Goal: Transaction & Acquisition: Obtain resource

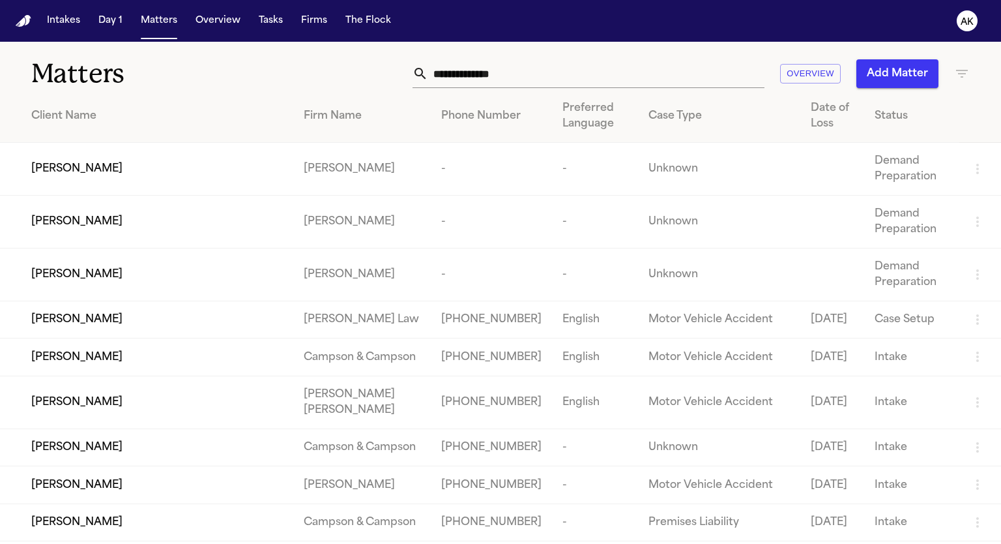
click at [478, 71] on input "text" at bounding box center [596, 73] width 336 height 29
paste input "**********"
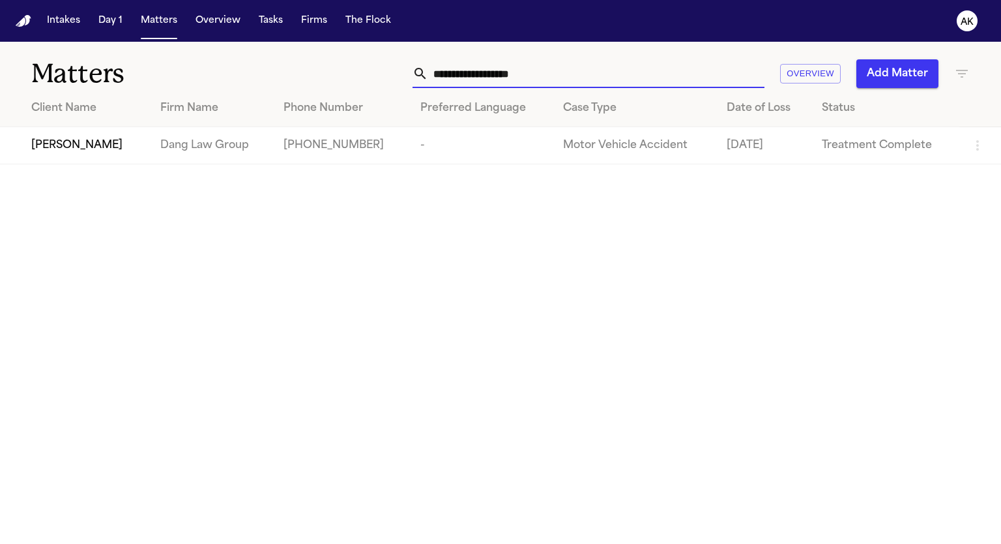
type input "**********"
click at [74, 143] on span "[PERSON_NAME]" at bounding box center [76, 146] width 91 height 16
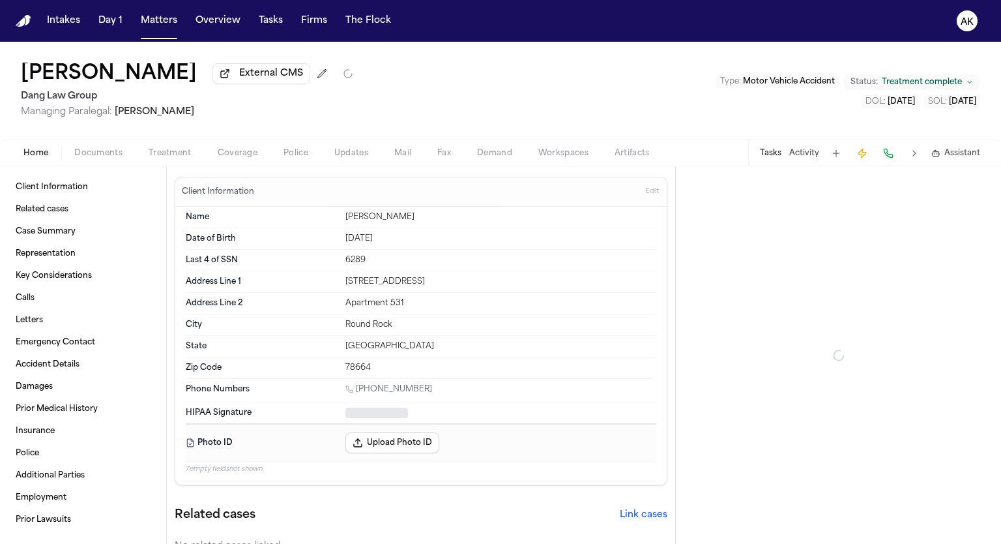
type textarea "*"
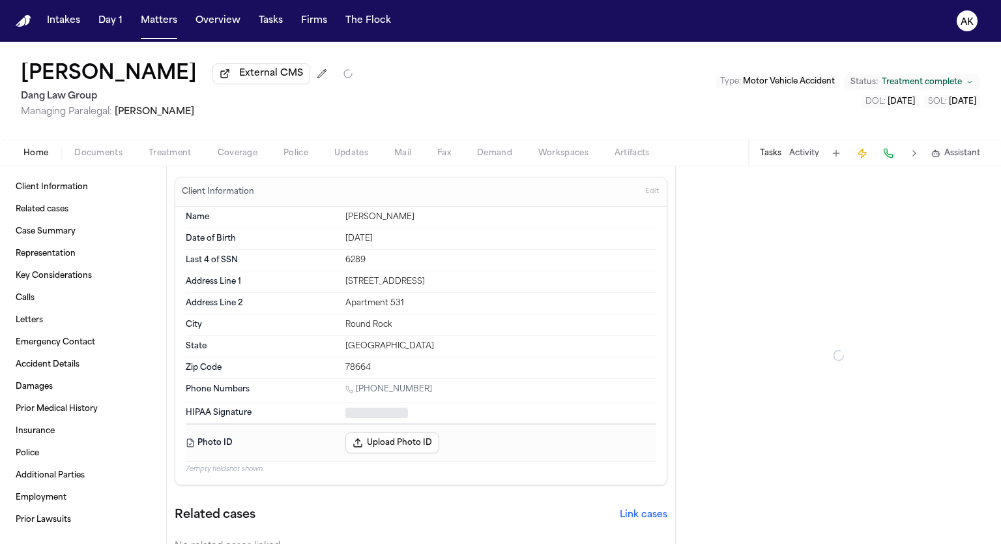
type textarea "*"
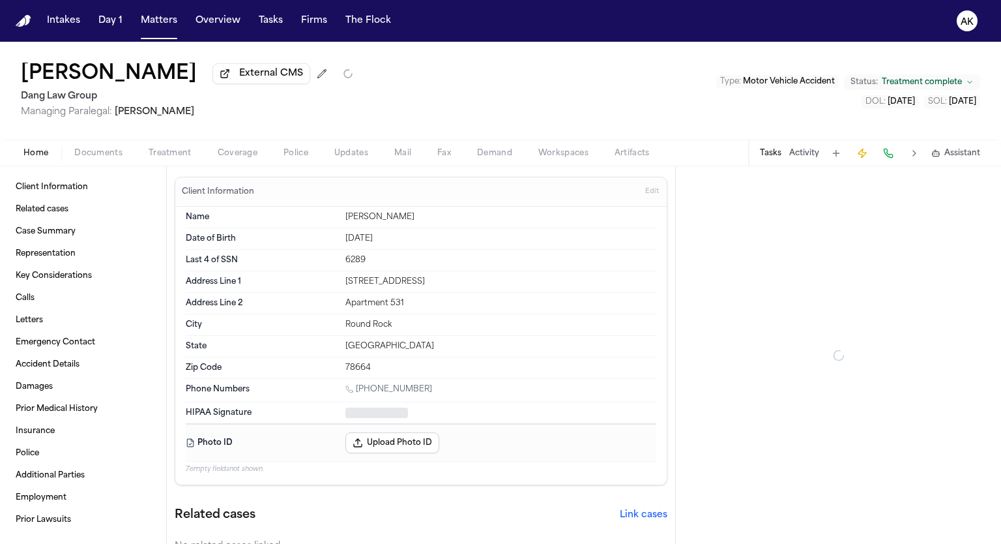
type textarea "*"
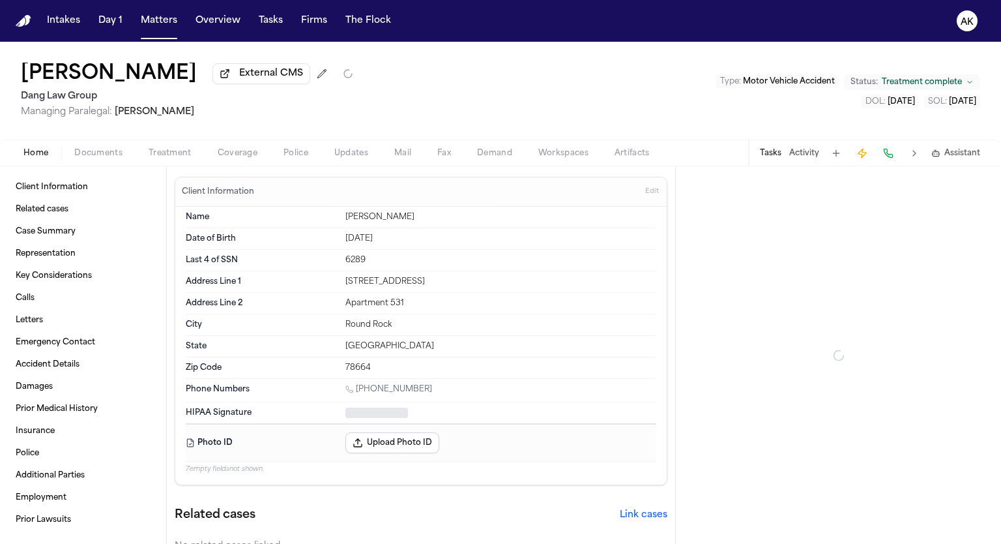
type textarea "*"
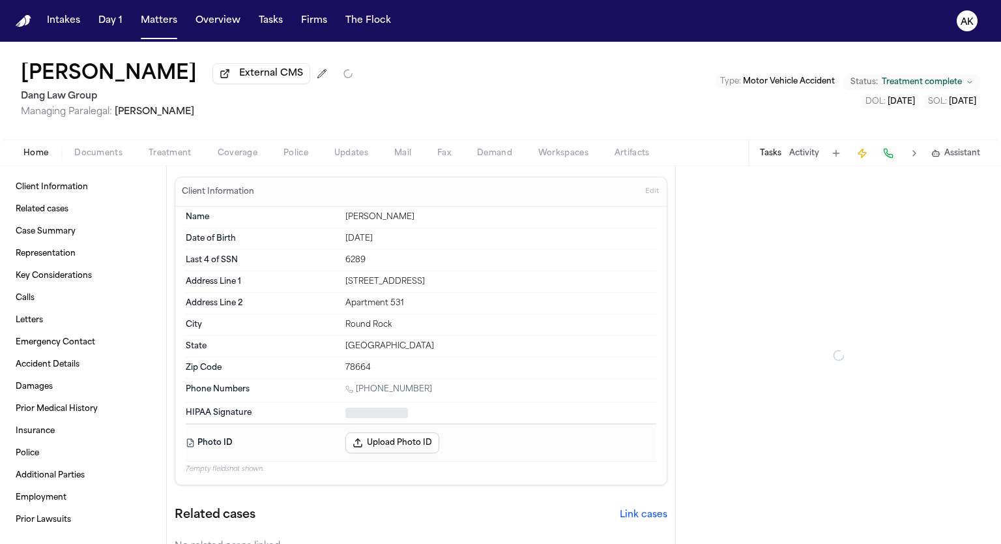
type textarea "*"
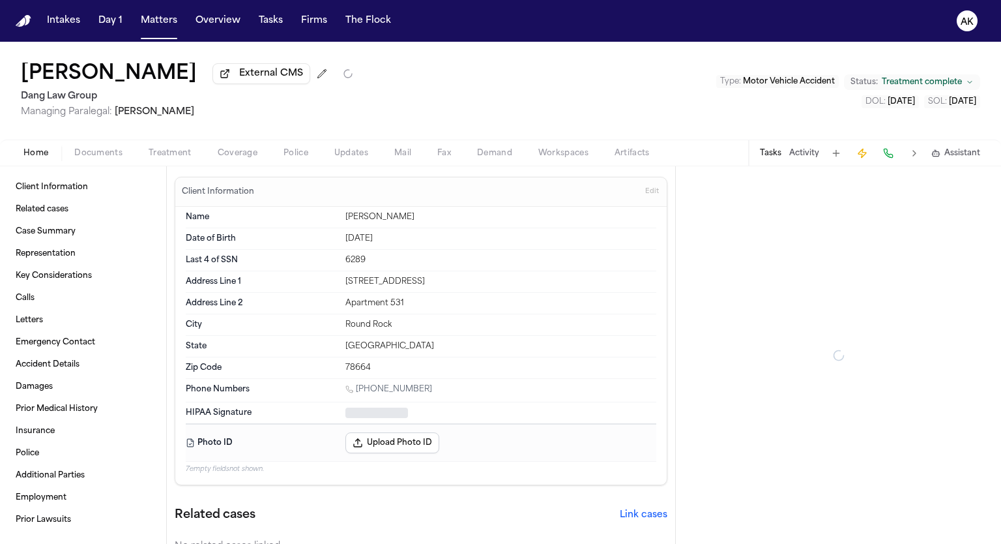
type textarea "*"
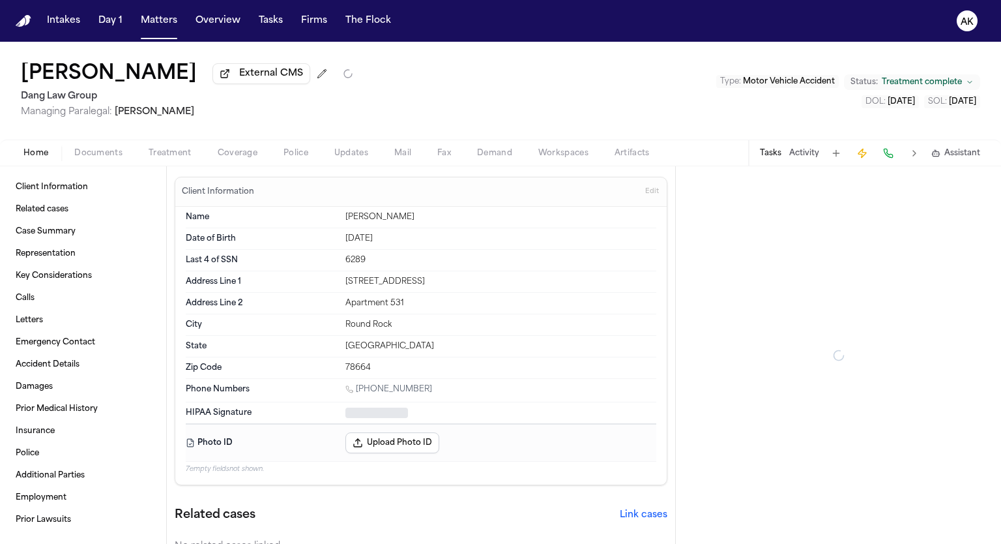
type textarea "*"
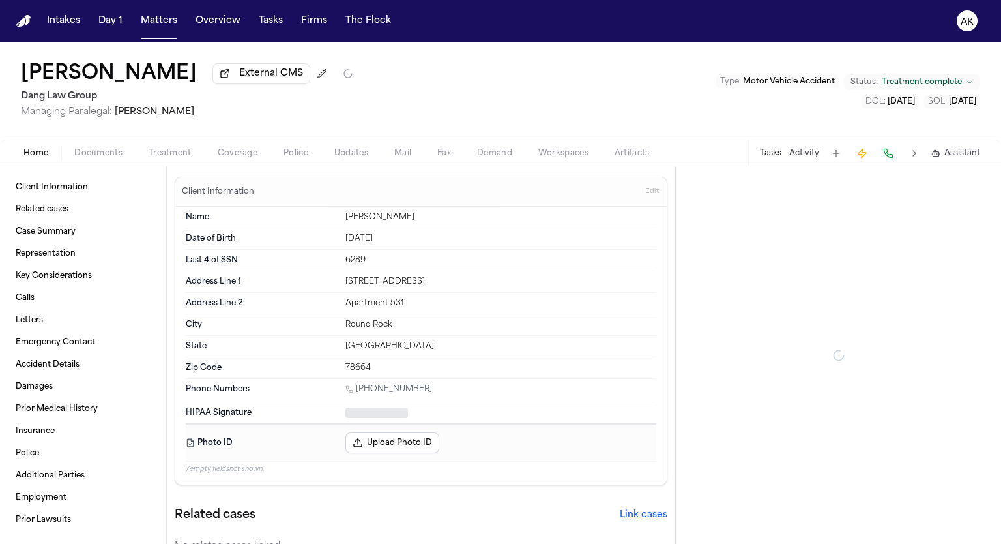
type textarea "*"
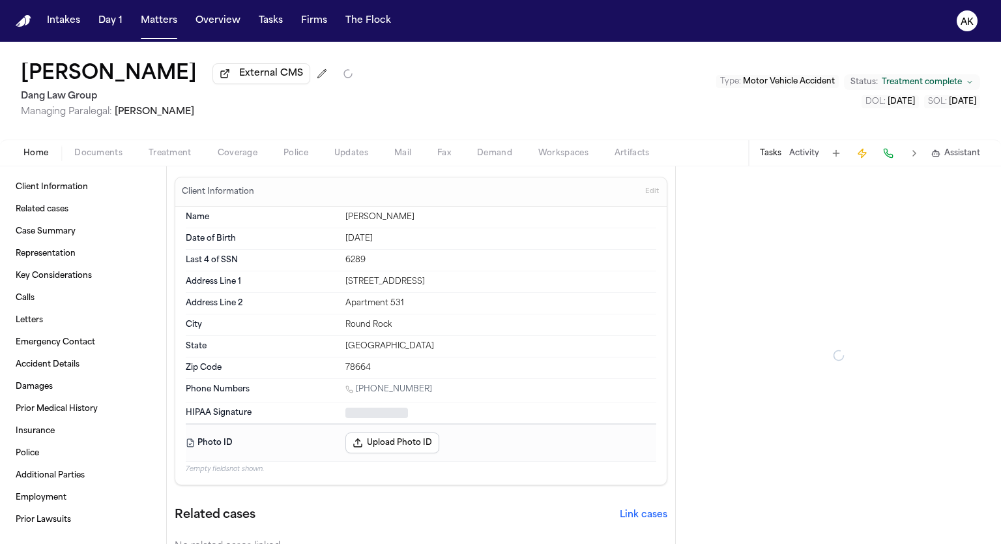
type textarea "*"
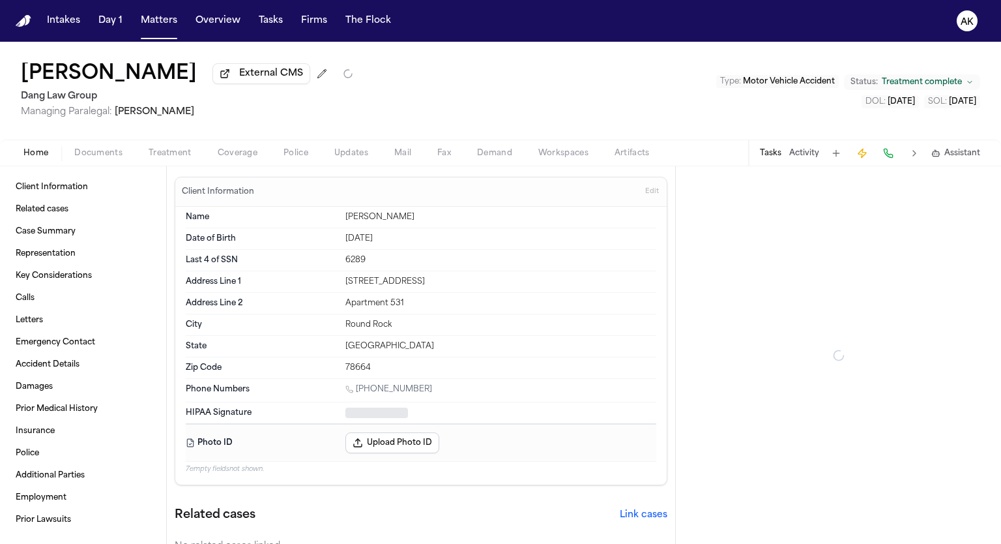
type textarea "*"
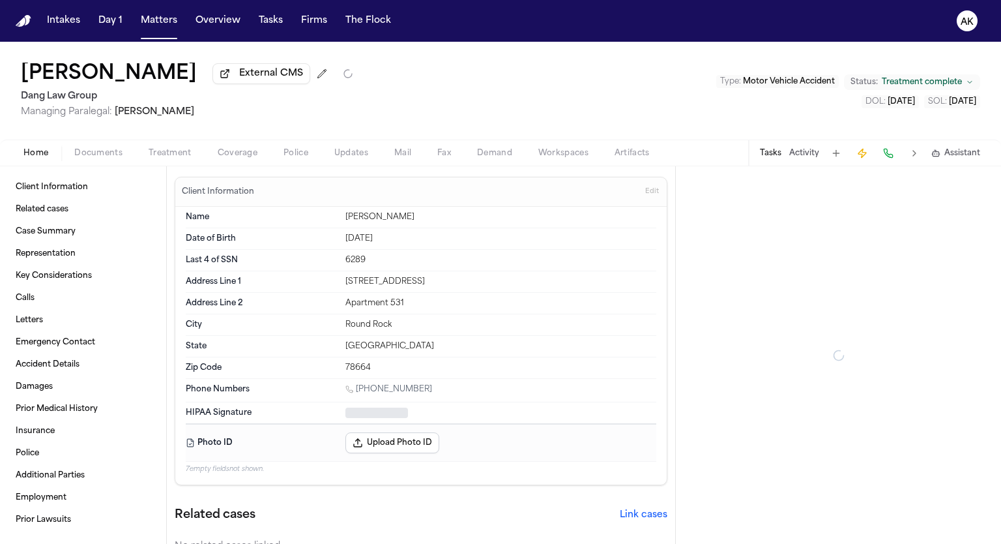
type textarea "*"
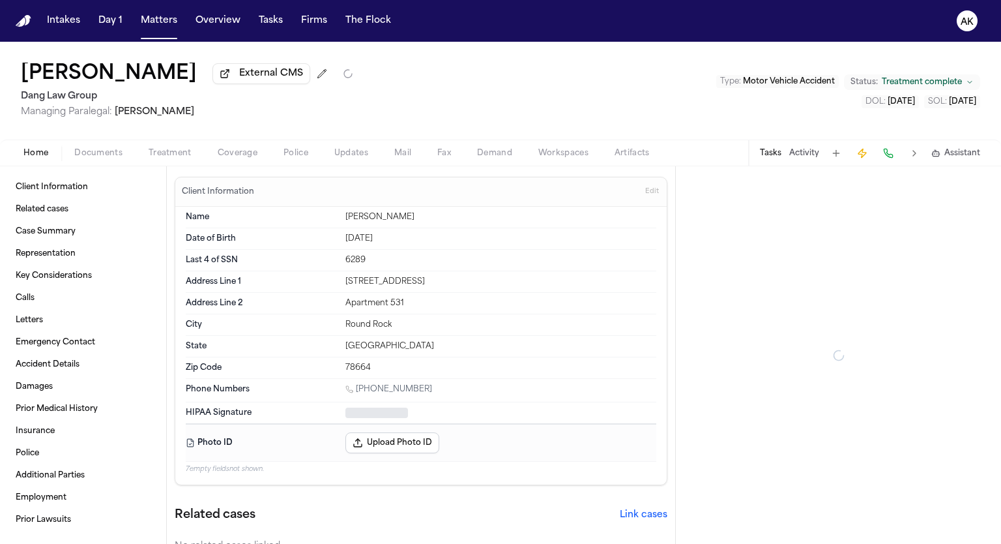
type textarea "*"
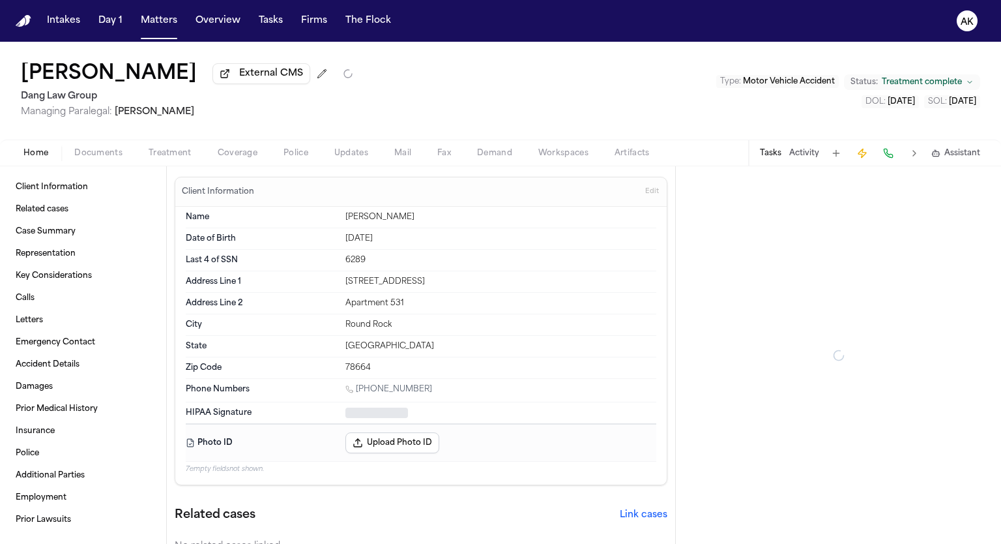
type textarea "*"
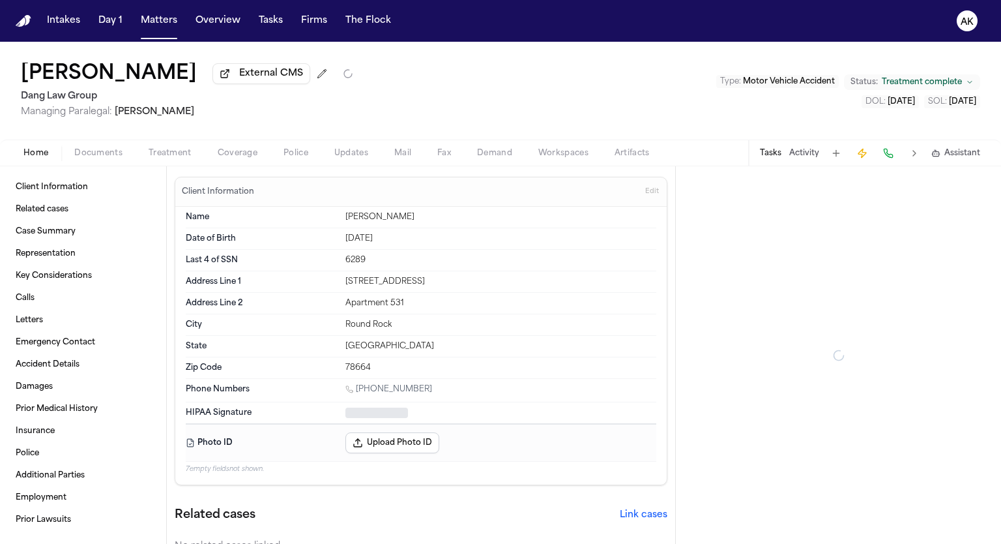
type textarea "*"
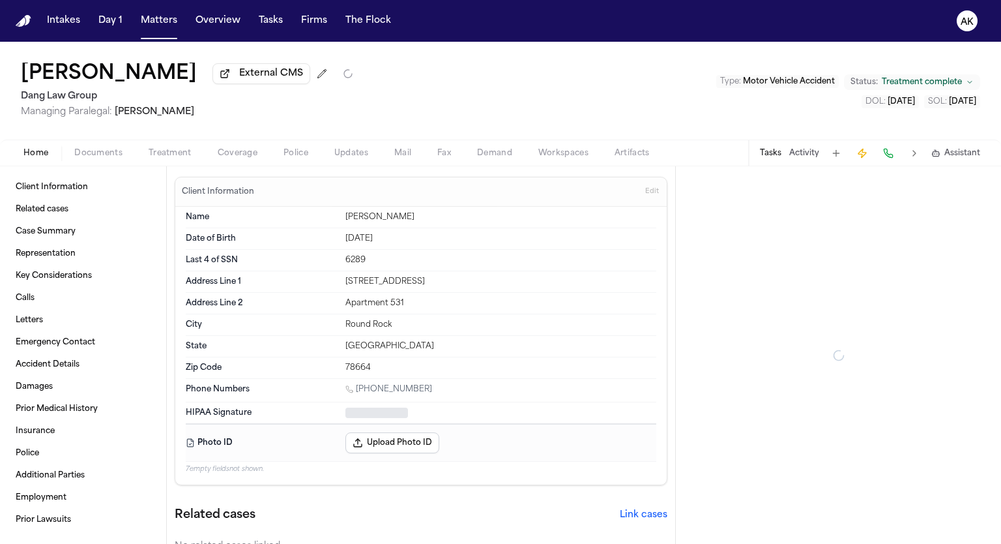
type textarea "*"
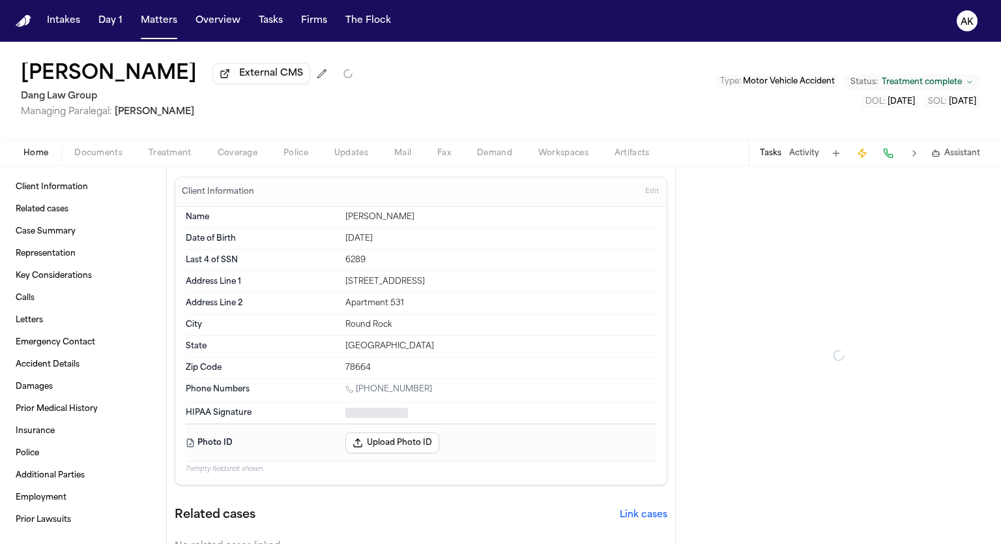
type textarea "*"
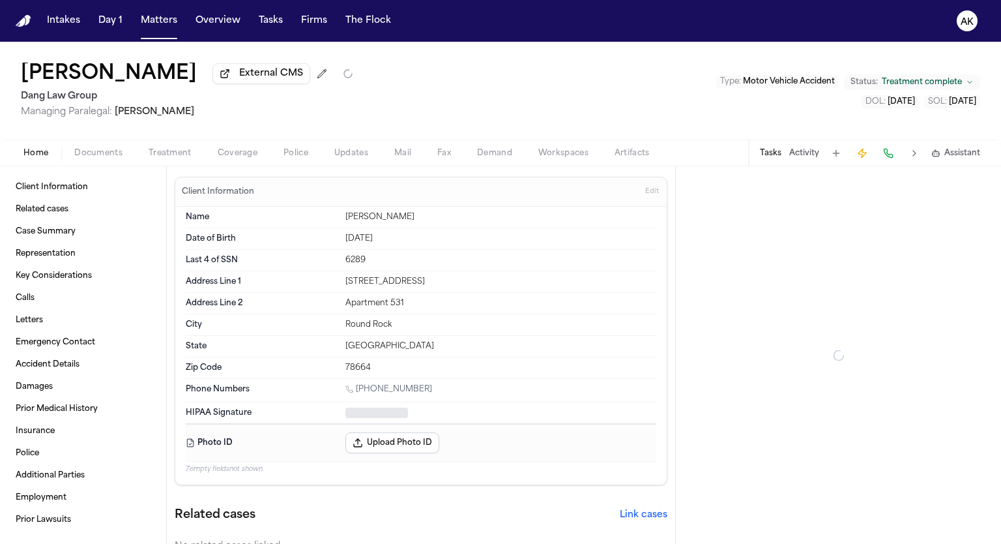
type textarea "*"
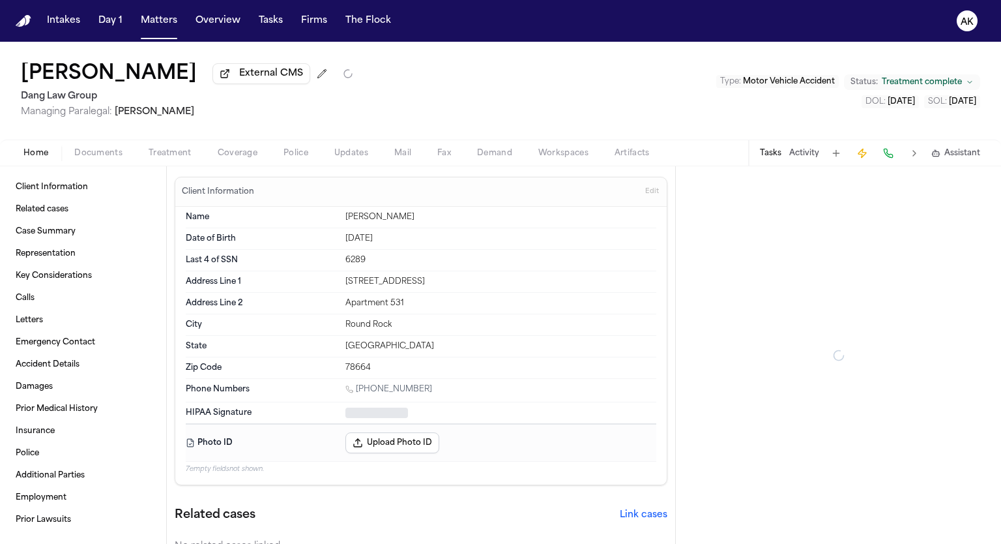
type textarea "*"
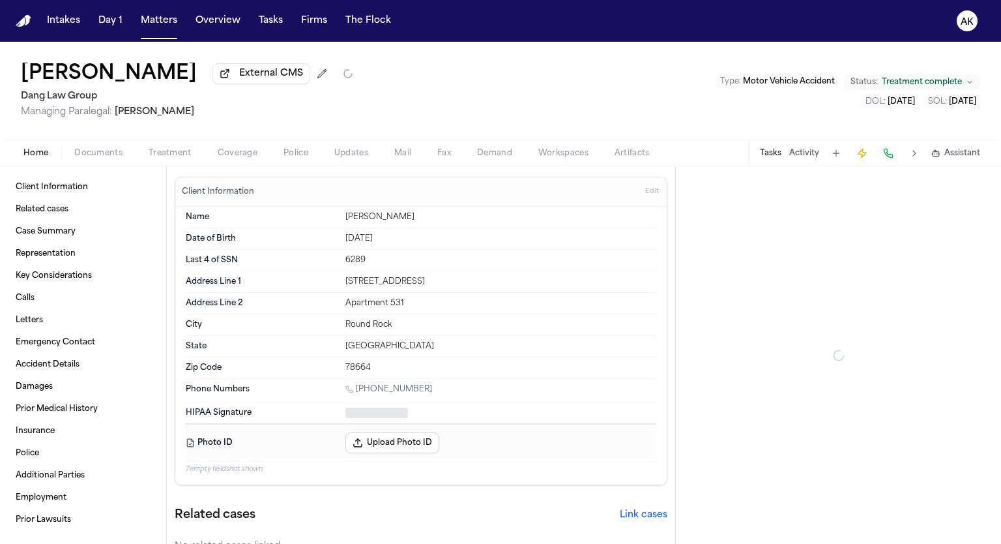
type textarea "*"
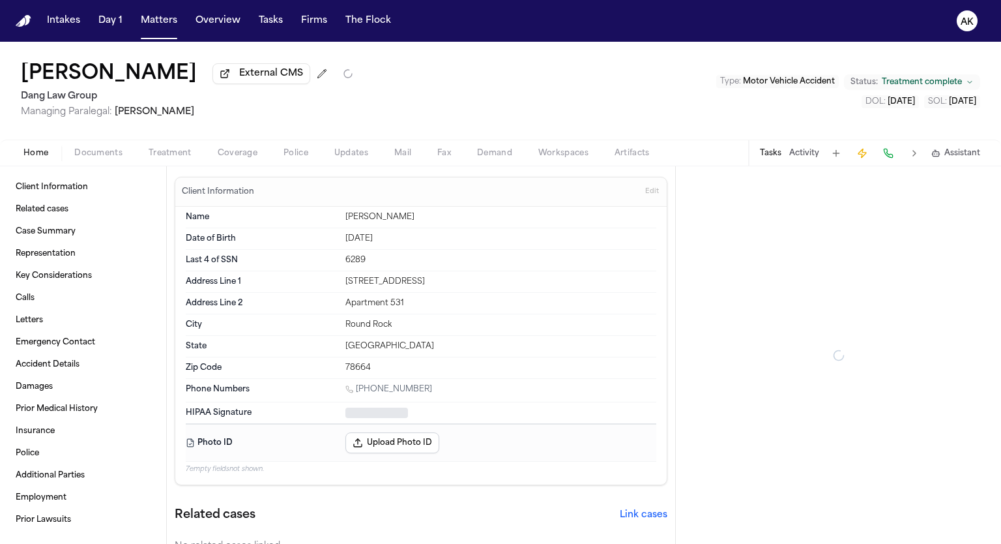
type textarea "*"
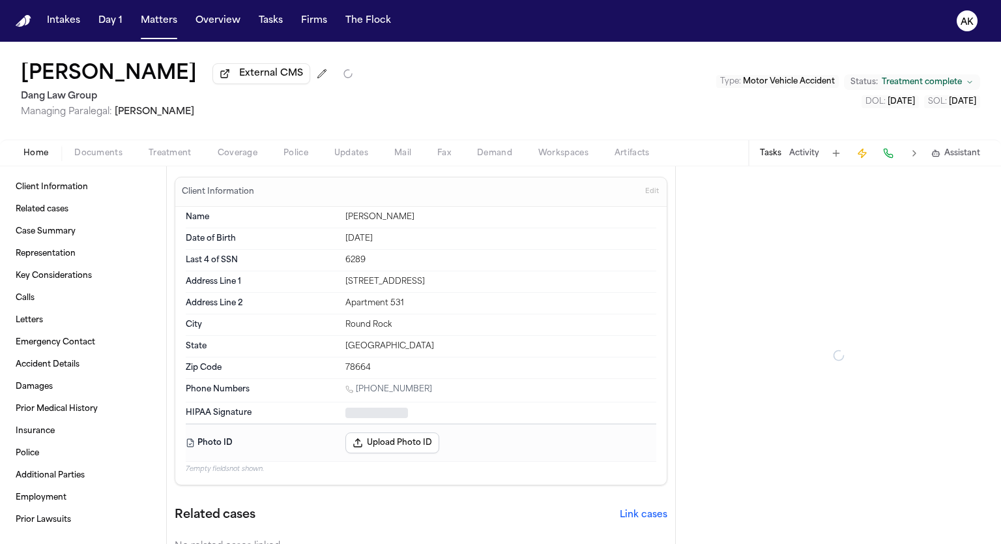
type textarea "*"
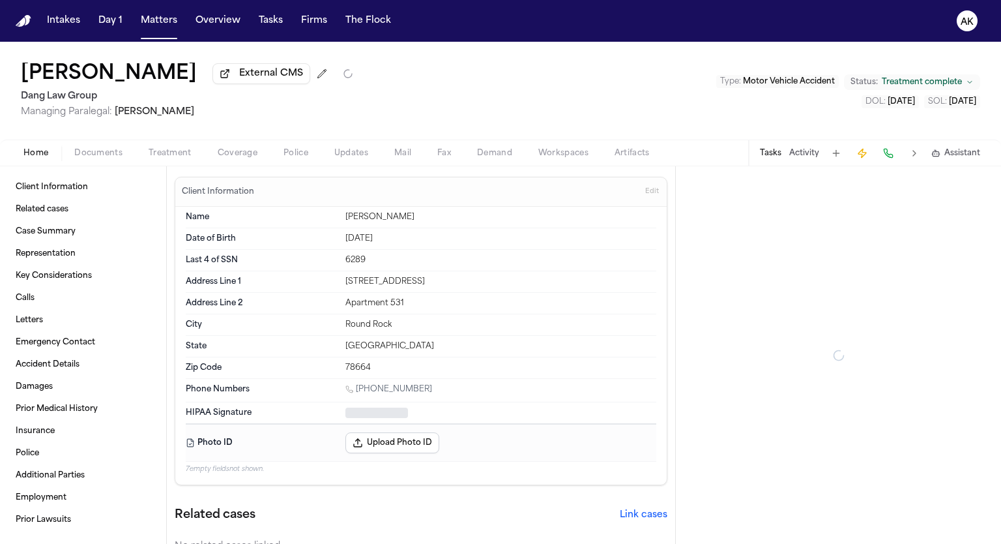
type textarea "*"
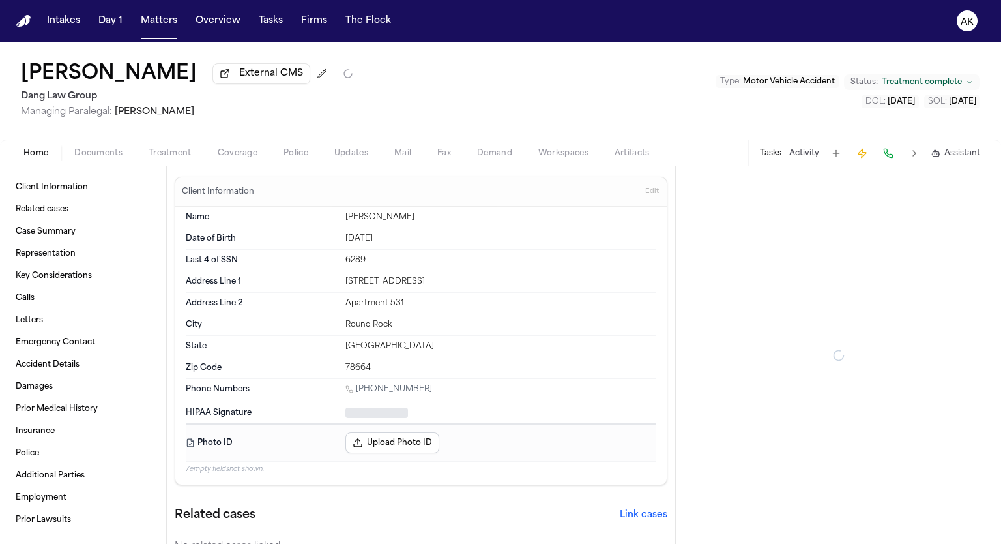
type textarea "*"
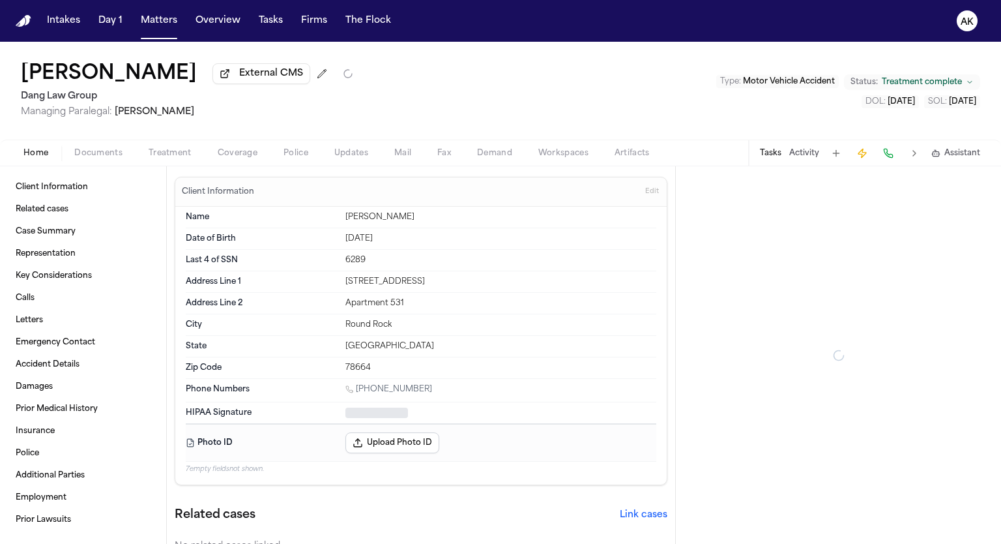
type textarea "*"
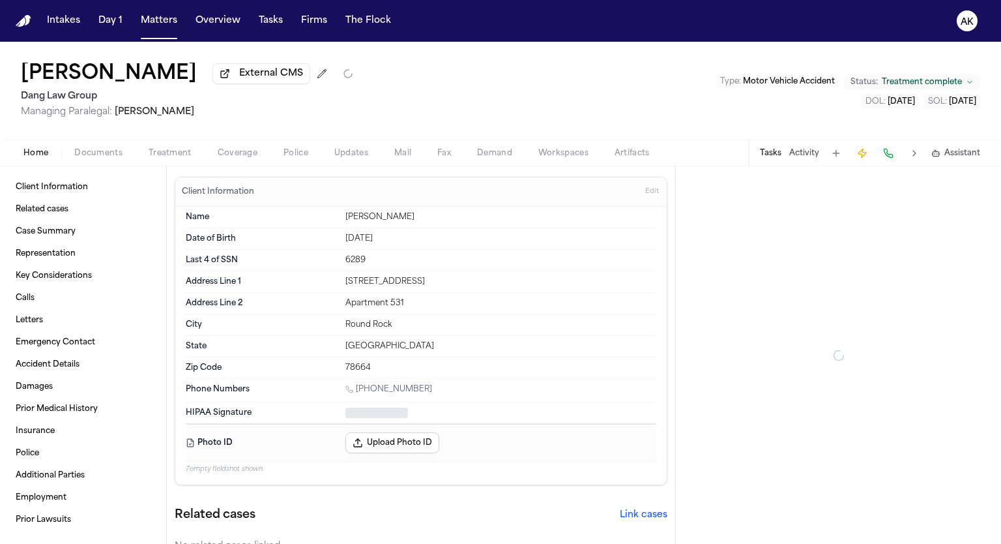
type textarea "*"
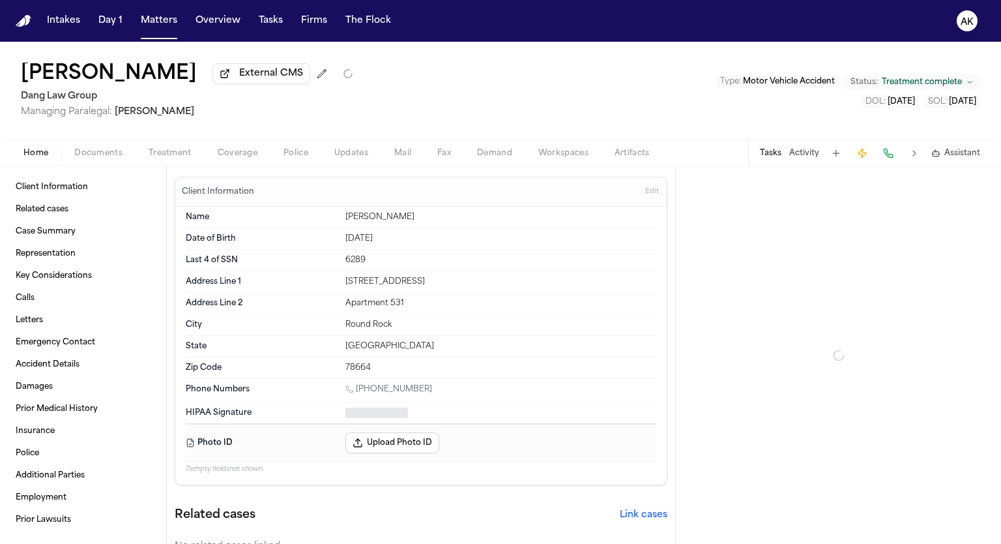
type textarea "*"
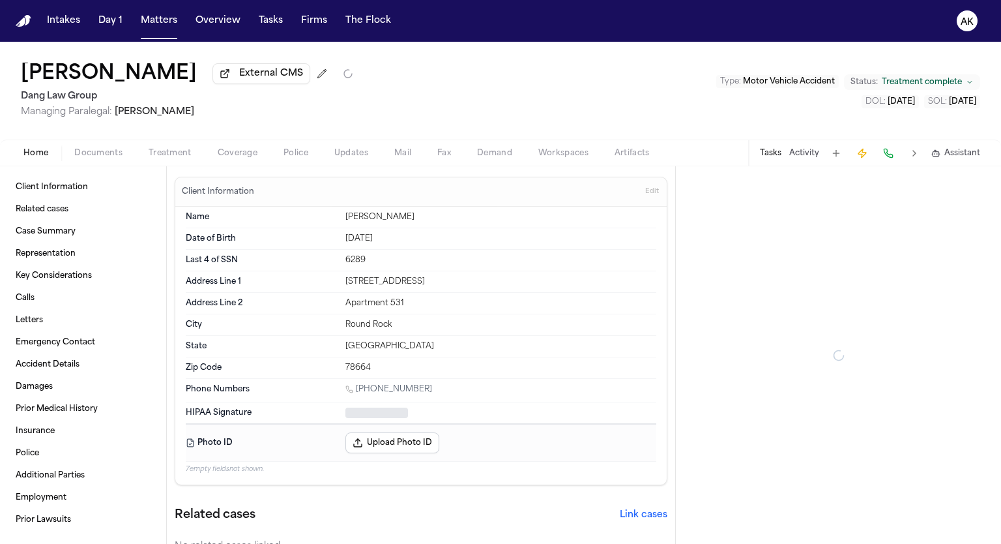
type textarea "*"
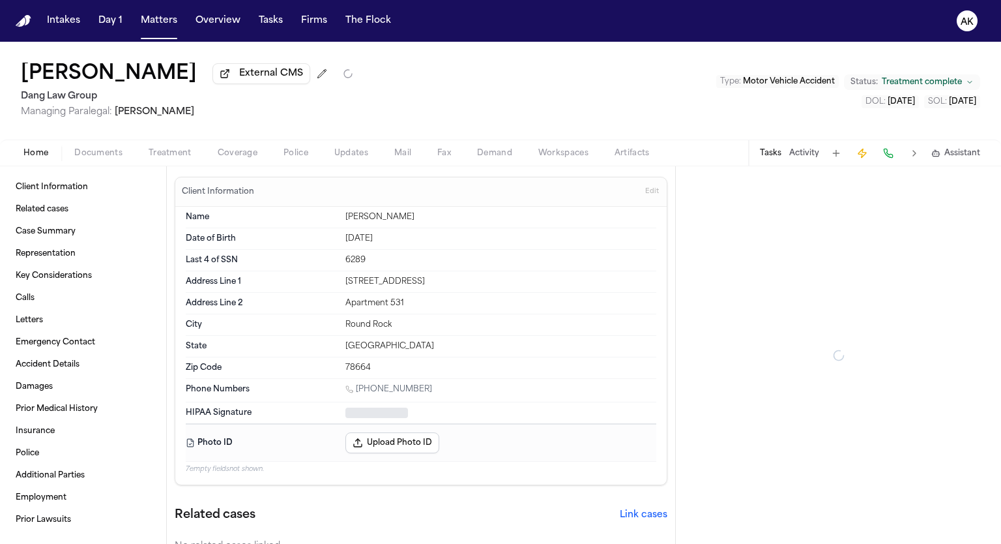
type textarea "*"
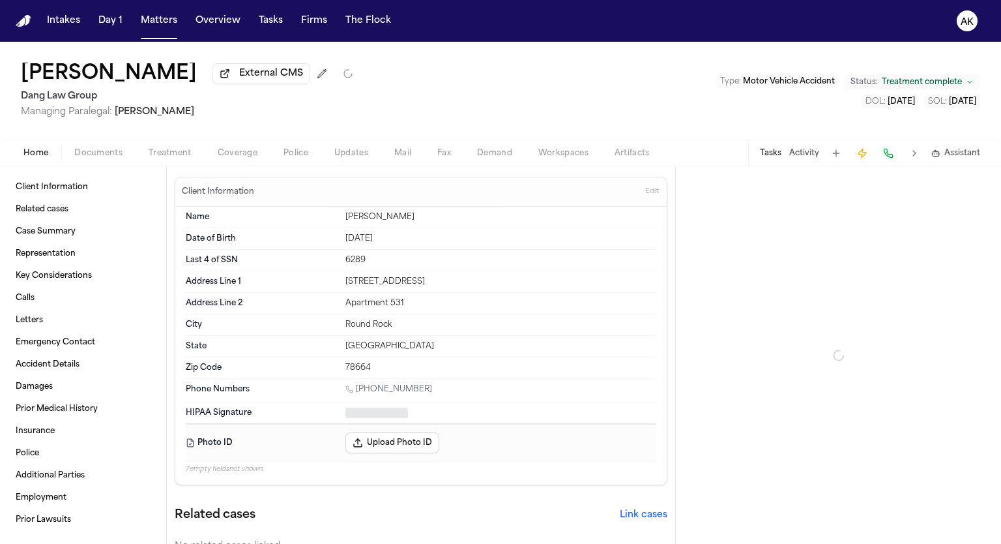
type textarea "*"
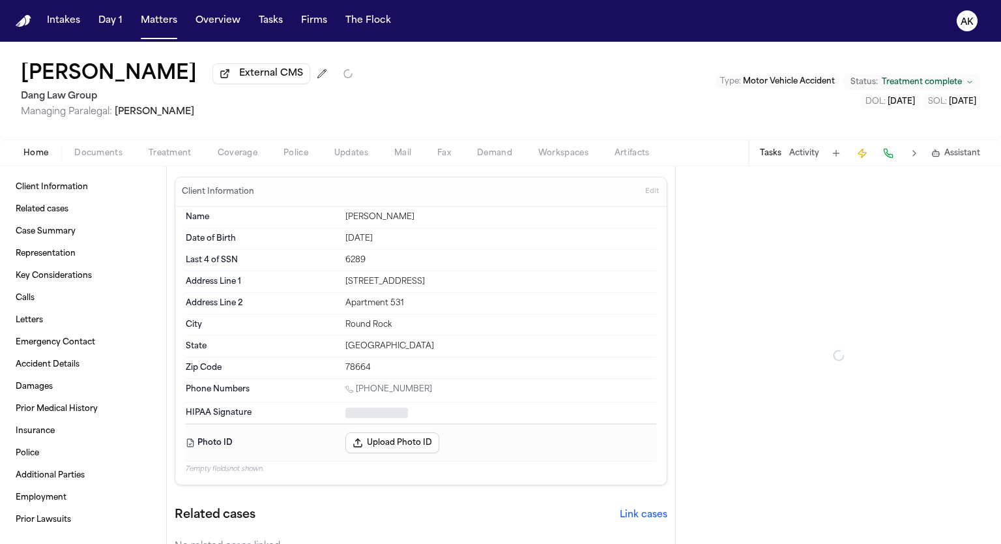
type textarea "*"
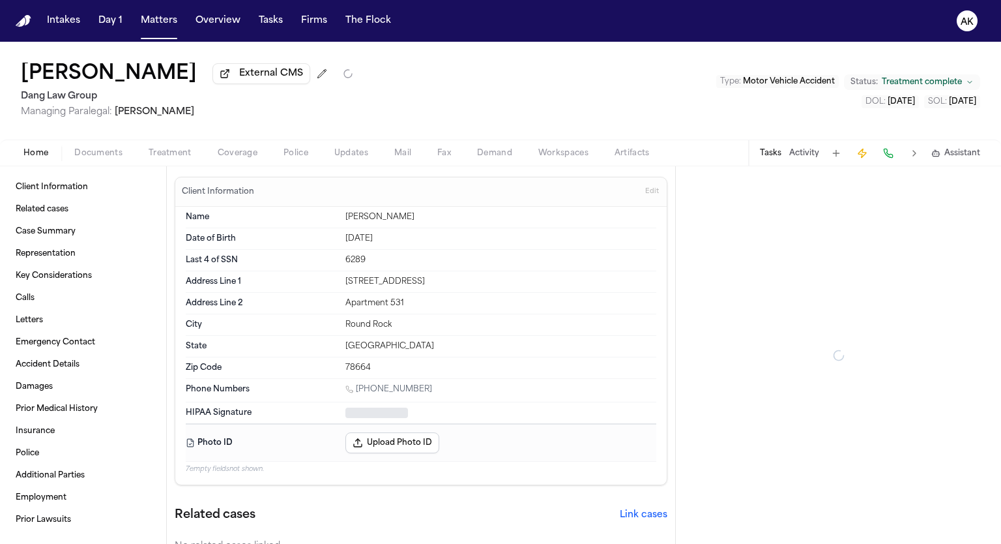
type textarea "*"
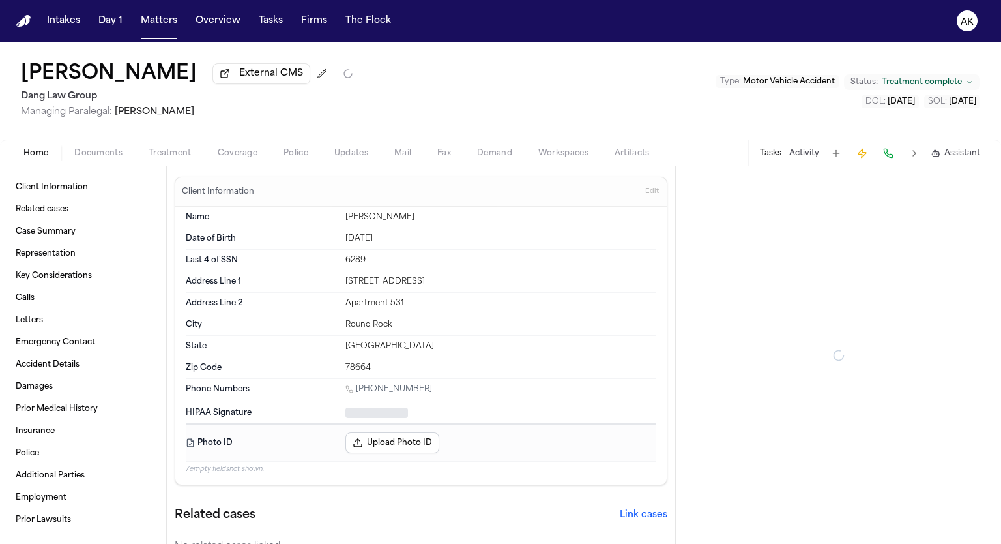
type textarea "*"
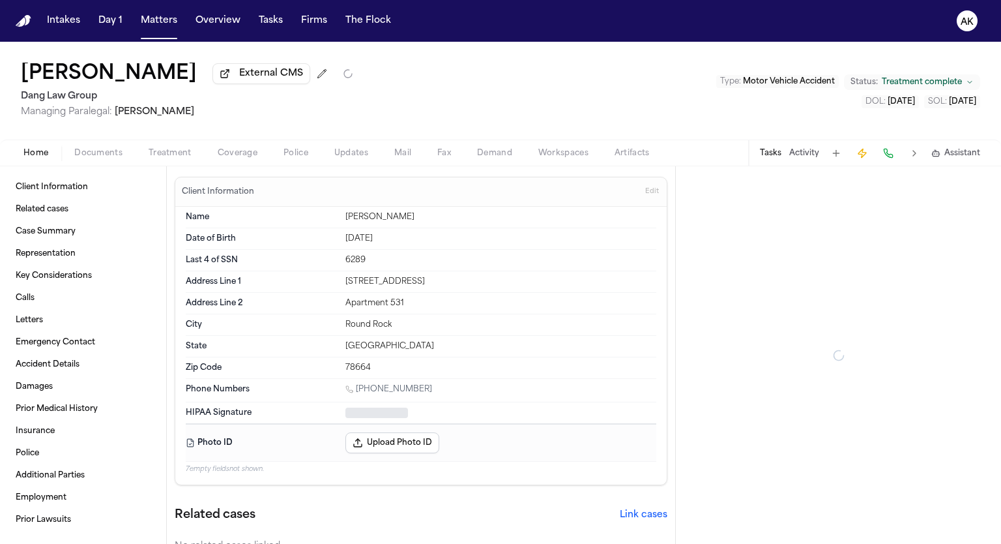
type textarea "*"
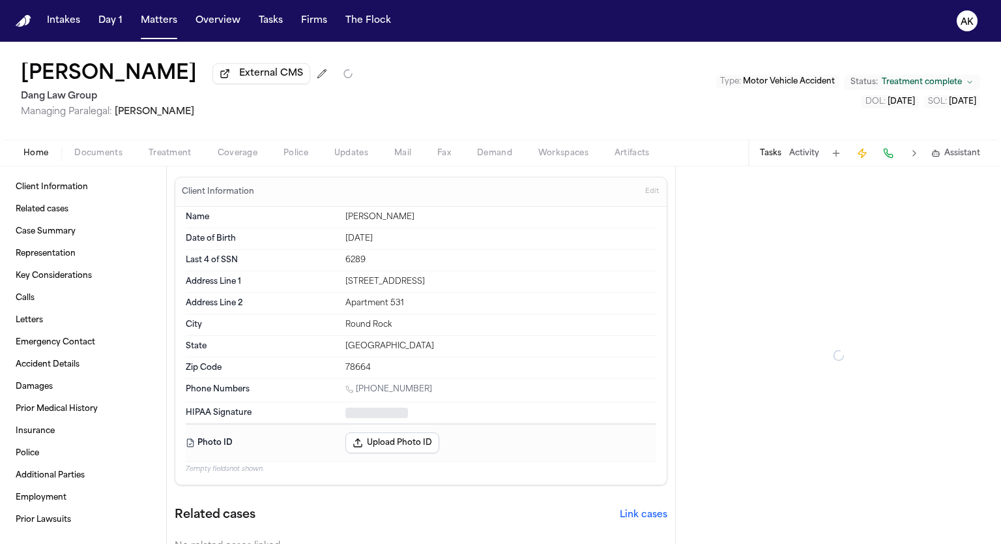
type textarea "*"
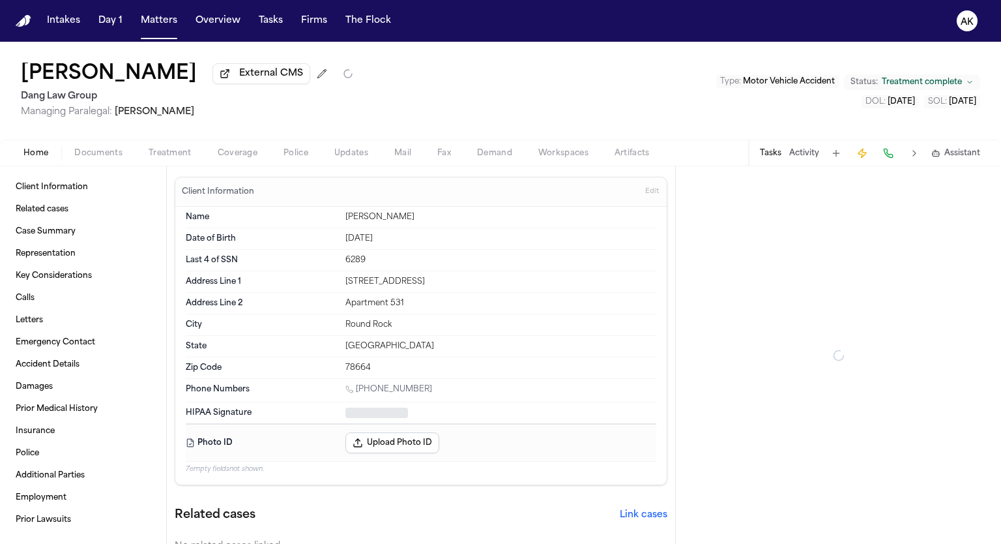
type textarea "*"
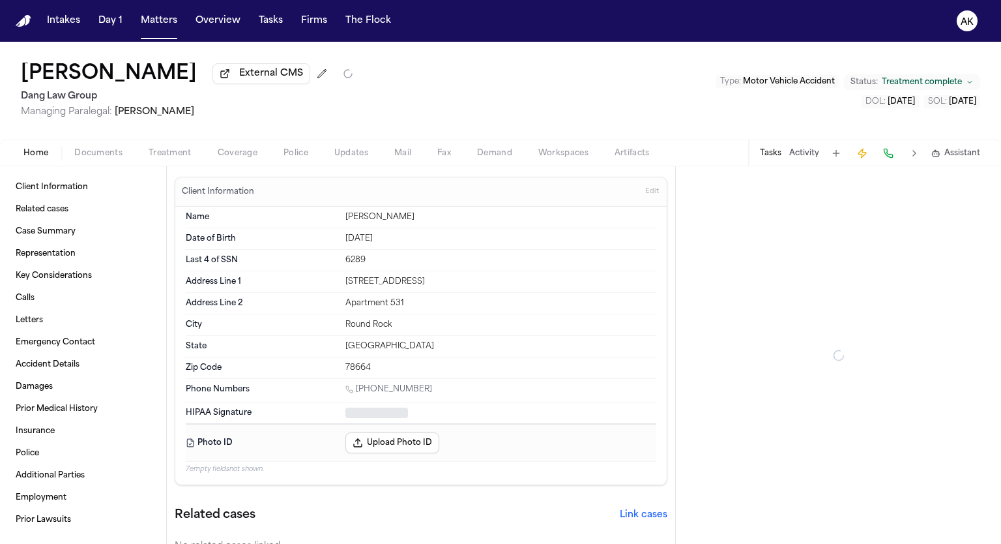
type textarea "*"
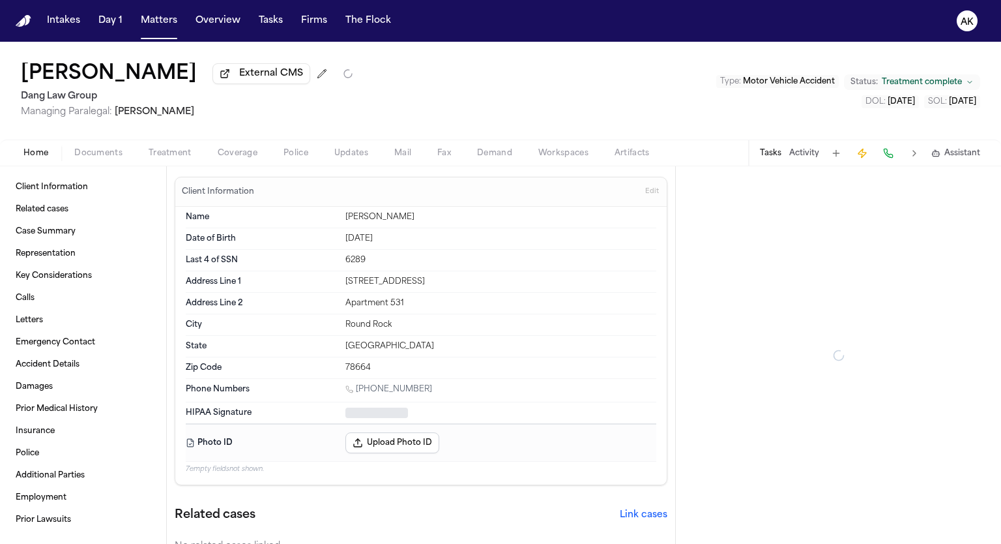
type textarea "*"
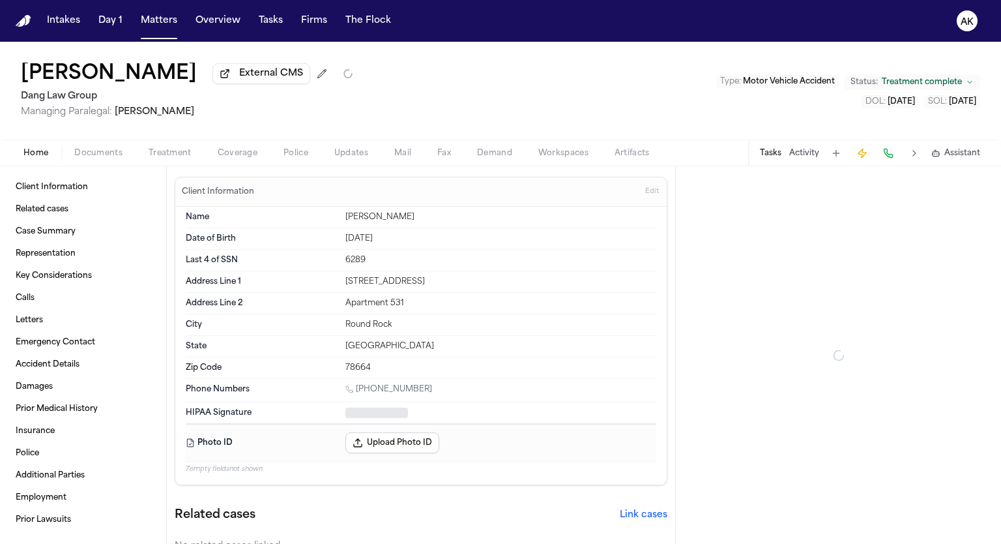
type textarea "*"
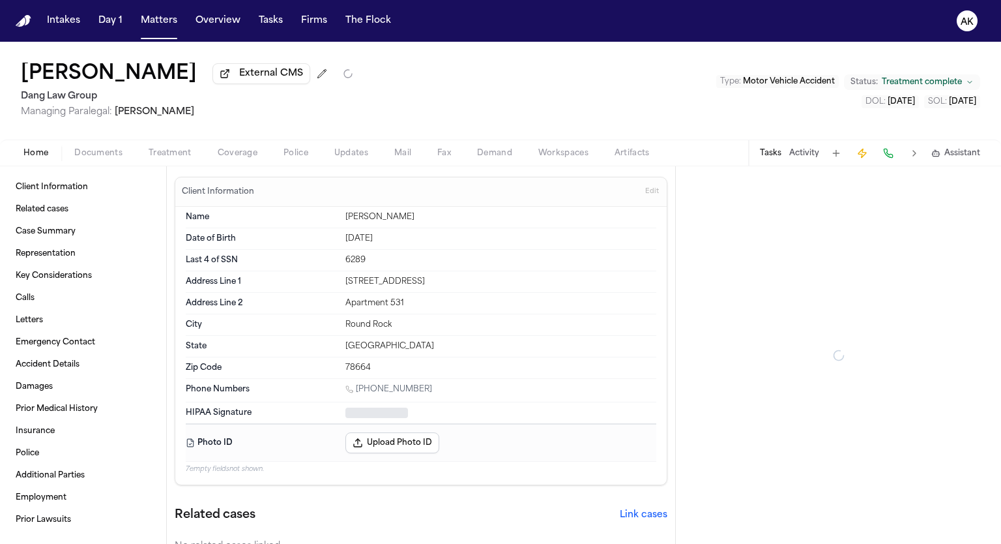
type textarea "*"
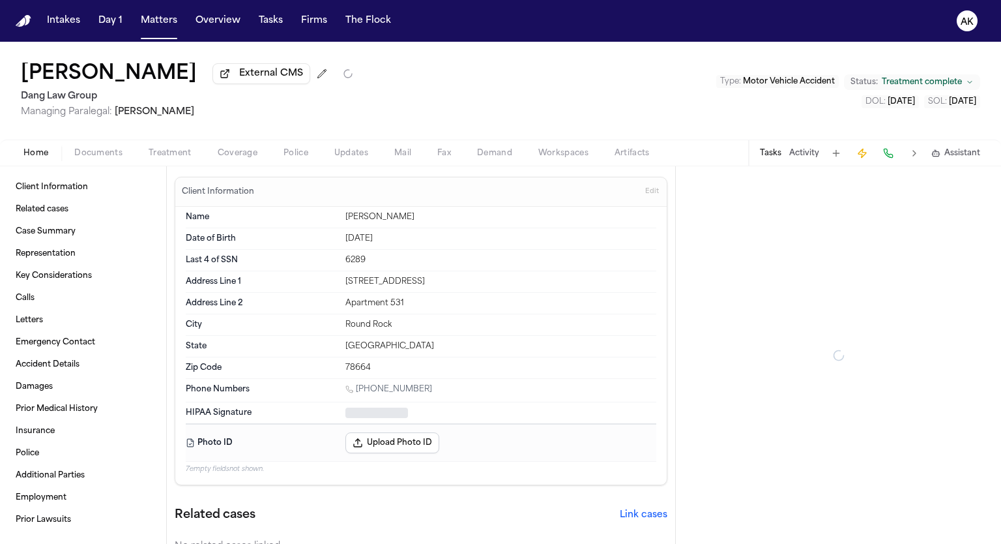
type textarea "*"
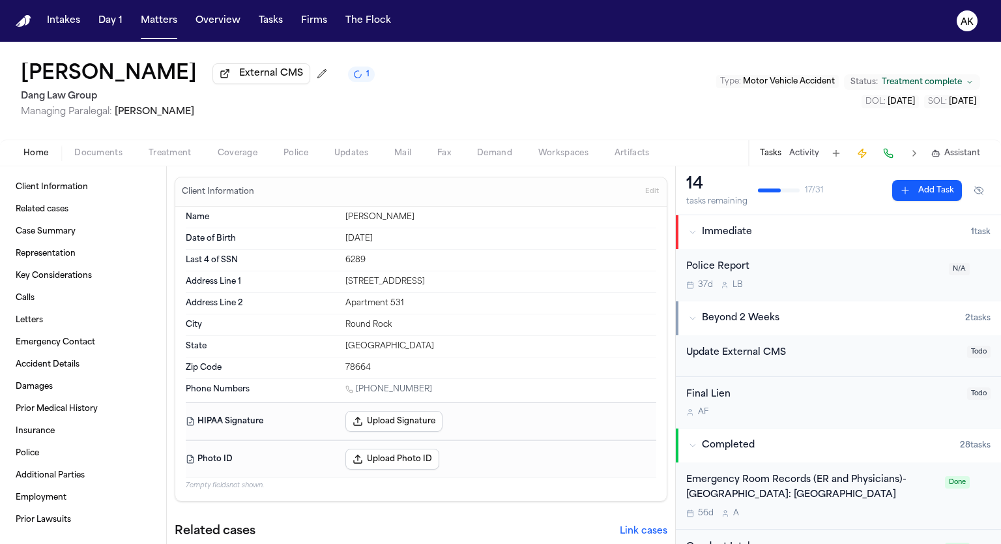
click at [93, 153] on span "Documents" at bounding box center [98, 153] width 48 height 10
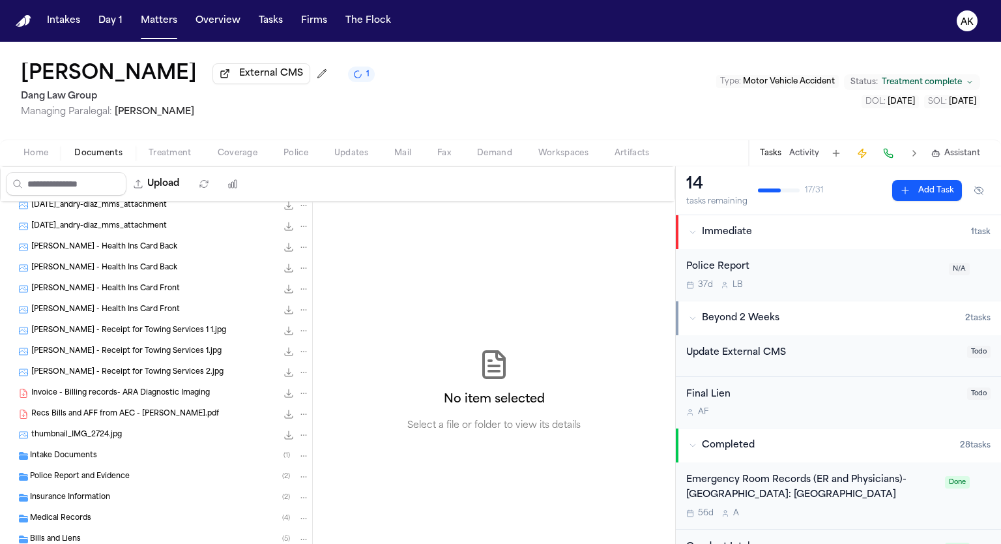
scroll to position [108, 0]
click at [177, 391] on span "Recs Bills and AFF from AEC - [PERSON_NAME].pdf" at bounding box center [125, 395] width 188 height 11
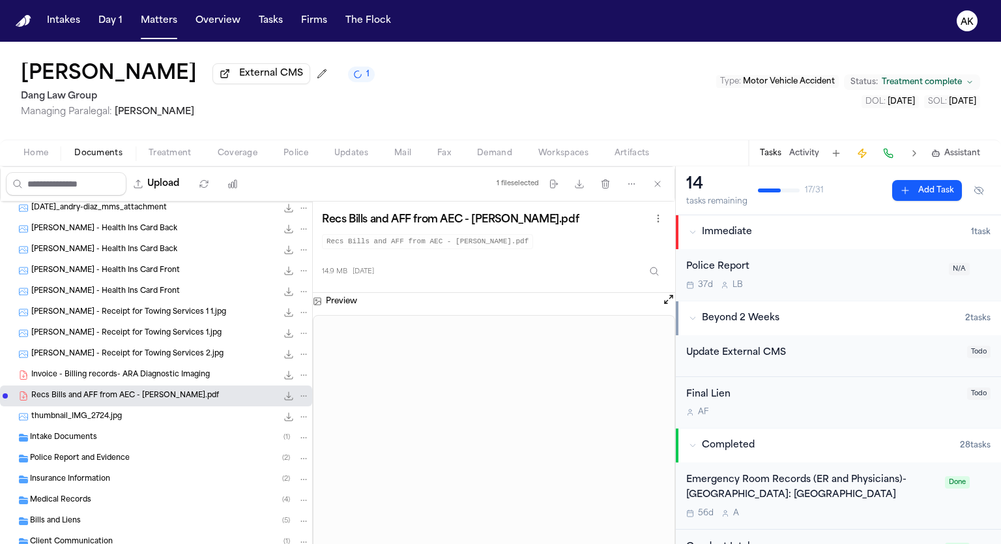
click at [284, 397] on icon "File: Recs Bills and AFF from AEC - Andry Zaldivar DIAZ.pdf" at bounding box center [289, 395] width 10 height 10
click at [179, 377] on span "Invoice - Billing records- ARA Diagnostic Imaging" at bounding box center [120, 375] width 179 height 11
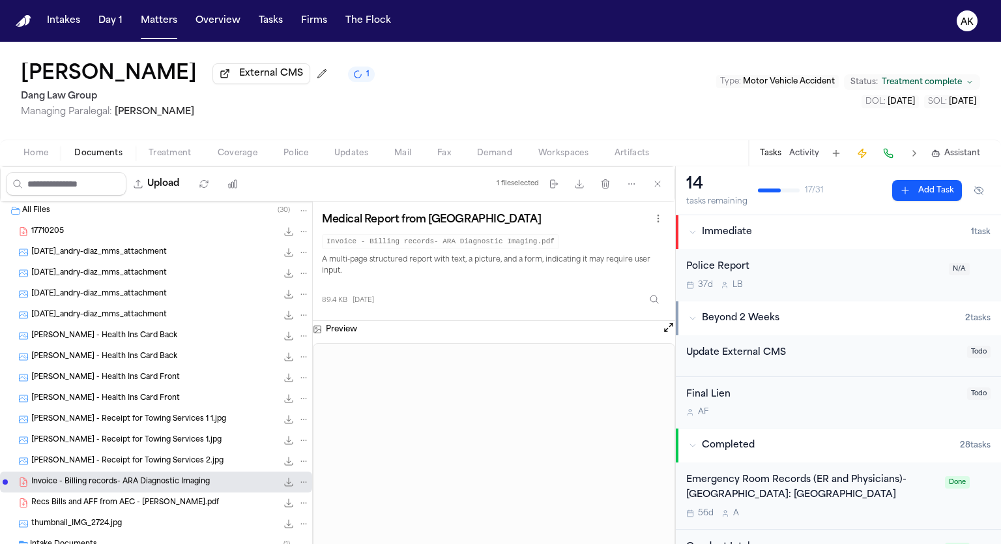
scroll to position [0, 0]
click at [156, 230] on div "17710205 82.9 KB • PDF" at bounding box center [170, 232] width 278 height 13
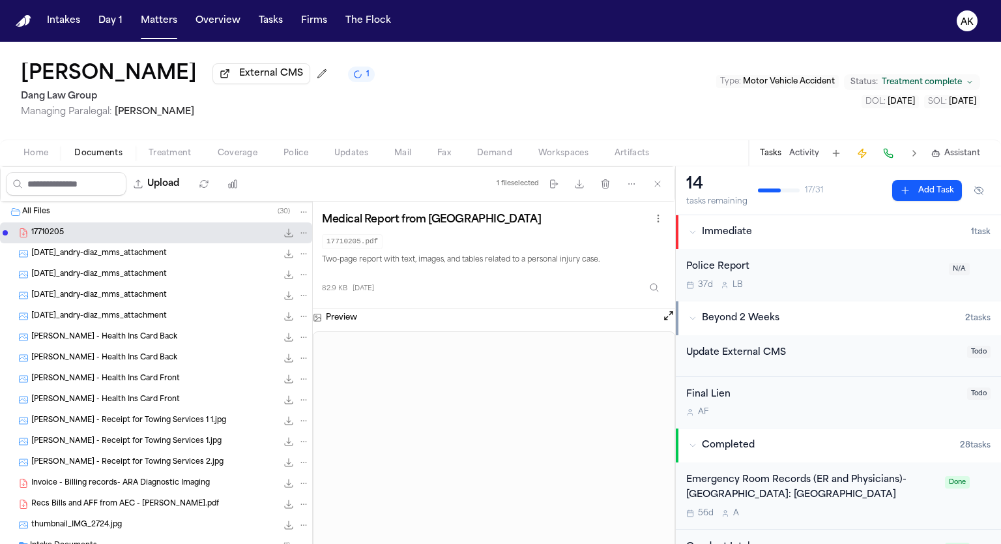
click at [164, 260] on div "[DATE]_andry-diaz_mms_attachment 370.8 KB • JPG" at bounding box center [156, 253] width 312 height 21
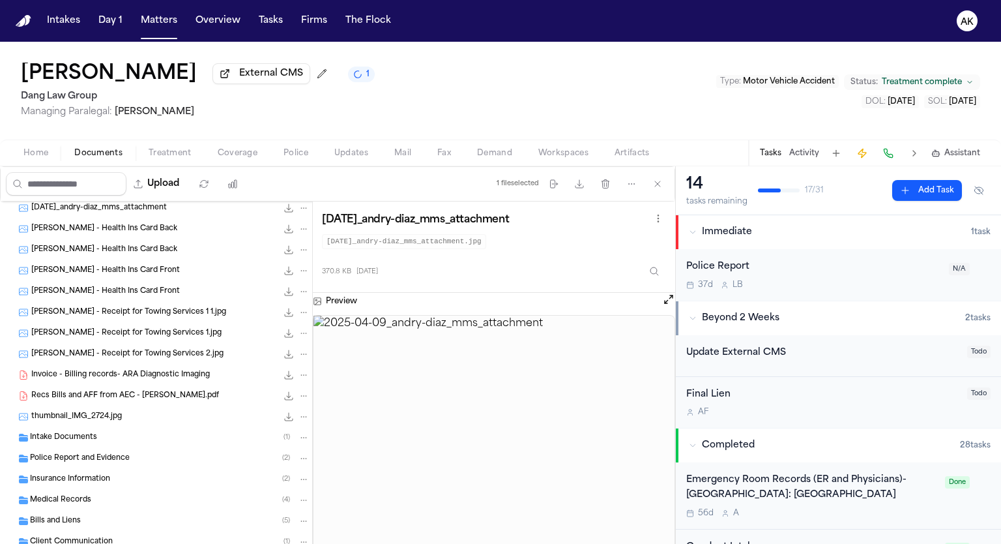
scroll to position [167, 0]
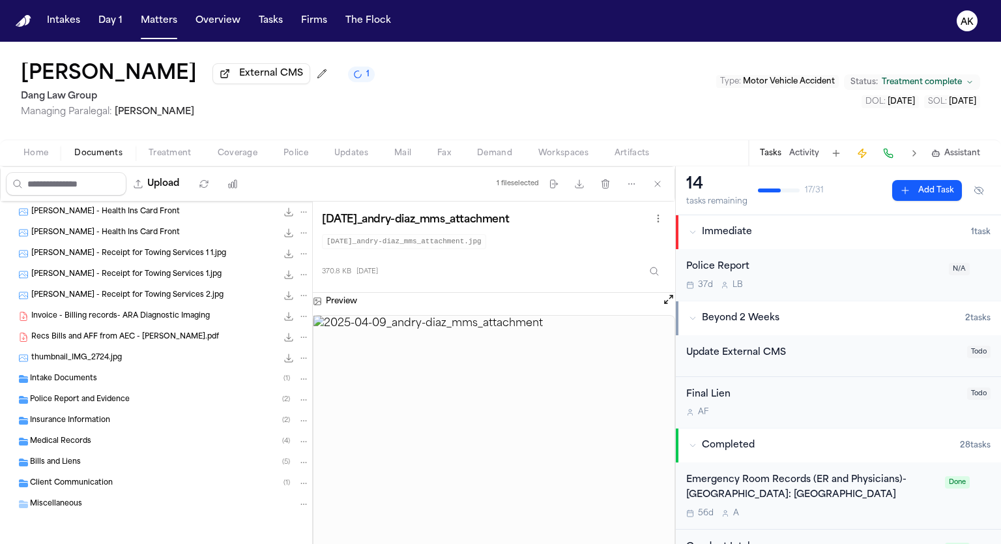
click at [123, 373] on div "Intake Documents ( 1 )" at bounding box center [170, 379] width 280 height 12
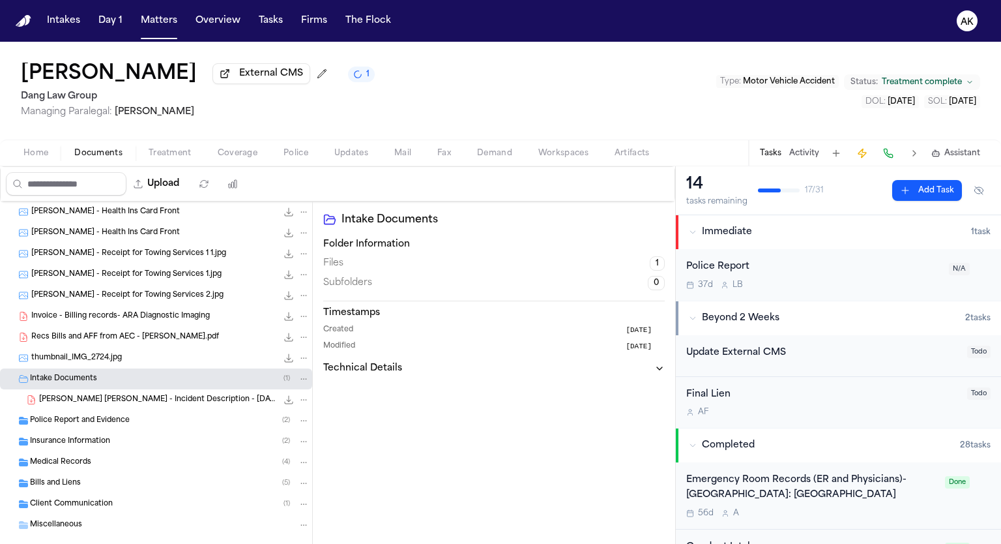
scroll to position [188, 0]
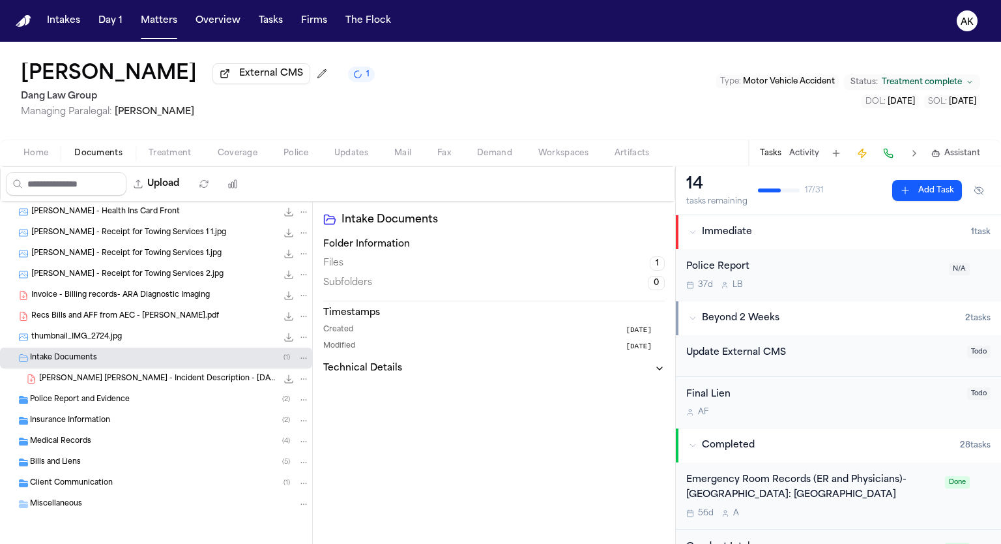
click at [129, 376] on span "[PERSON_NAME] [PERSON_NAME] - Incident Description - [DATE]" at bounding box center [158, 378] width 238 height 11
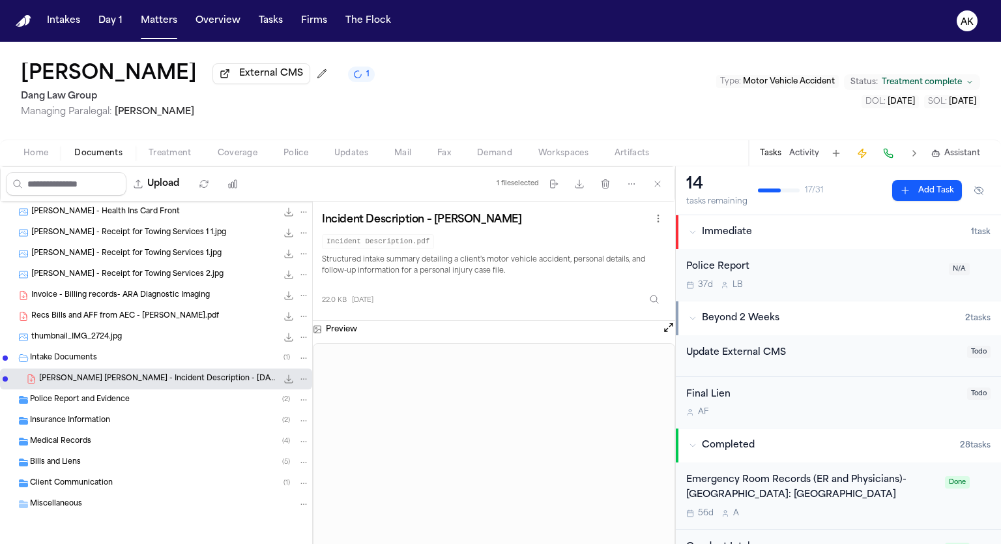
click at [284, 377] on icon "File: A. Zaldivar Diaz - Incident Description - 4.4.25" at bounding box center [289, 378] width 10 height 10
click at [219, 398] on div "Police Report and Evidence ( 2 )" at bounding box center [170, 400] width 280 height 12
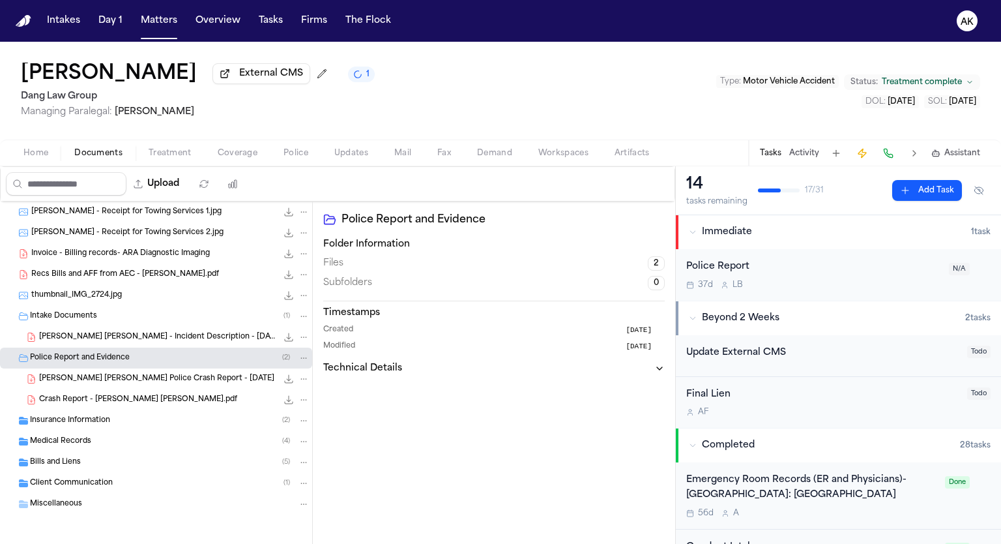
scroll to position [229, 0]
click at [206, 405] on div "Crash Report - [PERSON_NAME] [PERSON_NAME].pdf 197.0 KB • PDF" at bounding box center [156, 399] width 312 height 21
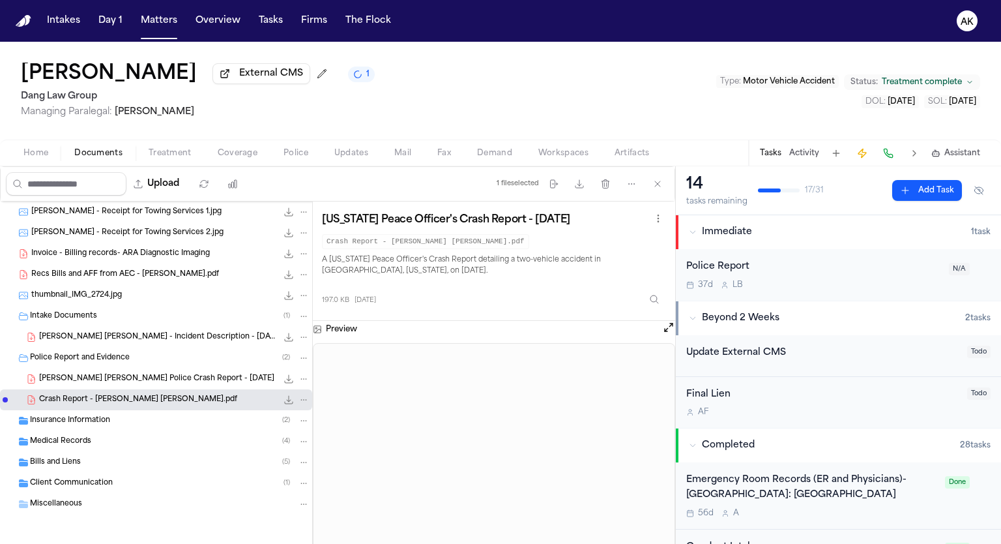
click at [134, 421] on div "Insurance Information ( 2 )" at bounding box center [170, 421] width 280 height 12
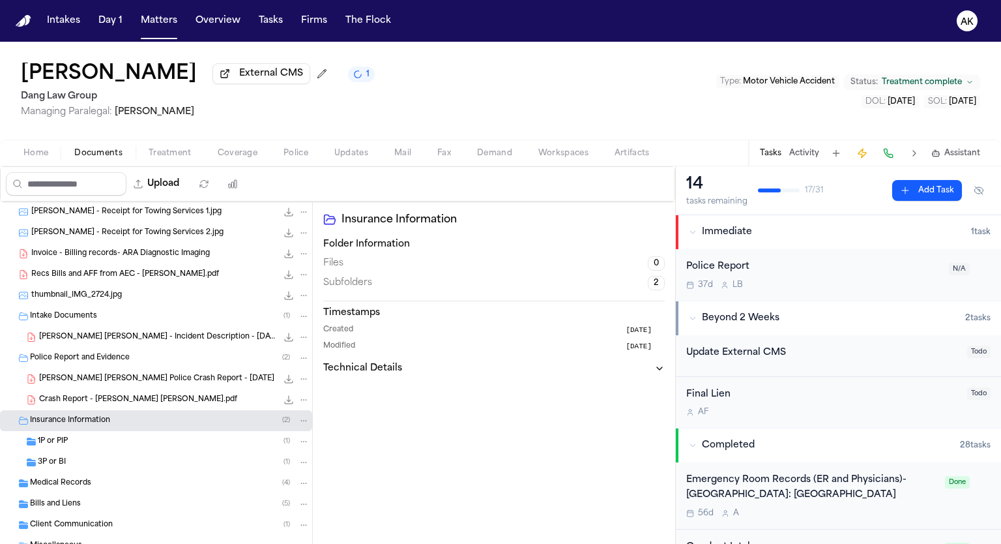
scroll to position [271, 0]
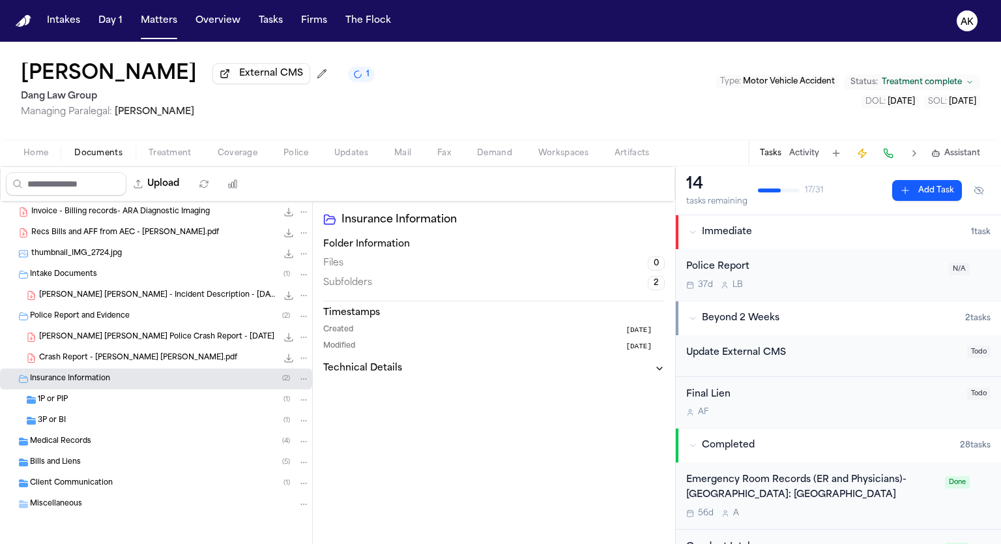
click at [137, 400] on div "1P or PIP ( 1 )" at bounding box center [174, 400] width 272 height 12
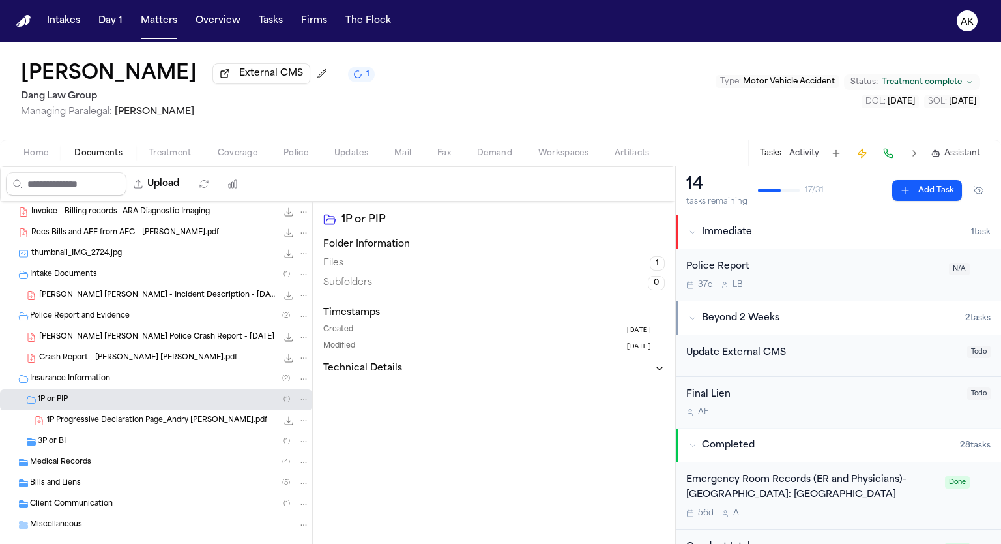
click at [136, 440] on div "3P or BI ( 1 )" at bounding box center [174, 441] width 272 height 12
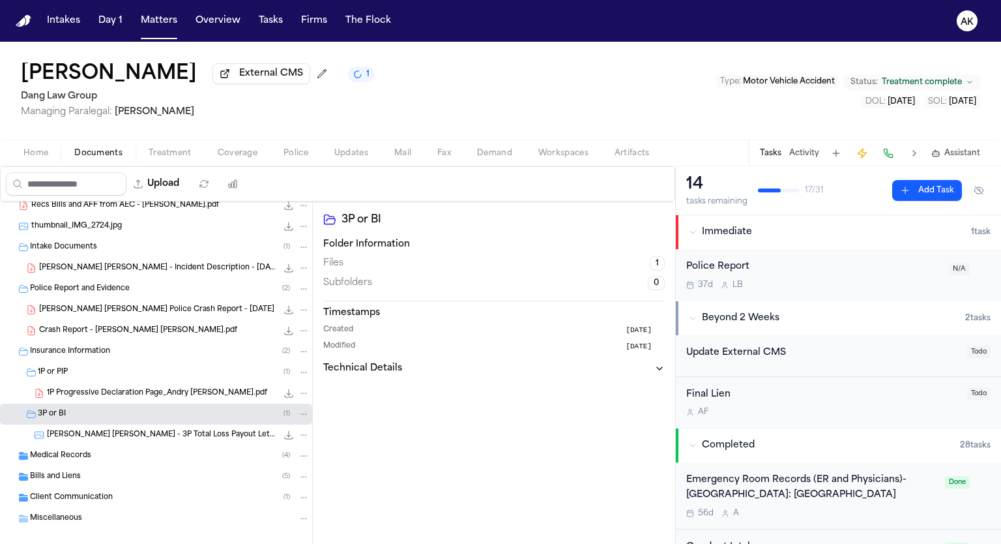
scroll to position [313, 0]
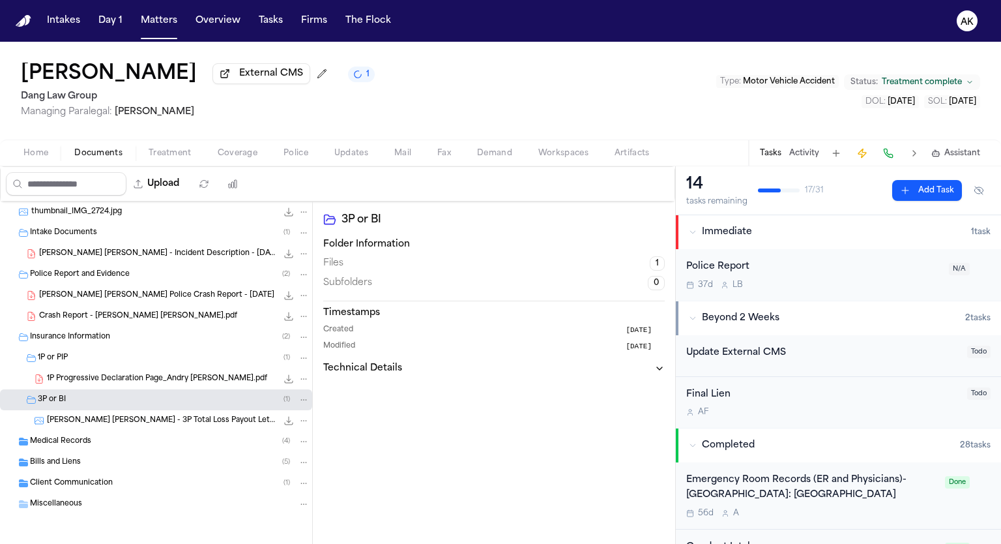
click at [142, 415] on span "[PERSON_NAME] [PERSON_NAME] - 3P Total Loss Payout Letter from USAA - [DATE]" at bounding box center [162, 420] width 230 height 11
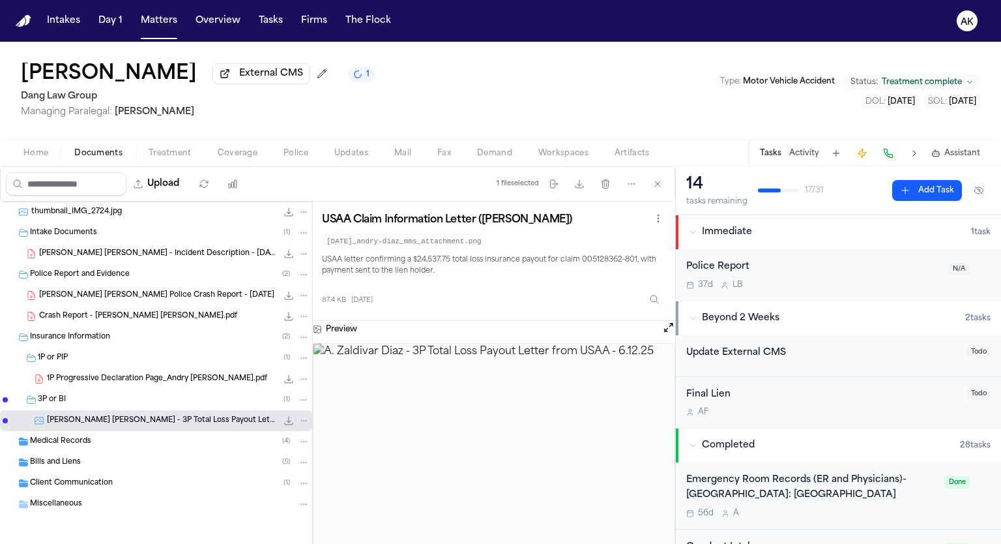
click at [197, 375] on span "1P Progressive Declaration Page_Andry [PERSON_NAME].pdf" at bounding box center [157, 378] width 220 height 11
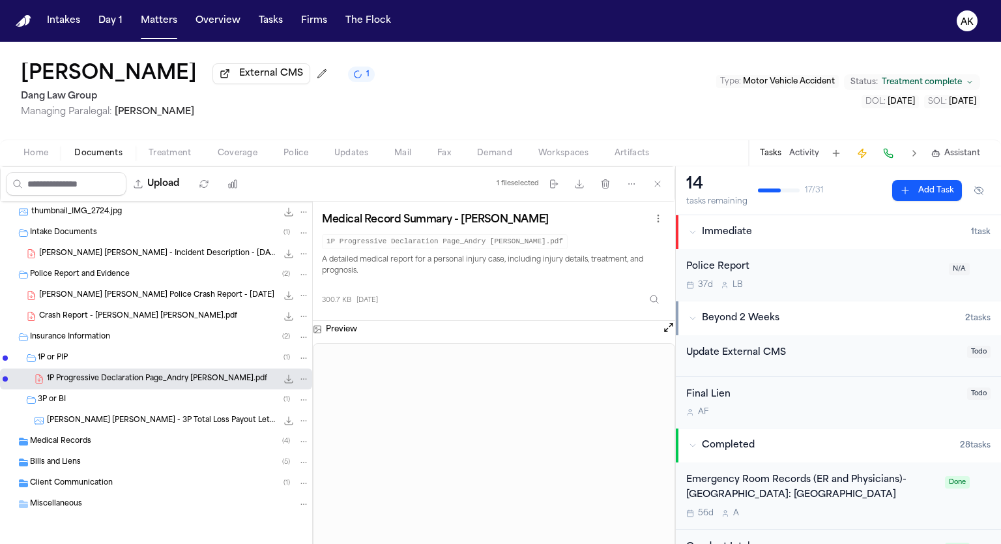
click at [166, 373] on span "1P Progressive Declaration Page_Andry [PERSON_NAME].pdf" at bounding box center [157, 378] width 220 height 11
click at [154, 425] on div "[PERSON_NAME] [PERSON_NAME] - 3P Total Loss Payout Letter from USAA - [DATE] 87…" at bounding box center [178, 420] width 263 height 13
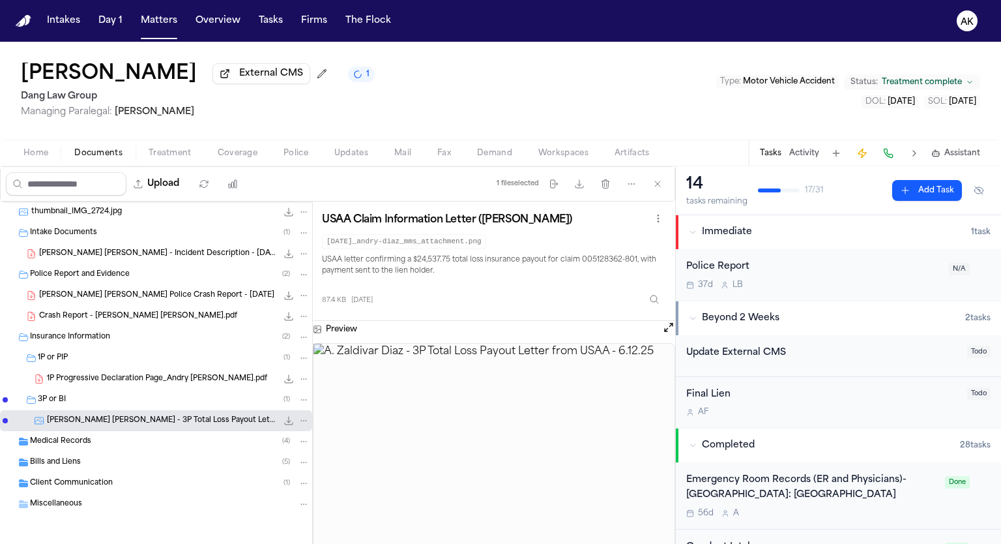
click at [133, 439] on div "Medical Records ( 4 )" at bounding box center [170, 441] width 280 height 12
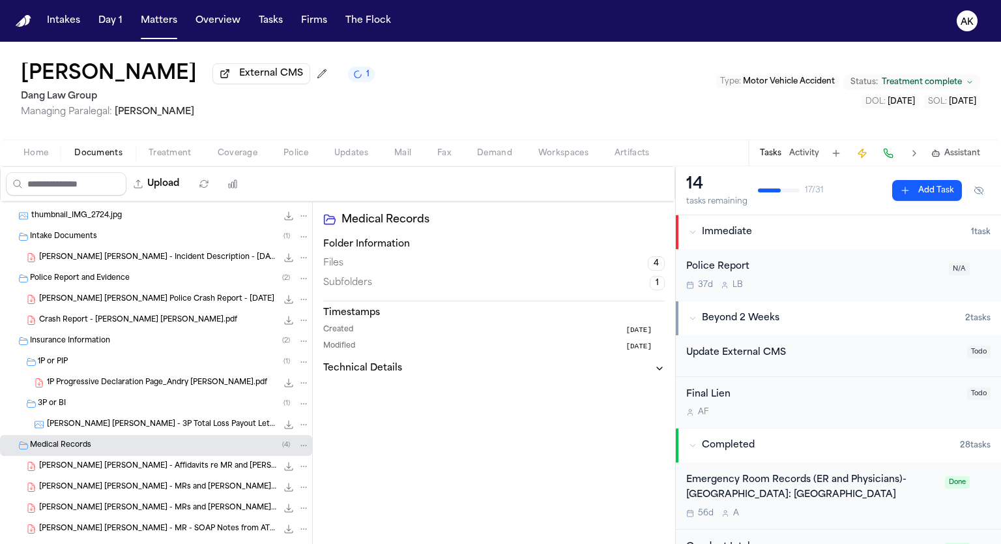
scroll to position [417, 0]
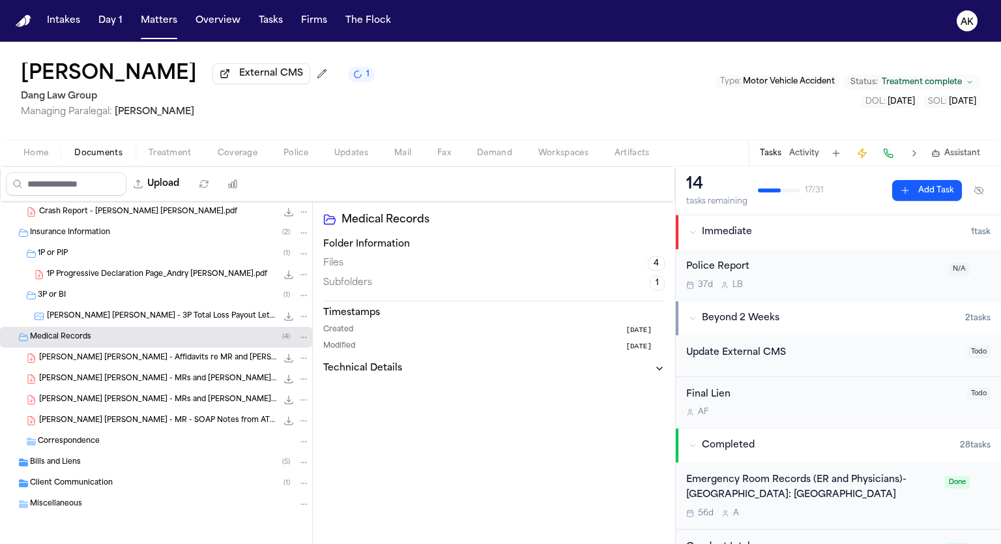
click at [162, 466] on div "Bills and Liens ( 5 )" at bounding box center [170, 462] width 280 height 12
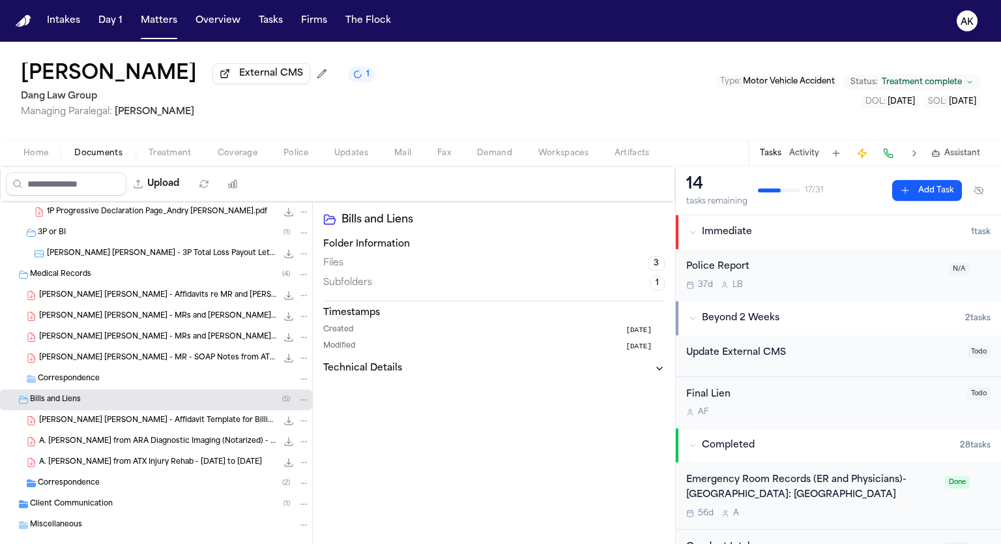
scroll to position [501, 0]
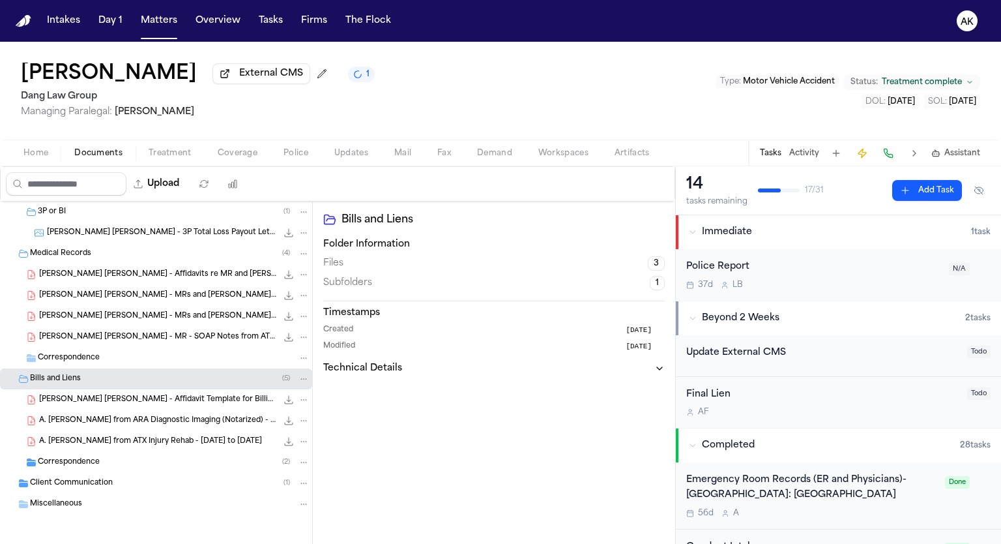
click at [107, 463] on div "Correspondence ( 2 )" at bounding box center [174, 462] width 272 height 12
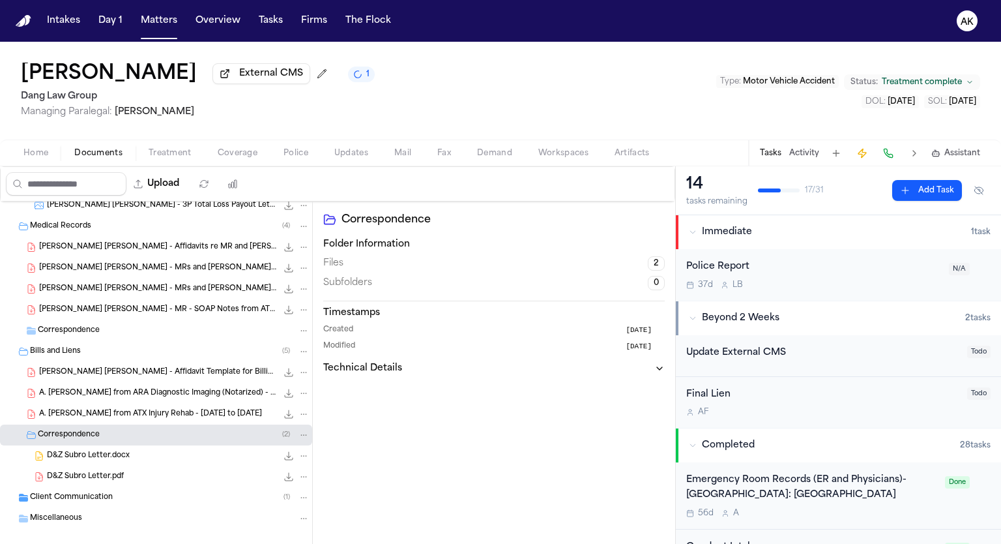
scroll to position [542, 0]
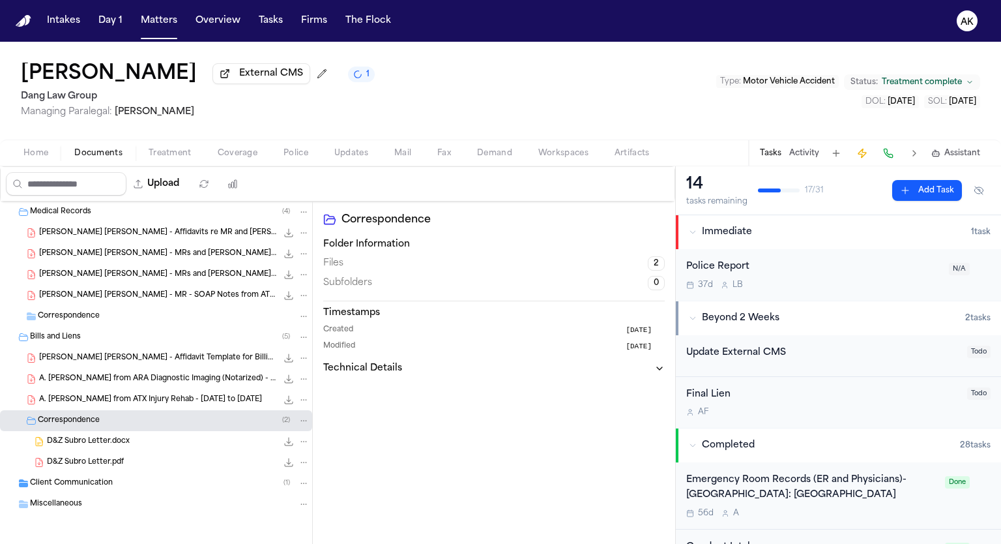
click at [110, 460] on span "D&Z Subro Letter.pdf" at bounding box center [85, 462] width 77 height 11
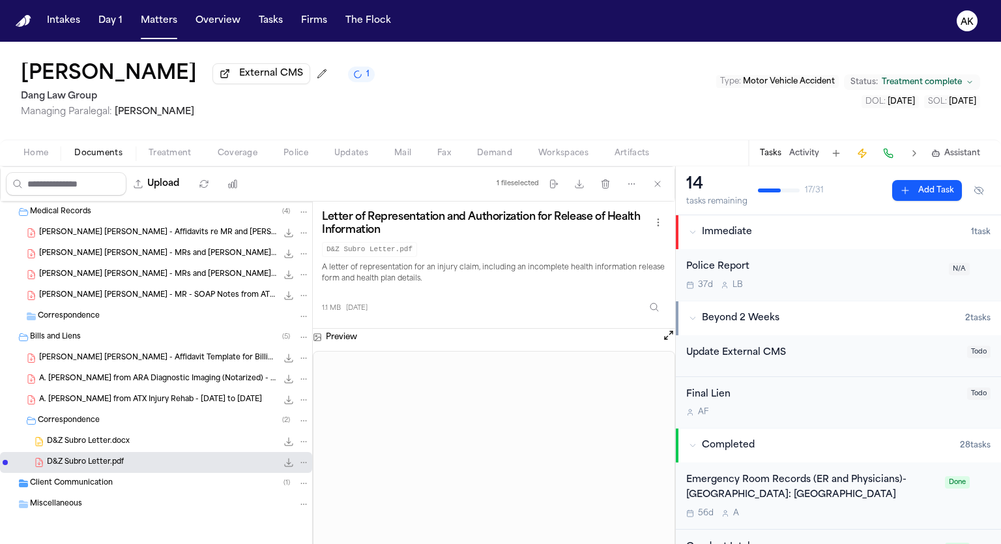
click at [284, 460] on icon "File: D&Z Subro Letter.pdf" at bounding box center [289, 462] width 10 height 10
click at [204, 478] on div "Client Communication ( 1 )" at bounding box center [170, 483] width 280 height 12
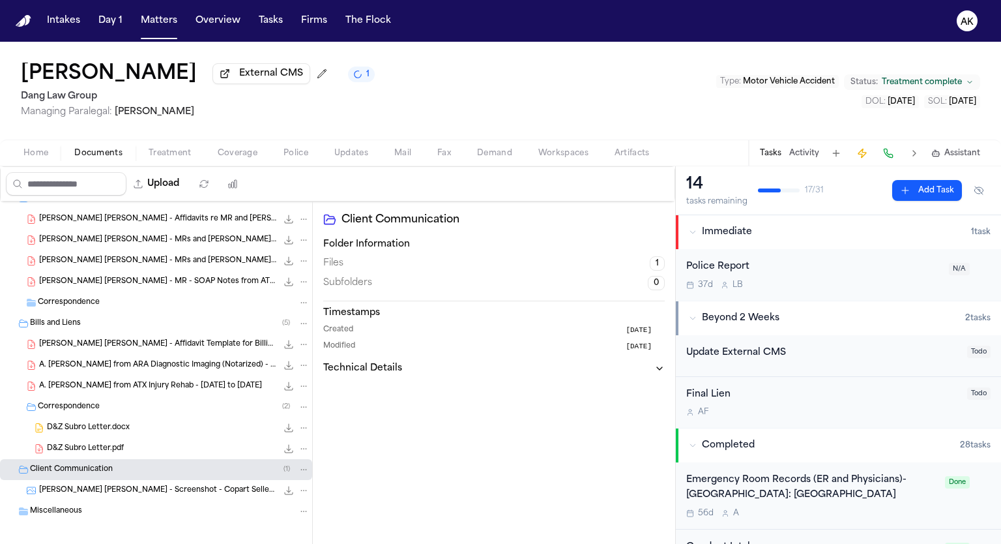
scroll to position [563, 0]
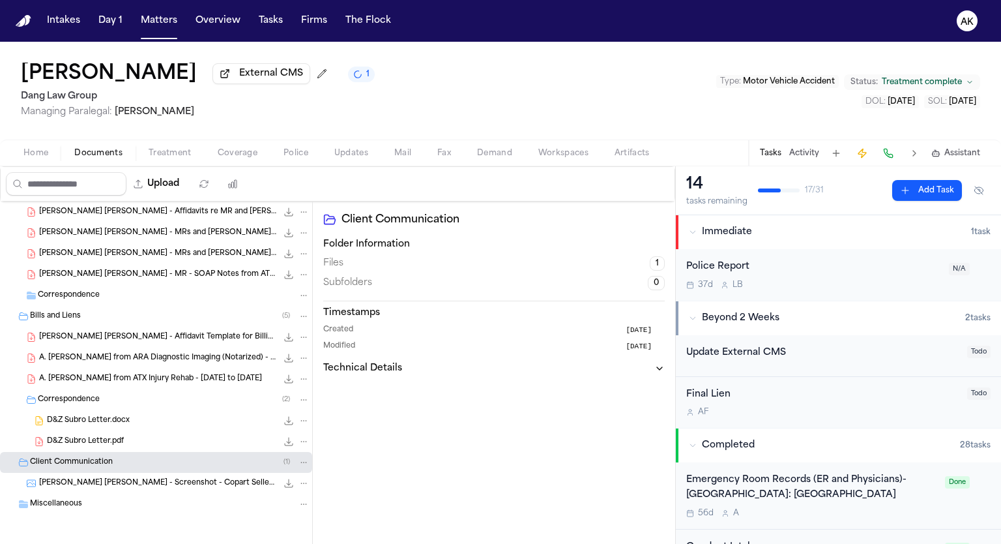
click at [277, 483] on div "532.7 KB • PNG" at bounding box center [277, 483] width 0 height 0
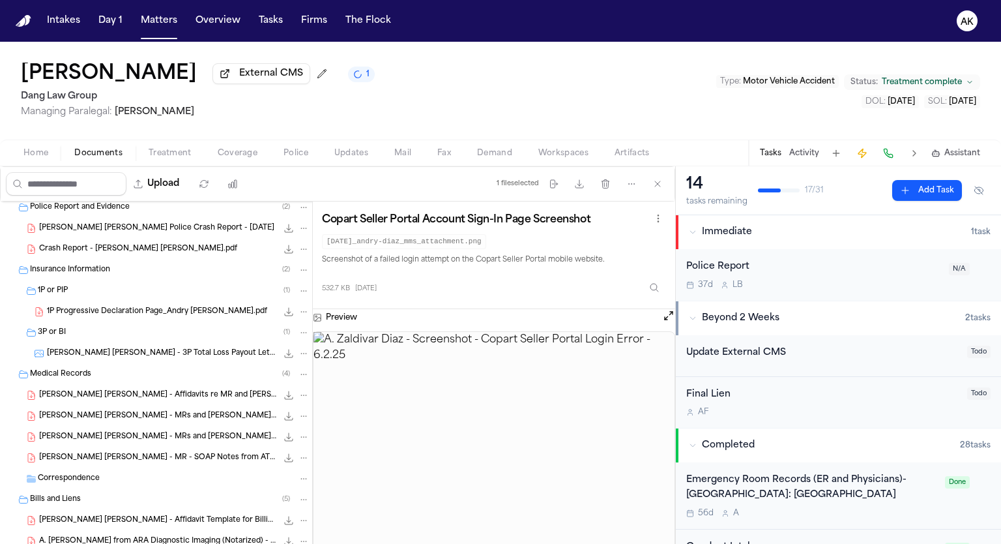
scroll to position [346, 0]
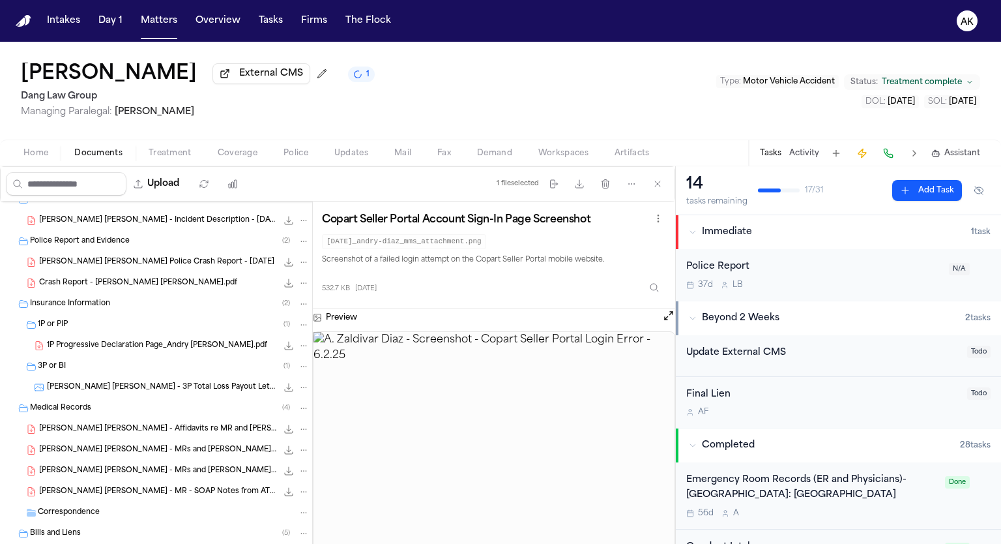
click at [167, 340] on span "1P Progressive Declaration Page_Andry [PERSON_NAME].pdf" at bounding box center [157, 345] width 220 height 11
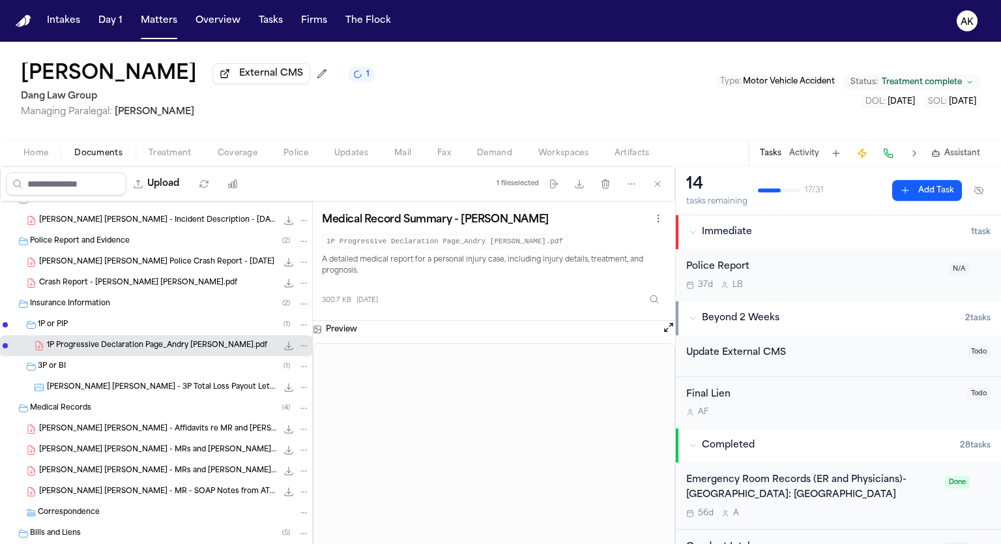
click at [203, 387] on span "[PERSON_NAME] [PERSON_NAME] - 3P Total Loss Payout Letter from USAA - [DATE]" at bounding box center [162, 387] width 230 height 11
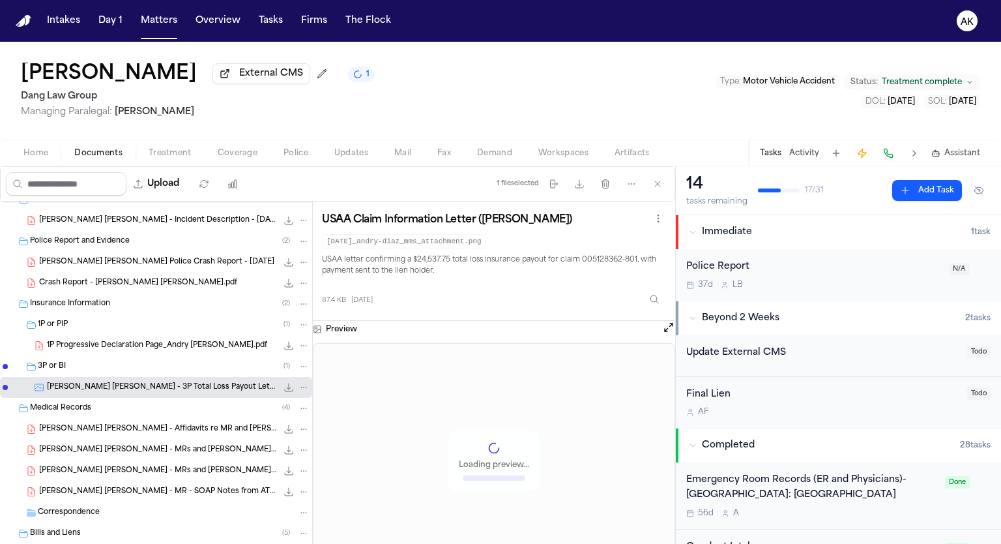
click at [226, 338] on div "1P Progressive Declaration Page_Andry [PERSON_NAME].pdf 300.7 KB • PDF" at bounding box center [156, 345] width 312 height 21
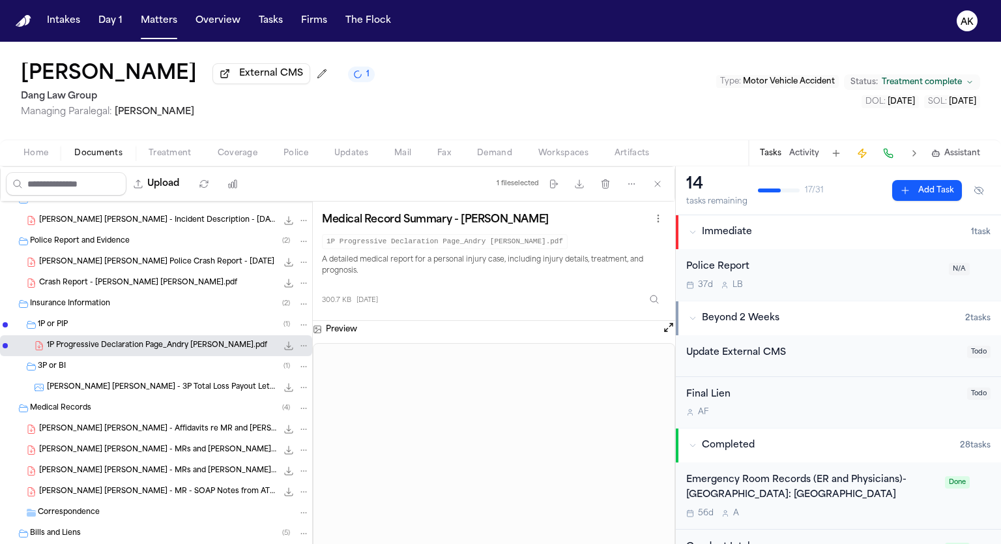
click at [284, 346] on icon "File: 1P Progressive Declaration Page_Andry Zaldivar Diaz.pdf" at bounding box center [289, 345] width 10 height 10
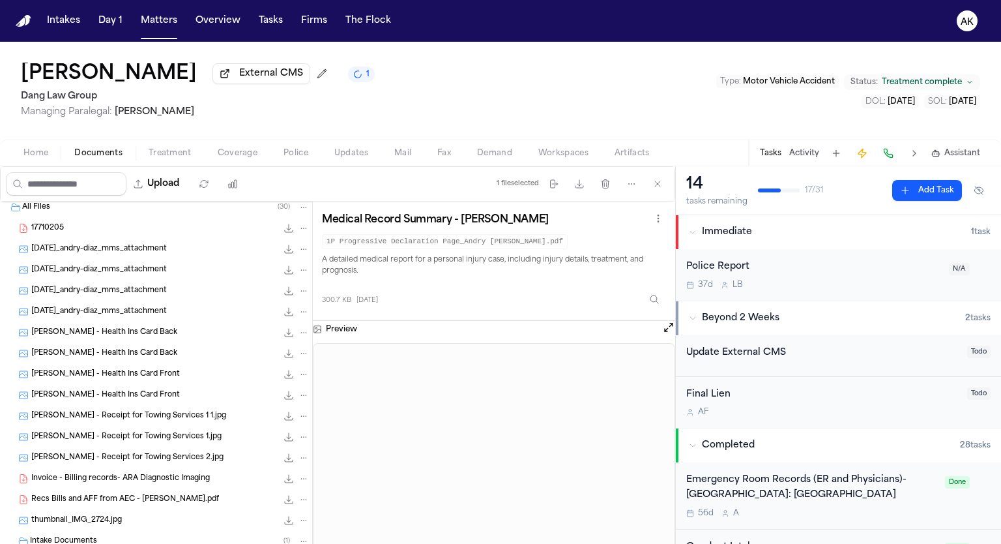
scroll to position [0, 0]
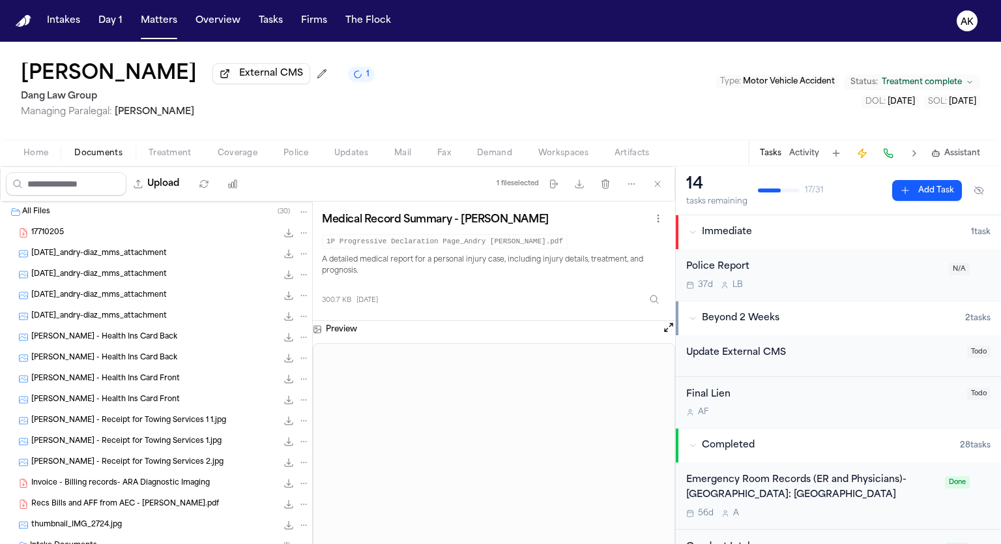
click at [120, 228] on div "17710205 82.9 KB • PDF" at bounding box center [170, 232] width 278 height 13
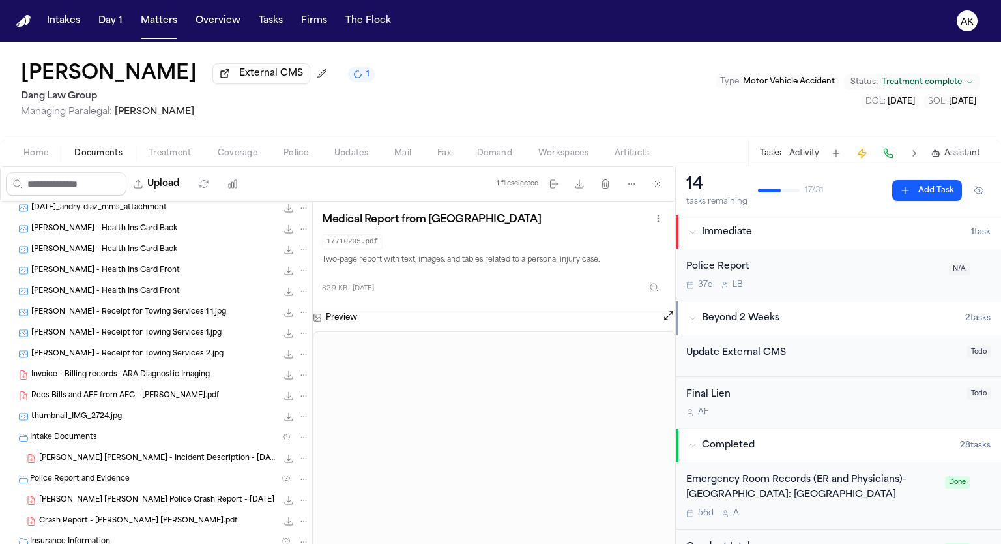
scroll to position [217, 0]
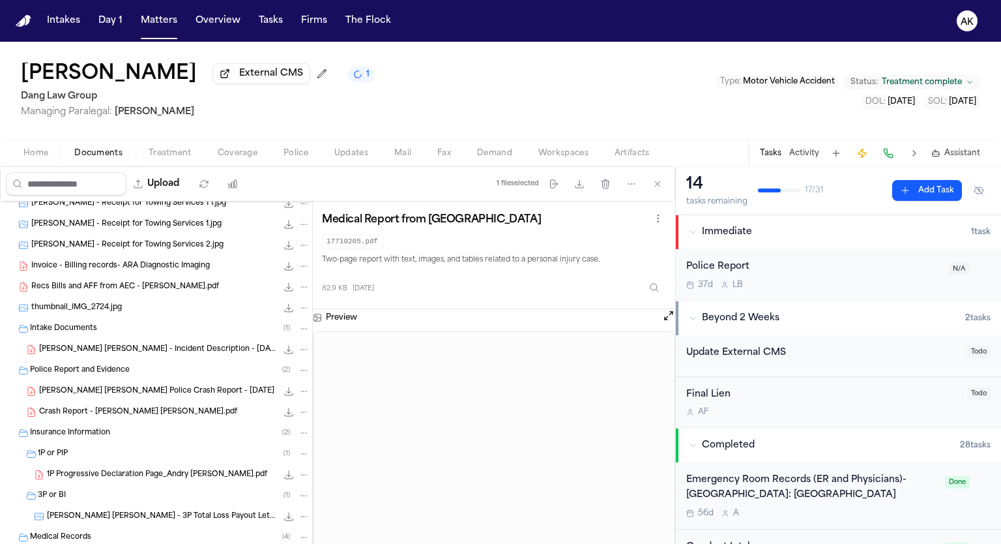
click at [137, 284] on span "Recs Bills and AFF from AEC - [PERSON_NAME].pdf" at bounding box center [125, 287] width 188 height 11
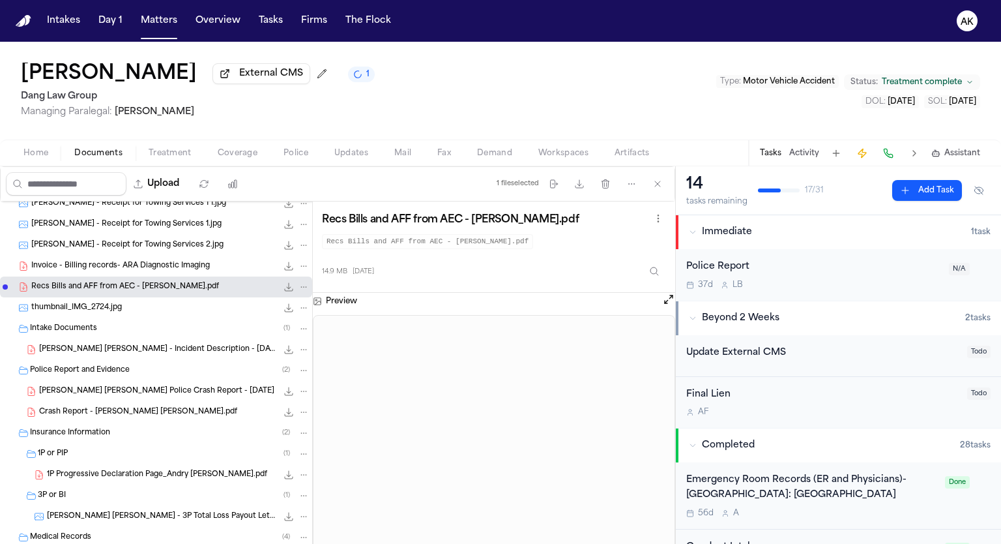
click at [142, 405] on div "Crash Report - [PERSON_NAME] [PERSON_NAME].pdf 197.0 KB • PDF" at bounding box center [174, 411] width 270 height 13
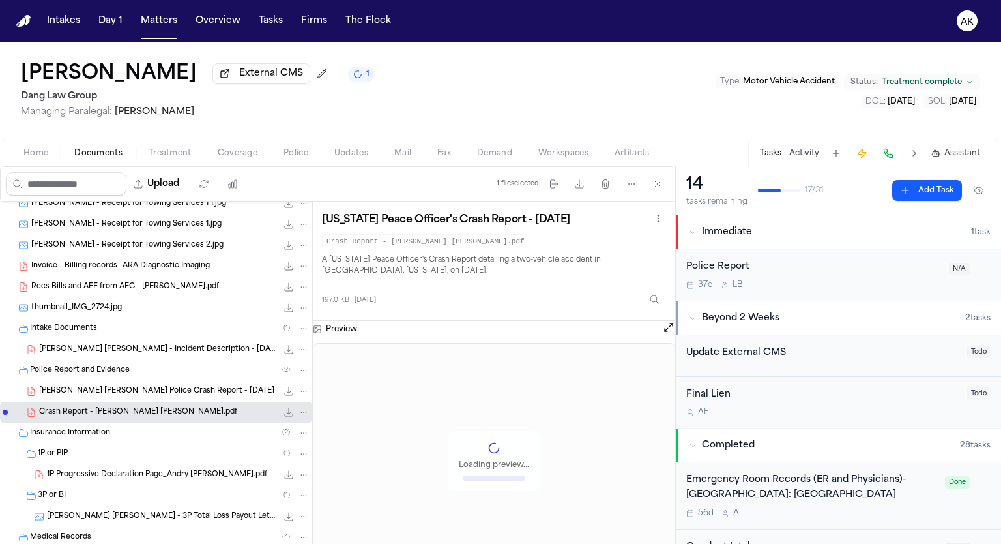
scroll to position [326, 0]
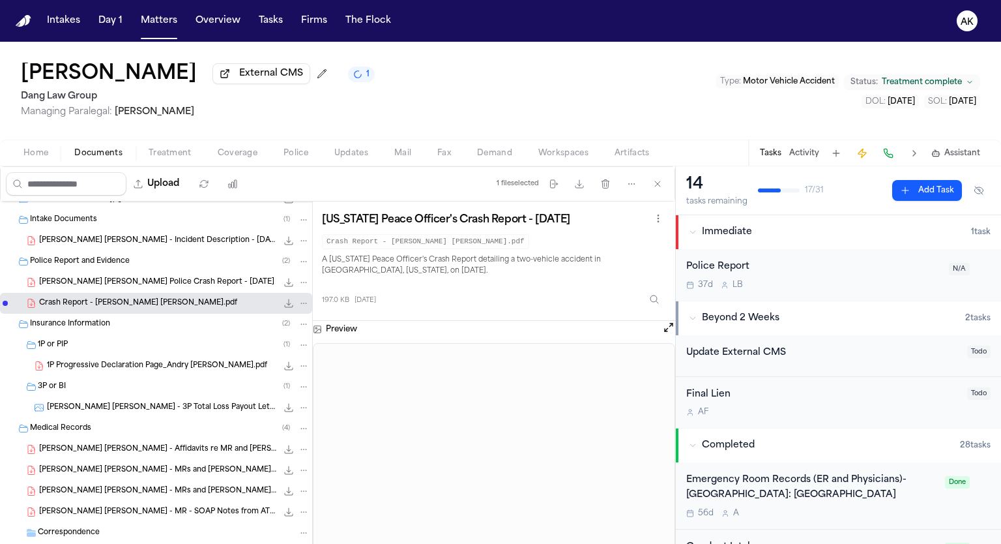
click at [160, 406] on span "[PERSON_NAME] [PERSON_NAME] - 3P Total Loss Payout Letter from USAA - [DATE]" at bounding box center [162, 407] width 230 height 11
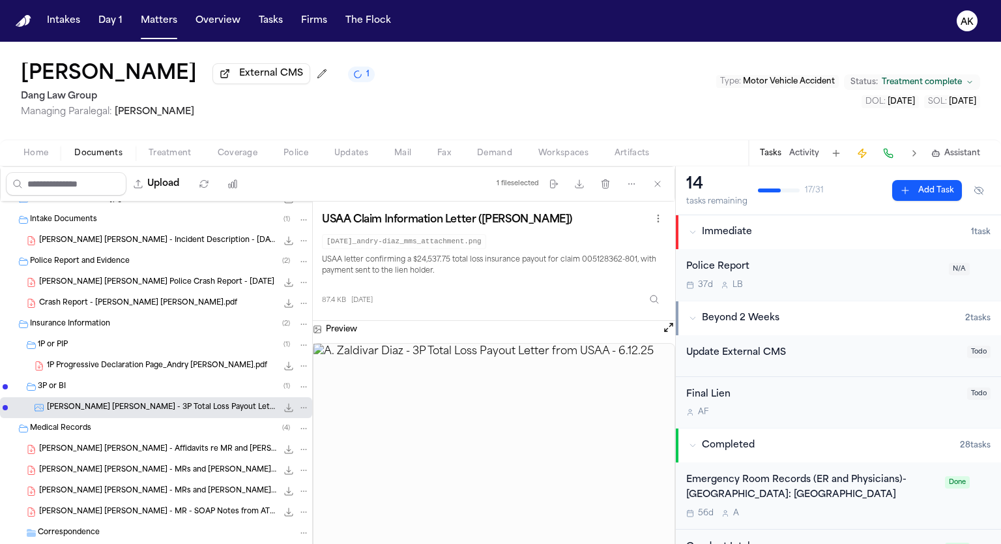
click at [465, 395] on img at bounding box center [494, 460] width 361 height 235
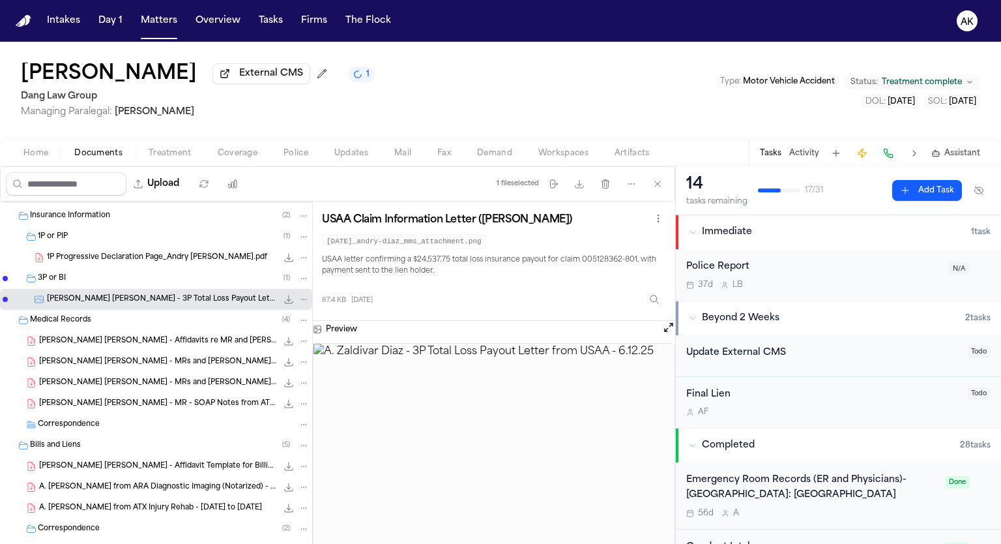
scroll to position [563, 0]
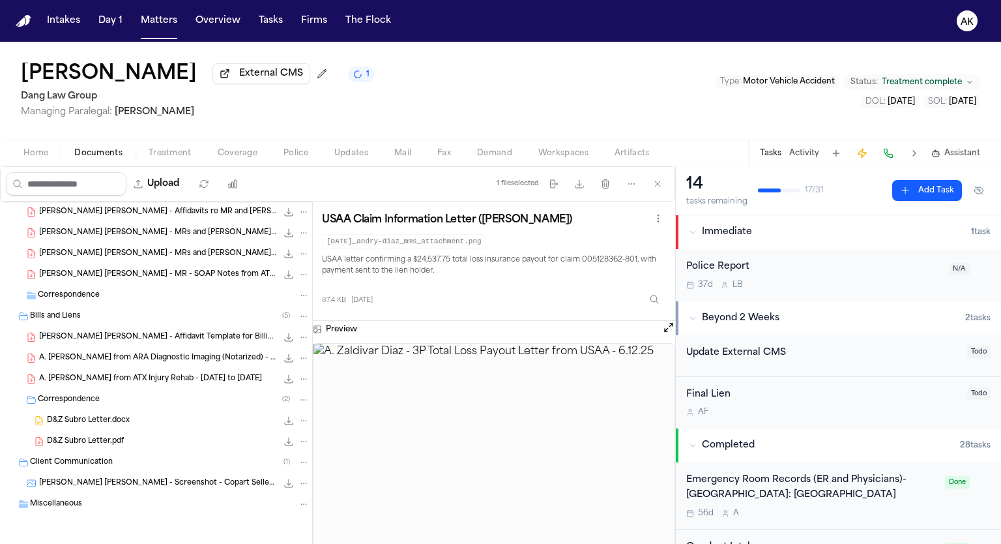
click at [149, 498] on div "Miscellaneous" at bounding box center [170, 504] width 280 height 12
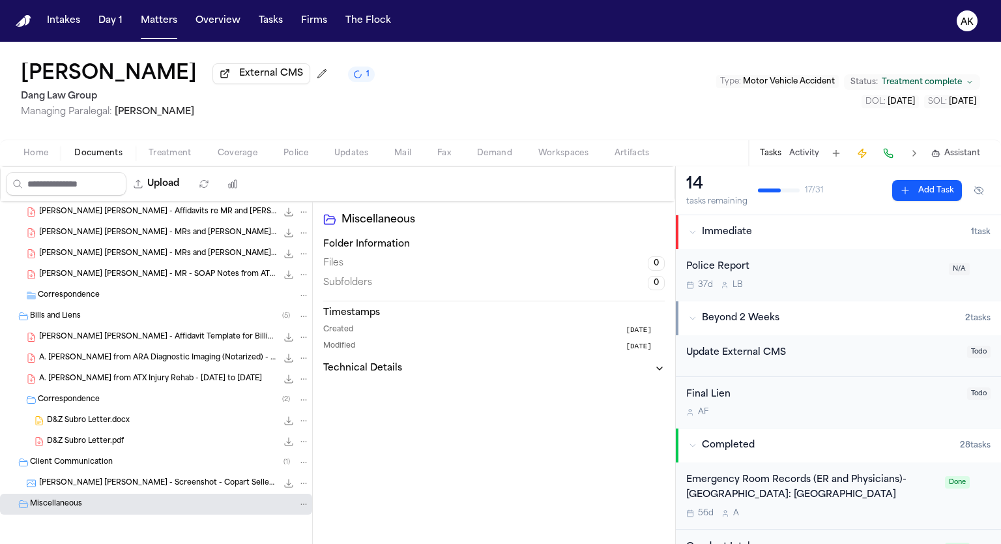
click at [143, 499] on div "Miscellaneous" at bounding box center [170, 504] width 280 height 12
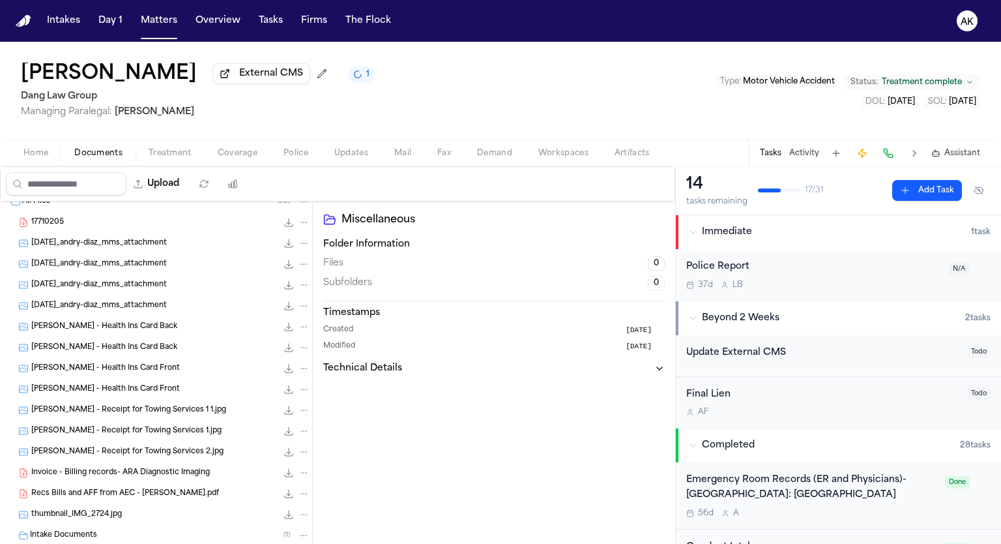
scroll to position [0, 0]
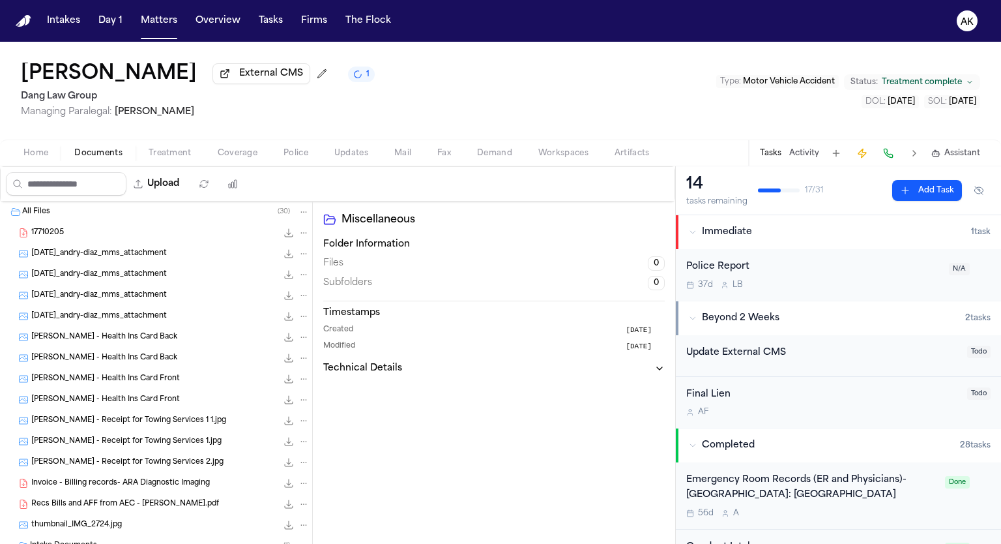
click at [156, 239] on div "17710205 82.9 KB • PDF" at bounding box center [156, 232] width 312 height 21
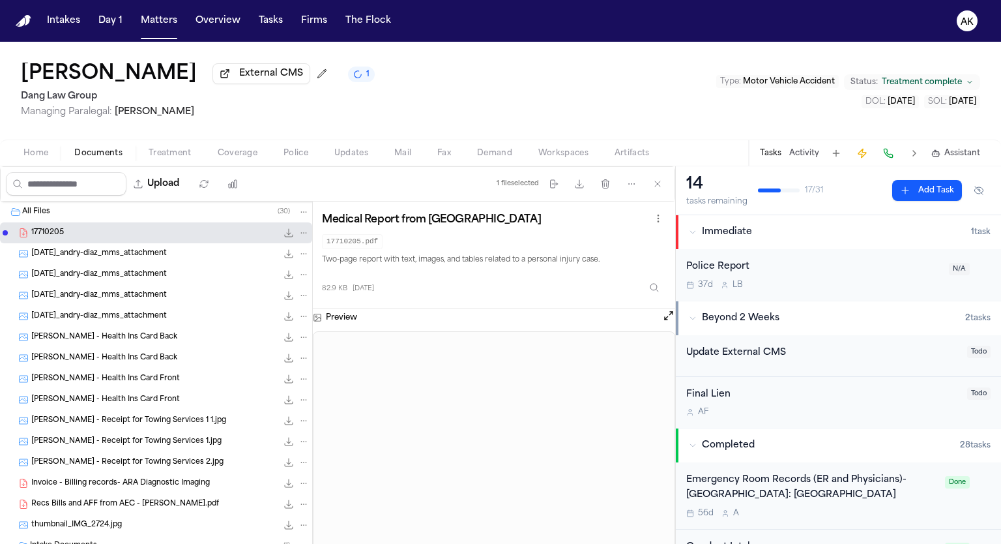
click at [473, 267] on div "Medical Report from [GEOGRAPHIC_DATA] 17710205.pdf Two-page report with text, i…" at bounding box center [494, 255] width 344 height 89
click at [188, 257] on div "[DATE]_andry-diaz_mms_attachment 370.8 KB • JPG" at bounding box center [170, 253] width 278 height 13
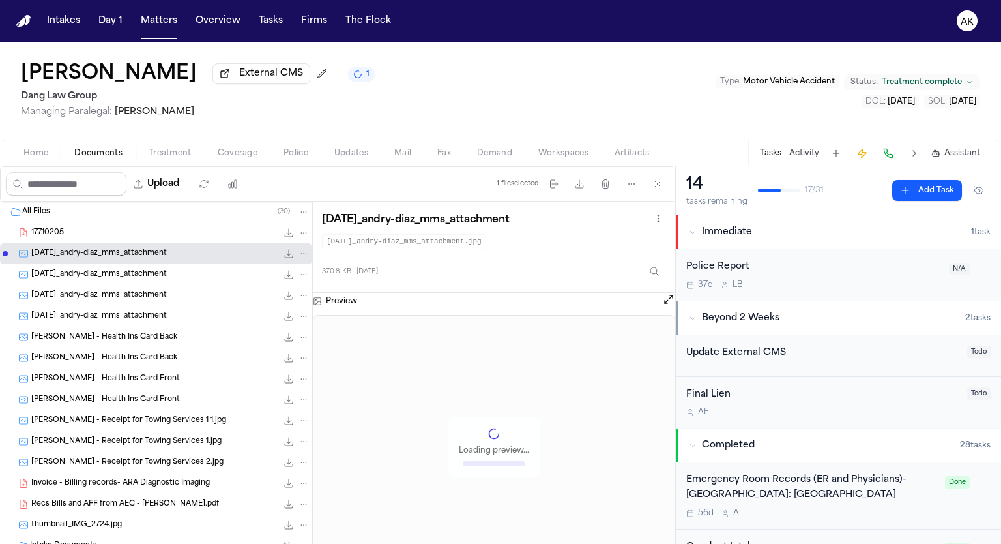
click at [165, 272] on span "[DATE]_andry-diaz_mms_attachment" at bounding box center [99, 274] width 136 height 11
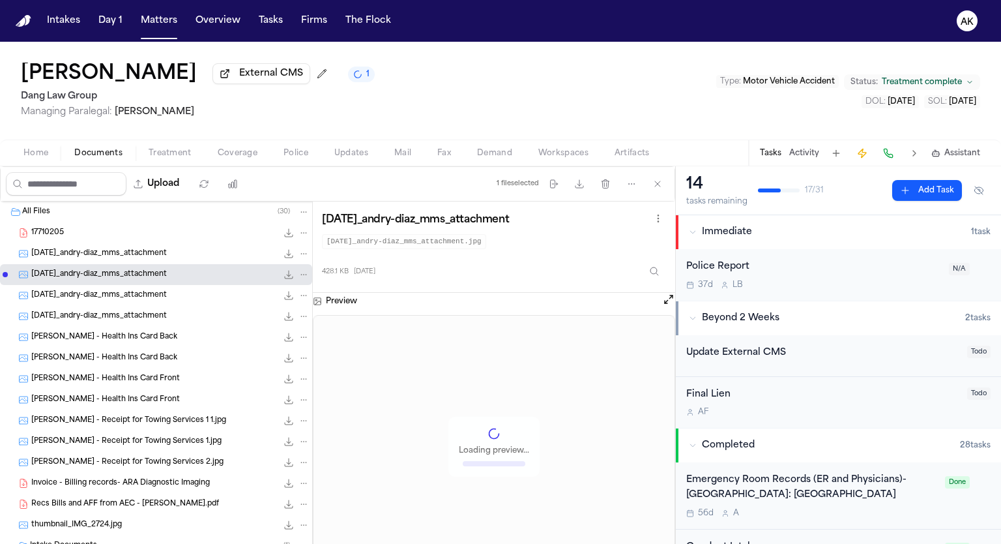
click at [167, 254] on span "[DATE]_andry-diaz_mms_attachment" at bounding box center [99, 253] width 136 height 11
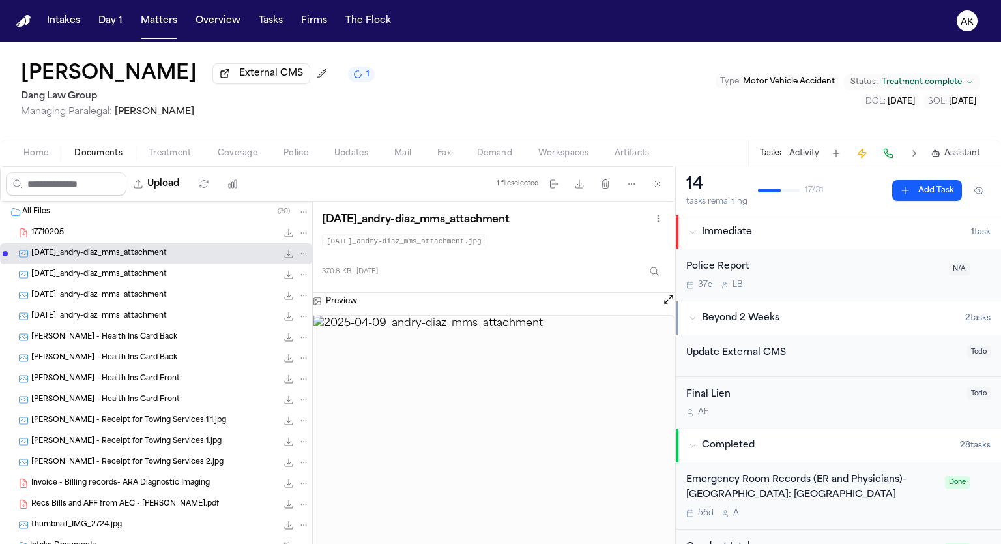
click at [171, 265] on div "[DATE]_andry-diaz_mms_attachment 428.1 KB • JPG" at bounding box center [156, 274] width 312 height 21
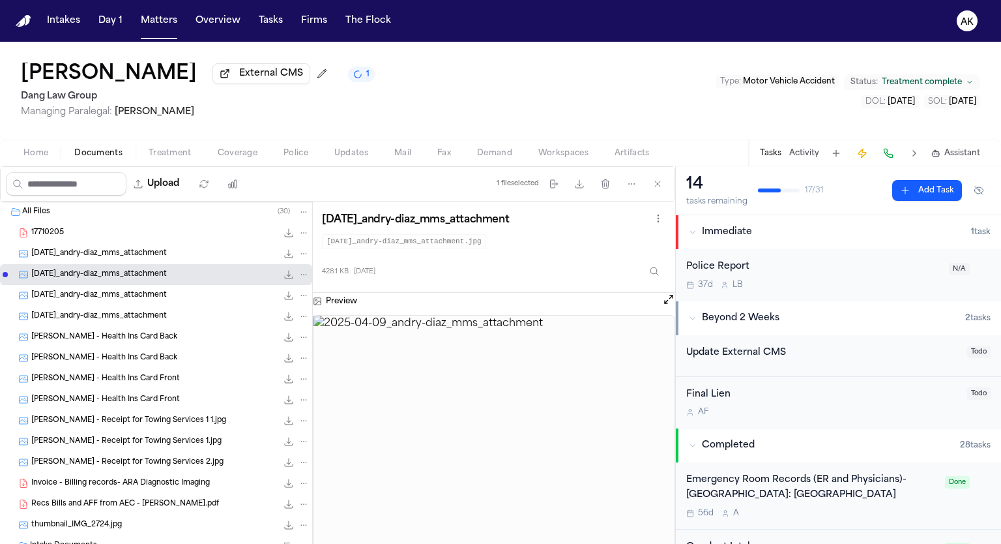
click at [167, 293] on span "[DATE]_andry-diaz_mms_attachment" at bounding box center [99, 295] width 136 height 11
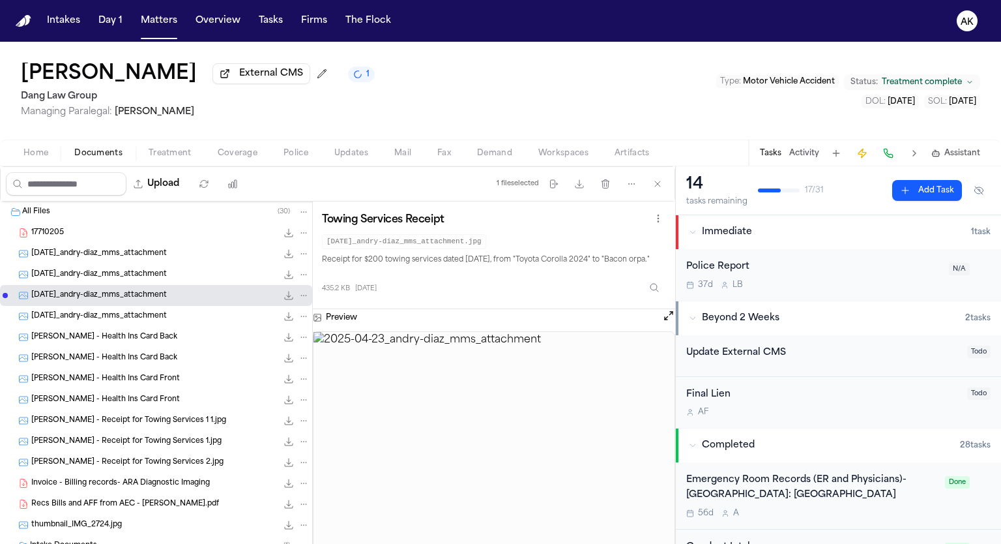
click at [167, 312] on span "[DATE]_andry-diaz_mms_attachment" at bounding box center [99, 316] width 136 height 11
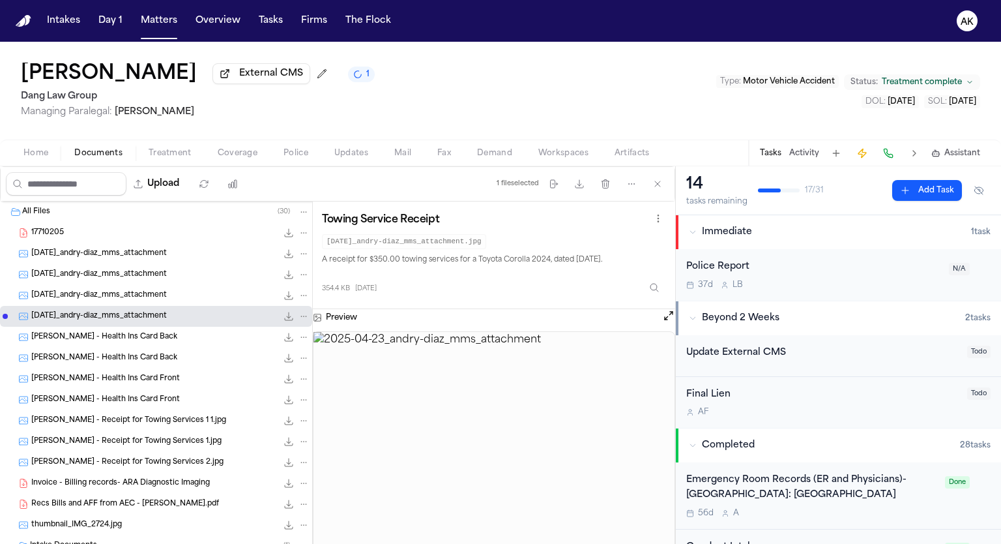
click at [158, 335] on div "[PERSON_NAME] - Health Ins Card Back 88.0 KB • JPG" at bounding box center [170, 336] width 278 height 13
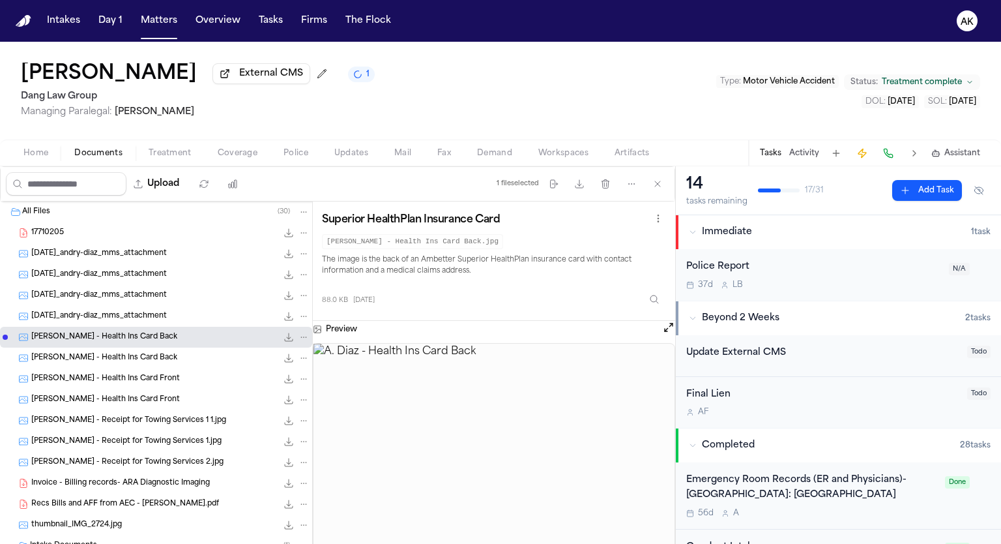
scroll to position [108, 0]
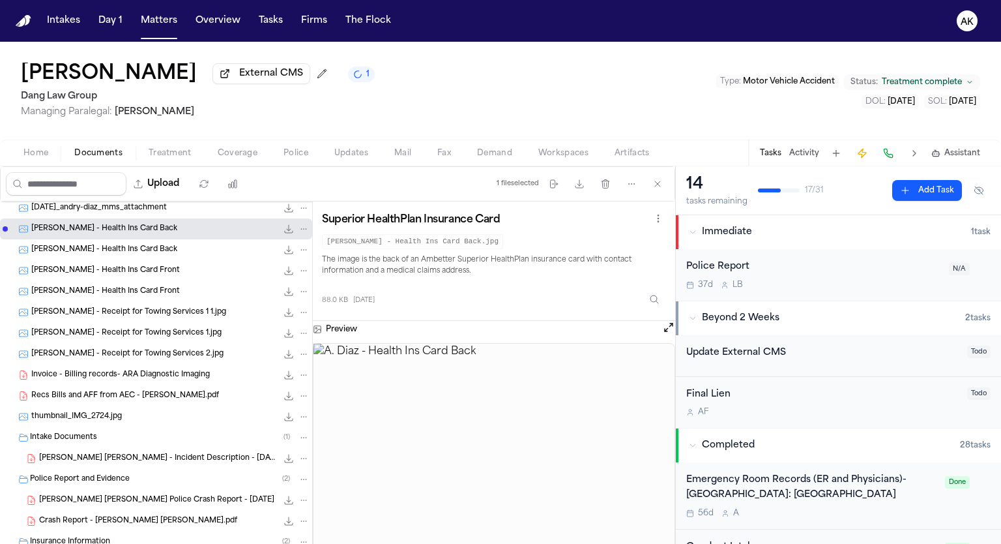
click at [160, 257] on div "[PERSON_NAME] - Health Ins Card Back 22.7 KB • JPG" at bounding box center [156, 249] width 312 height 21
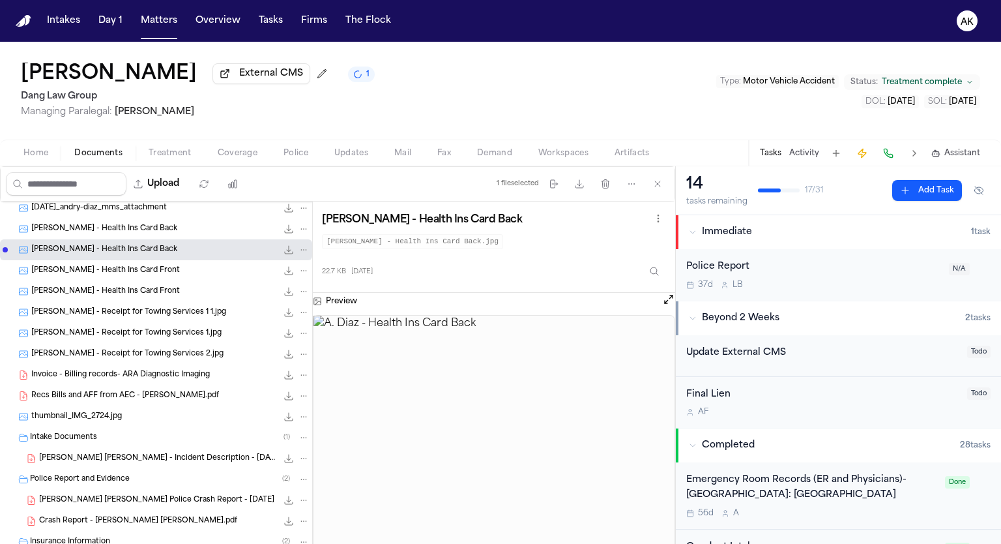
click at [156, 272] on div "[PERSON_NAME] - Health Ins Card Front 25.6 KB • JPG" at bounding box center [170, 270] width 278 height 13
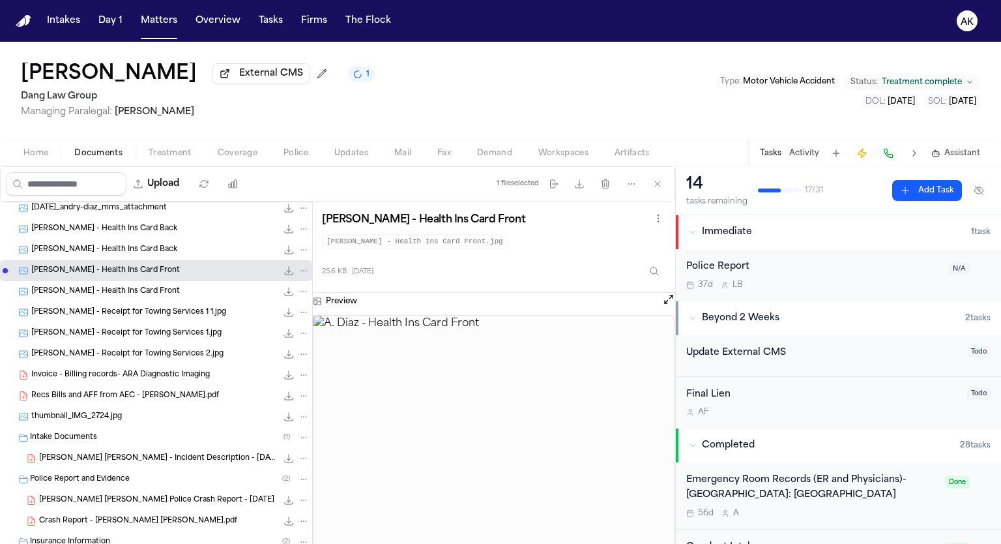
click at [156, 294] on div "[PERSON_NAME] - Health Ins Card Front 89.0 KB • JPG" at bounding box center [170, 291] width 278 height 13
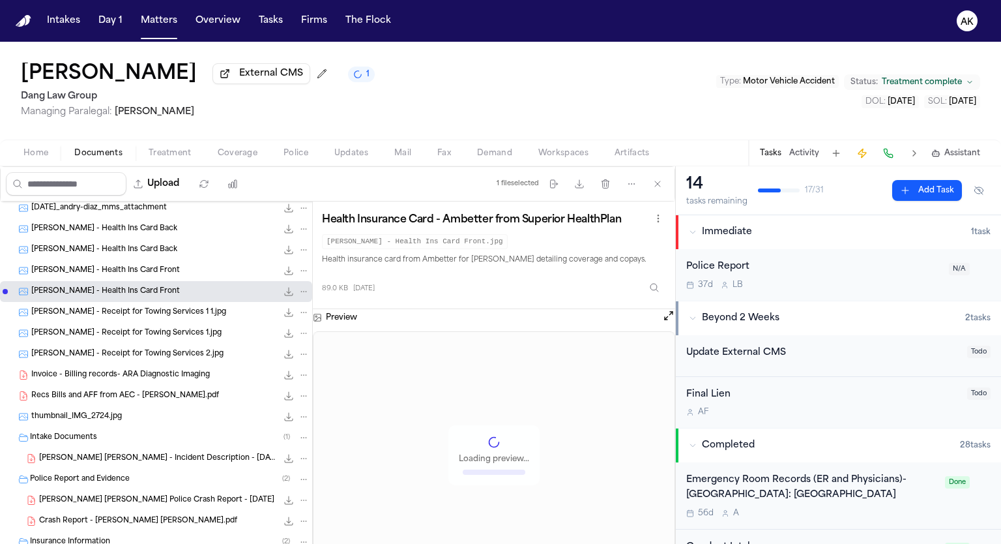
click at [155, 318] on div "[PERSON_NAME] - Receipt for Towing Services 1 1.jpg 220.1 KB • JPG" at bounding box center [156, 312] width 312 height 21
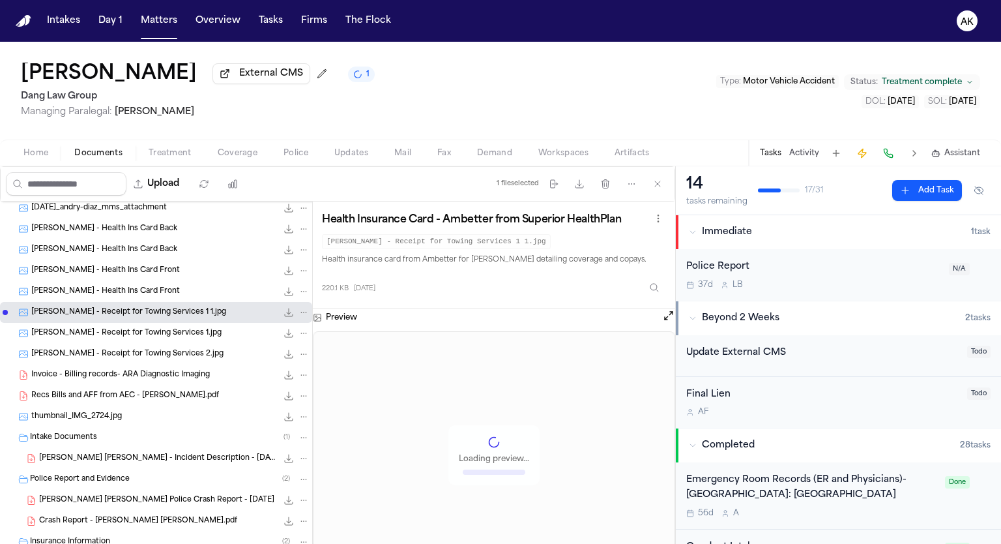
click at [155, 335] on span "[PERSON_NAME] - Receipt for Towing Services 1.jpg" at bounding box center [126, 333] width 190 height 11
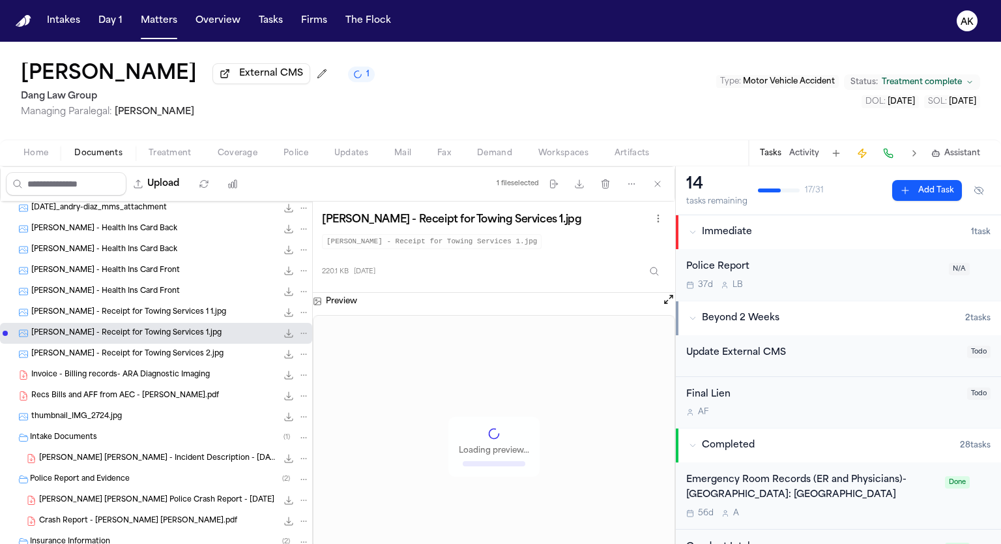
click at [167, 359] on div "[PERSON_NAME] - Receipt for Towing Services 2.jpg 304.0 KB • JPG" at bounding box center [156, 353] width 312 height 21
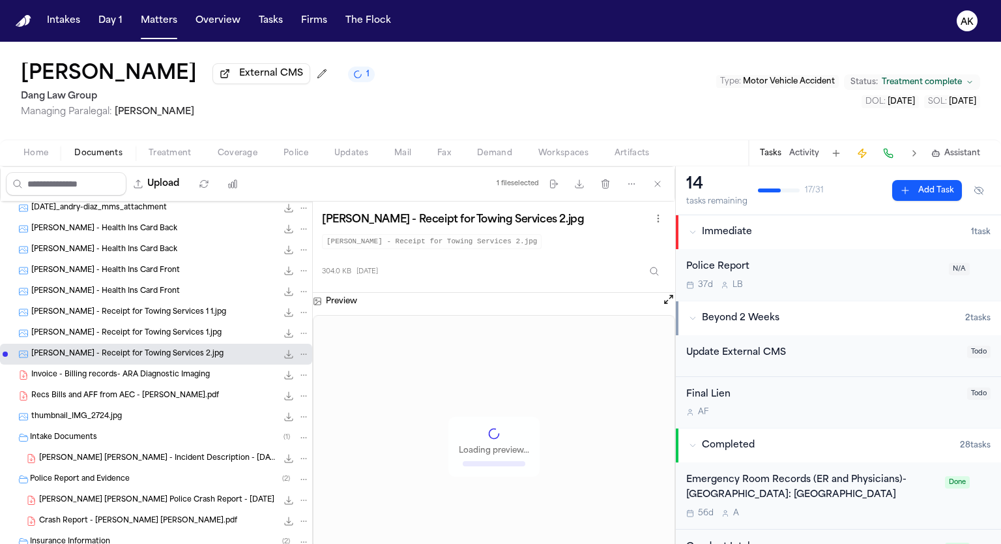
click at [168, 371] on span "Invoice - Billing records- ARA Diagnostic Imaging" at bounding box center [120, 375] width 179 height 11
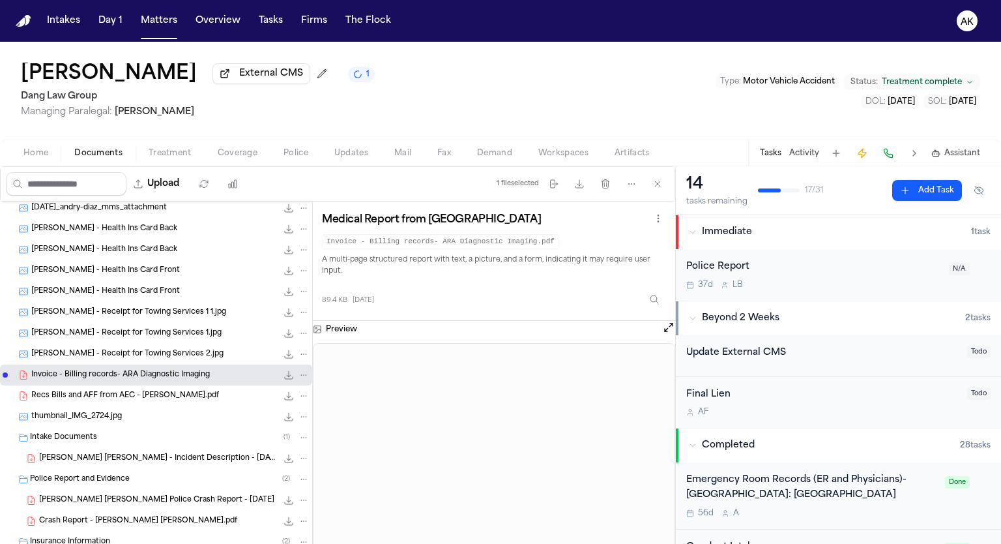
click at [162, 394] on span "Recs Bills and AFF from AEC - [PERSON_NAME].pdf" at bounding box center [125, 395] width 188 height 11
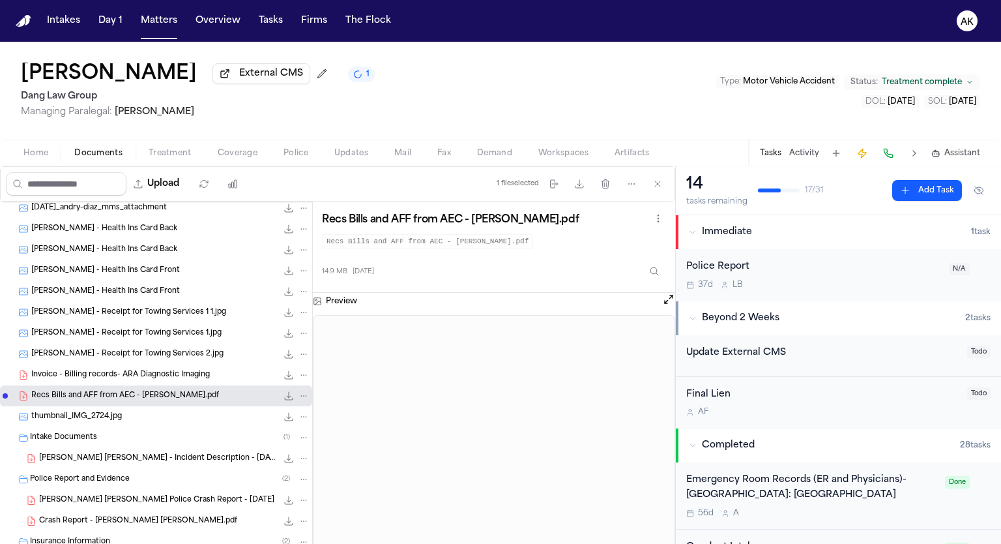
click at [142, 422] on div "thumbnail_IMG_2724.jpg 760.9 KB • JPG" at bounding box center [156, 416] width 312 height 21
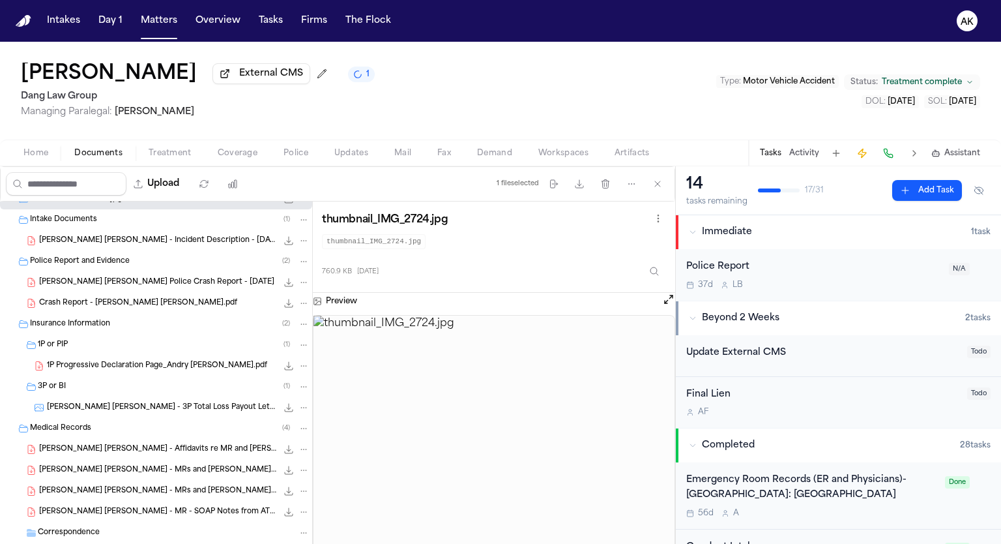
scroll to position [217, 0]
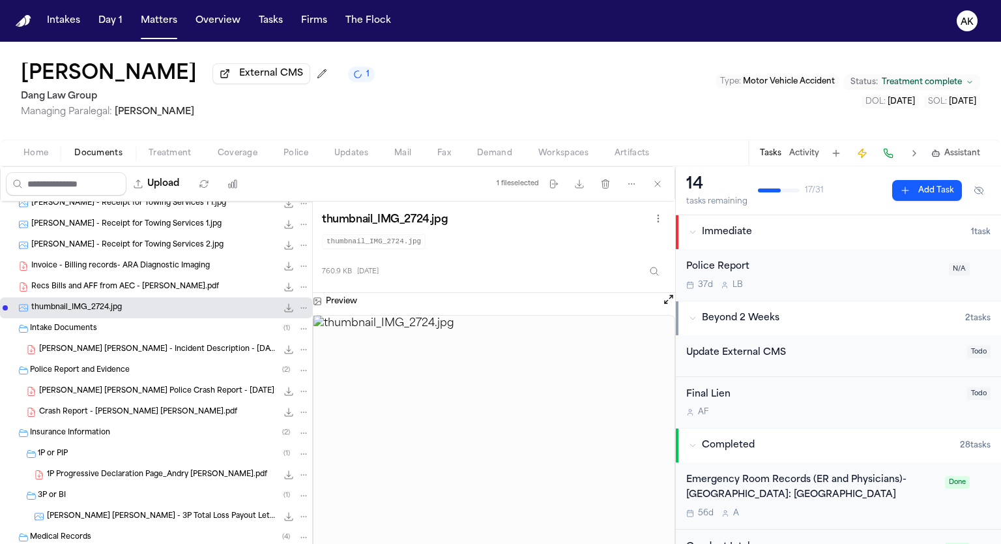
click at [143, 325] on div "Intake Documents ( 1 )" at bounding box center [170, 329] width 280 height 12
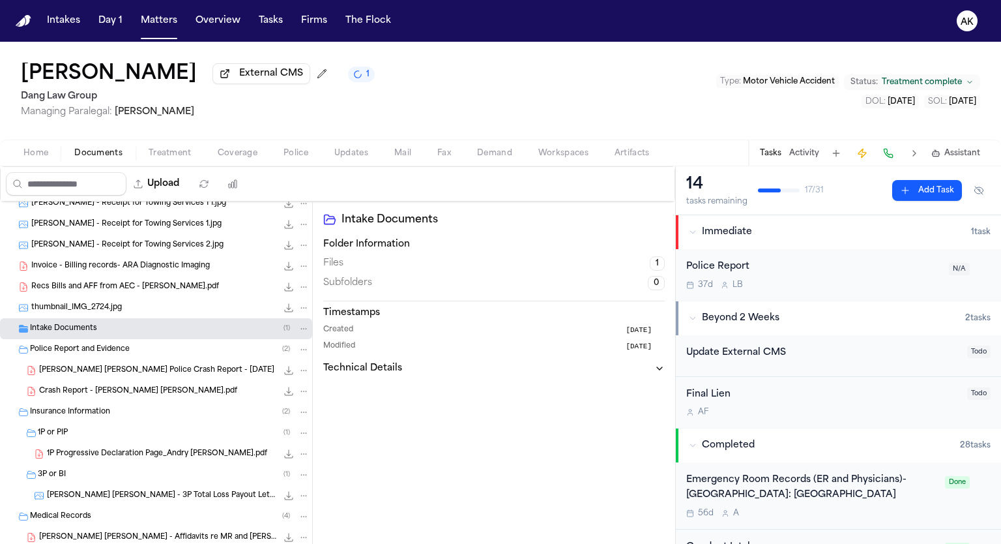
click at [142, 328] on div "Intake Documents ( 1 )" at bounding box center [170, 329] width 280 height 12
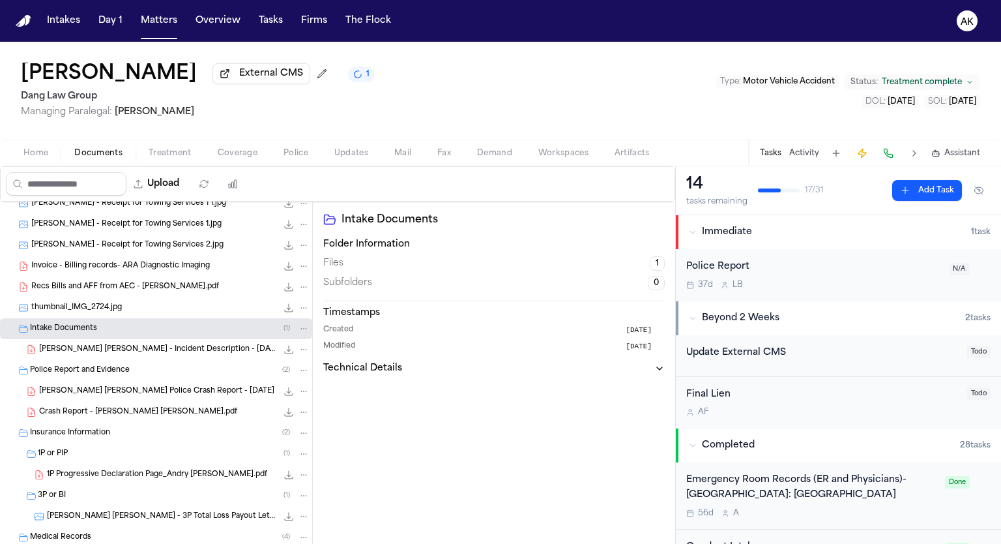
click at [147, 364] on div "Police Report and Evidence ( 2 )" at bounding box center [170, 370] width 280 height 12
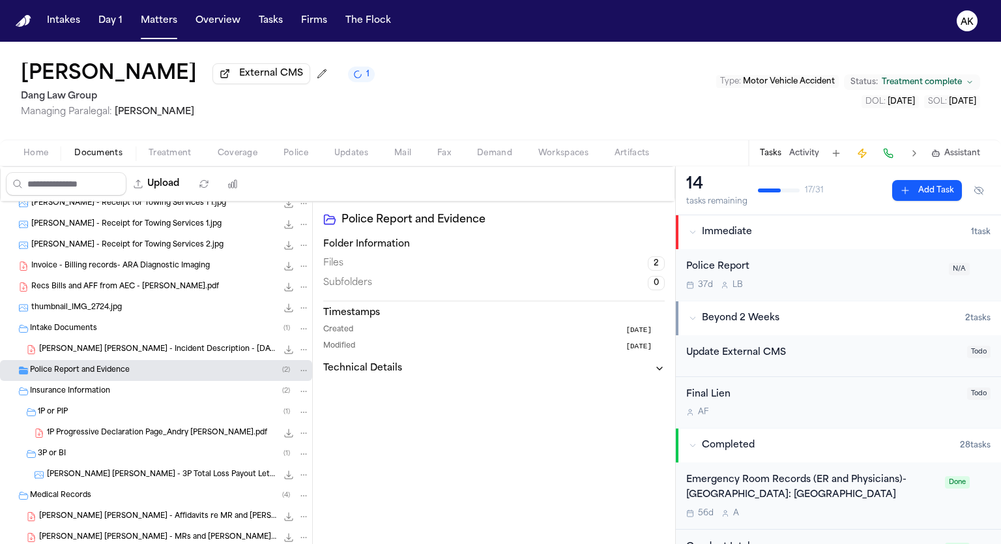
click at [143, 370] on div "Police Report and Evidence ( 2 )" at bounding box center [170, 370] width 280 height 12
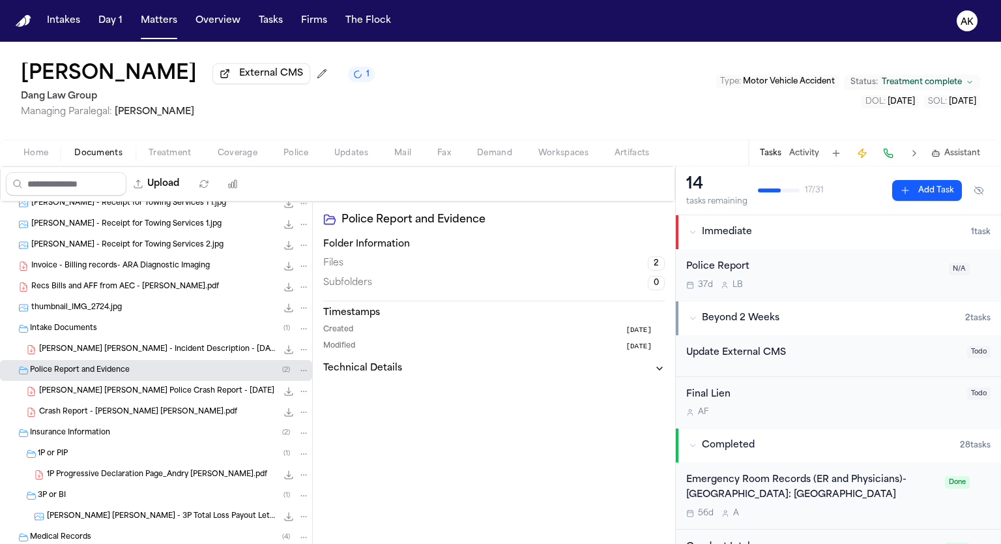
click at [158, 390] on span "[PERSON_NAME] [PERSON_NAME] Police Crash Report - [DATE]" at bounding box center [156, 391] width 235 height 11
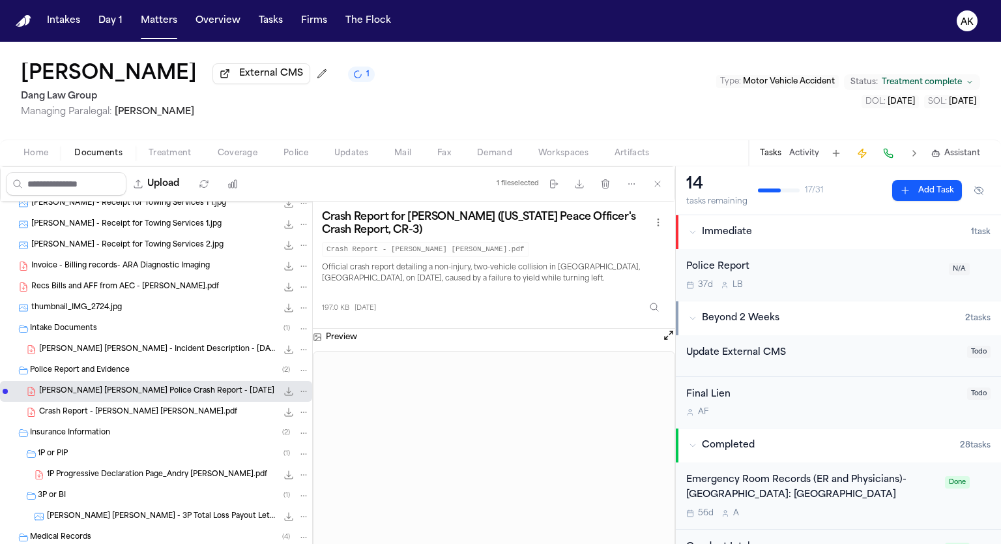
click at [162, 413] on span "Crash Report - [PERSON_NAME] [PERSON_NAME].pdf" at bounding box center [138, 412] width 198 height 11
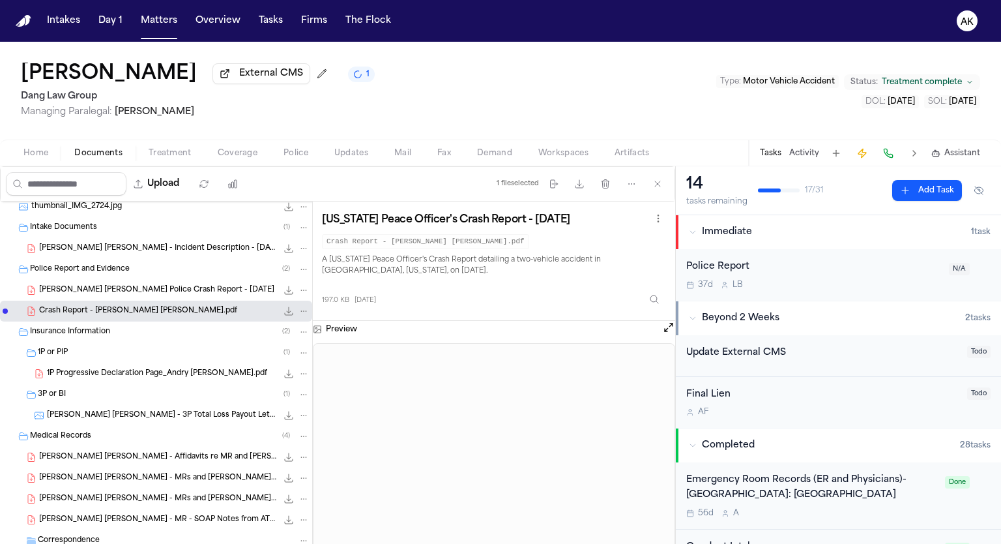
scroll to position [326, 0]
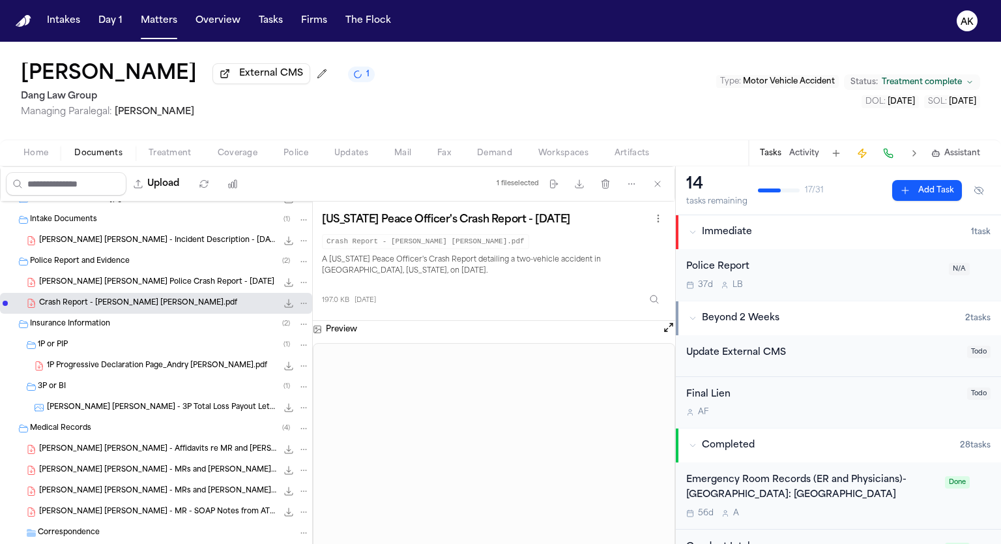
click at [158, 373] on div "1P Progressive Declaration Page_Andry [PERSON_NAME].pdf 300.7 KB • PDF" at bounding box center [156, 365] width 312 height 21
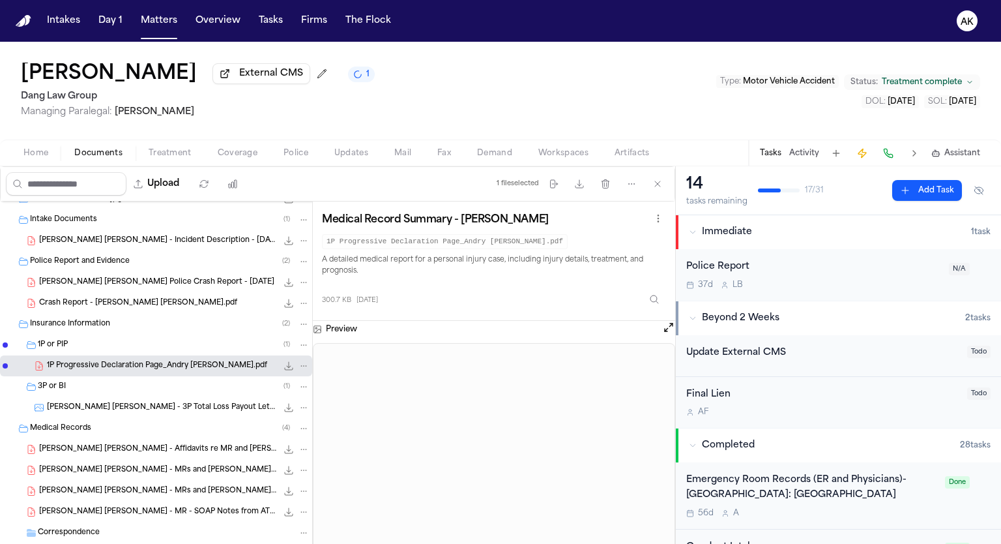
scroll to position [0, 0]
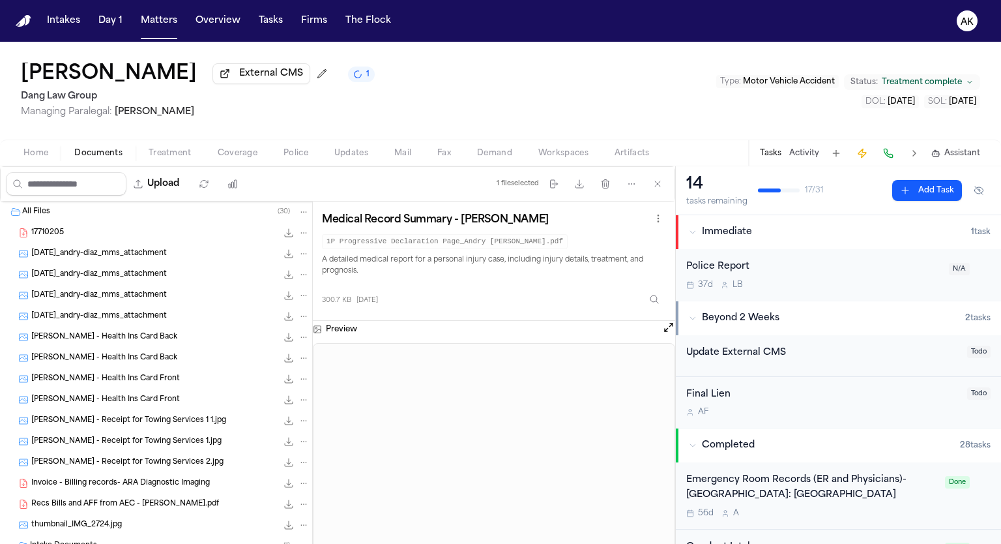
click at [151, 238] on div "17710205 82.9 KB • PDF" at bounding box center [170, 232] width 278 height 13
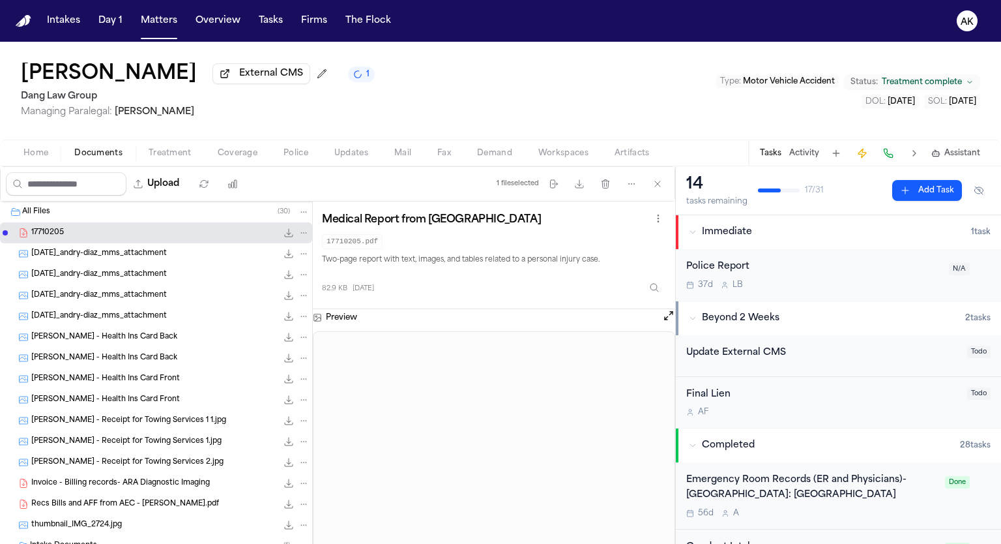
click at [284, 232] on icon "File: 17710205" at bounding box center [289, 232] width 10 height 10
click at [108, 254] on span "[DATE]_andry-diaz_mms_attachment" at bounding box center [99, 253] width 136 height 11
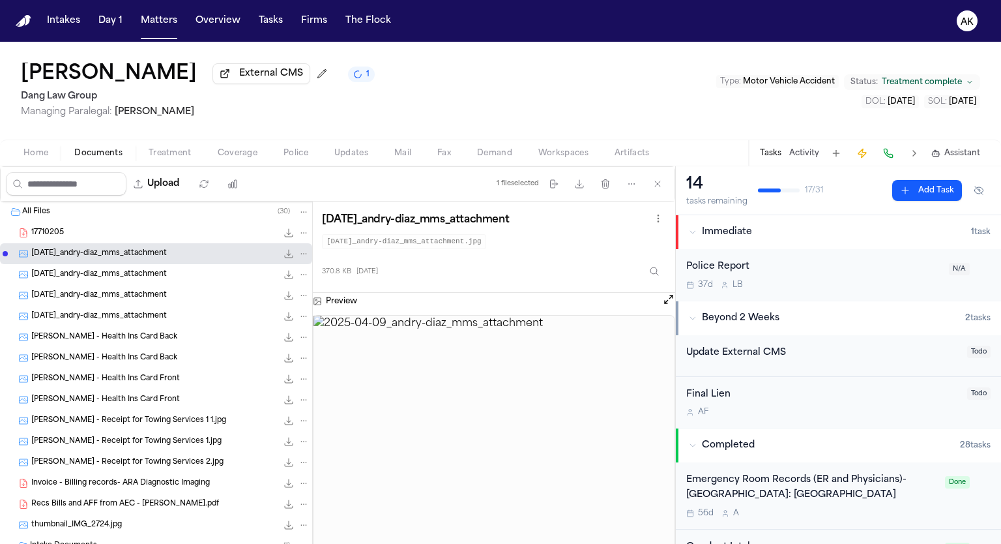
click at [142, 272] on span "[DATE]_andry-diaz_mms_attachment" at bounding box center [99, 274] width 136 height 11
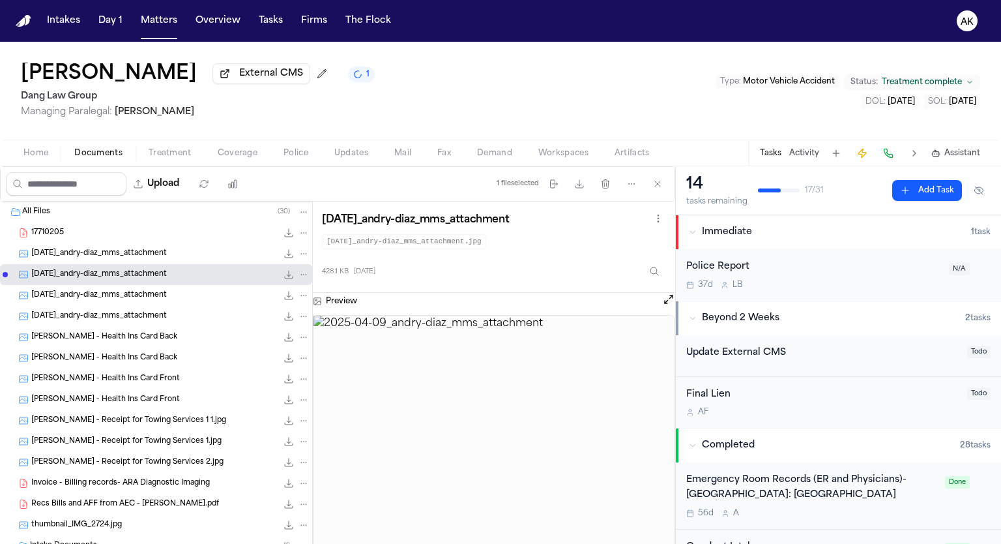
click at [154, 290] on span "[DATE]_andry-diaz_mms_attachment" at bounding box center [99, 295] width 136 height 11
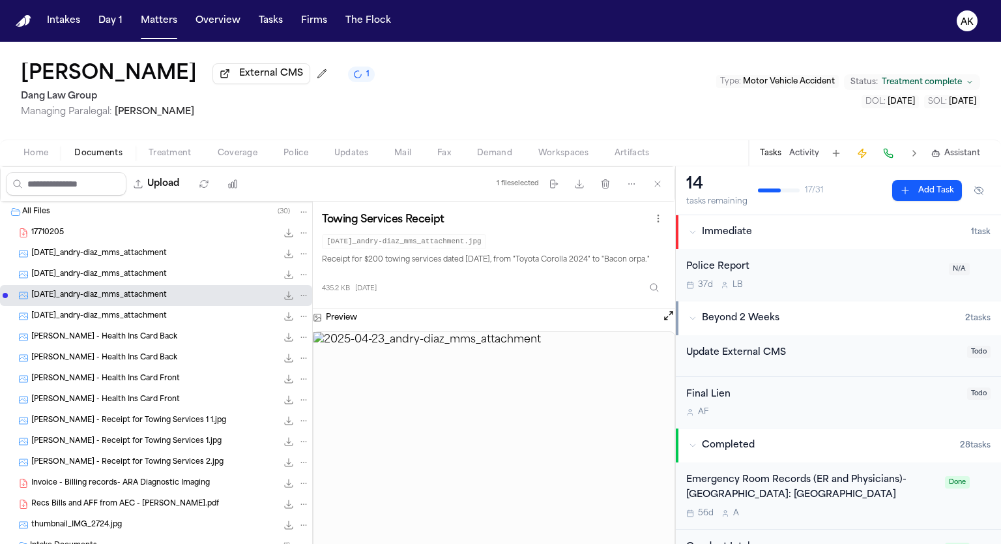
click at [164, 314] on span "[DATE]_andry-diaz_mms_attachment" at bounding box center [99, 316] width 136 height 11
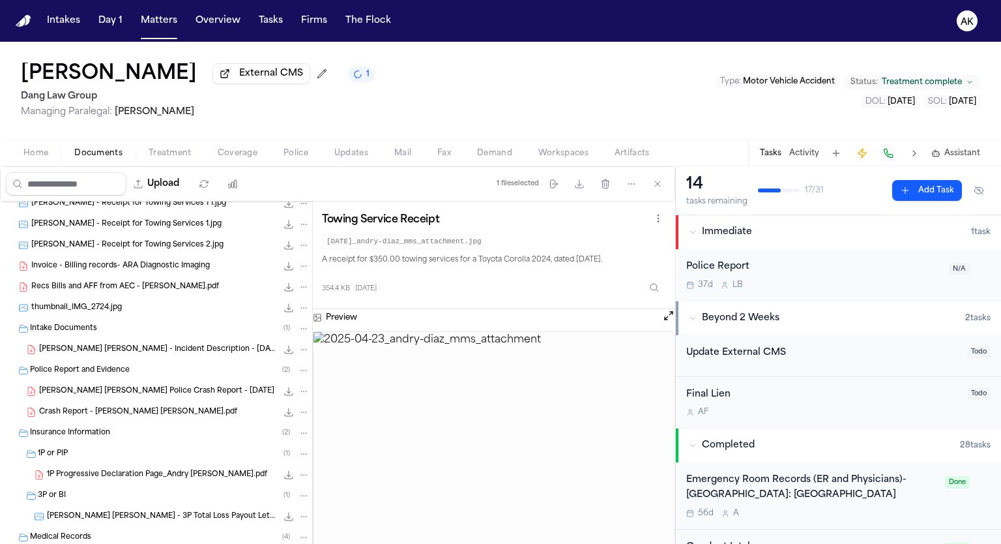
scroll to position [108, 0]
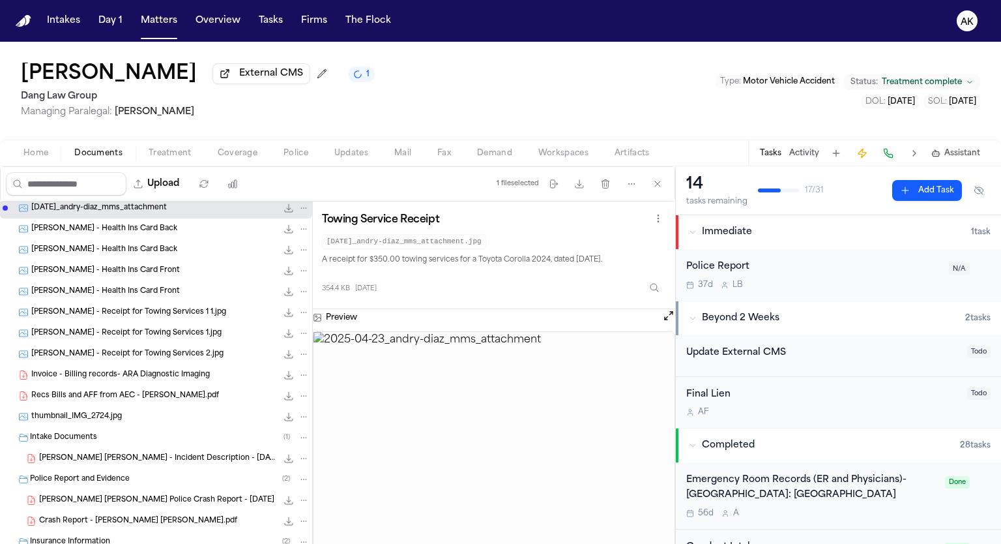
click at [146, 226] on div "[PERSON_NAME] - Health Ins Card Back 88.0 KB • JPG" at bounding box center [170, 228] width 278 height 13
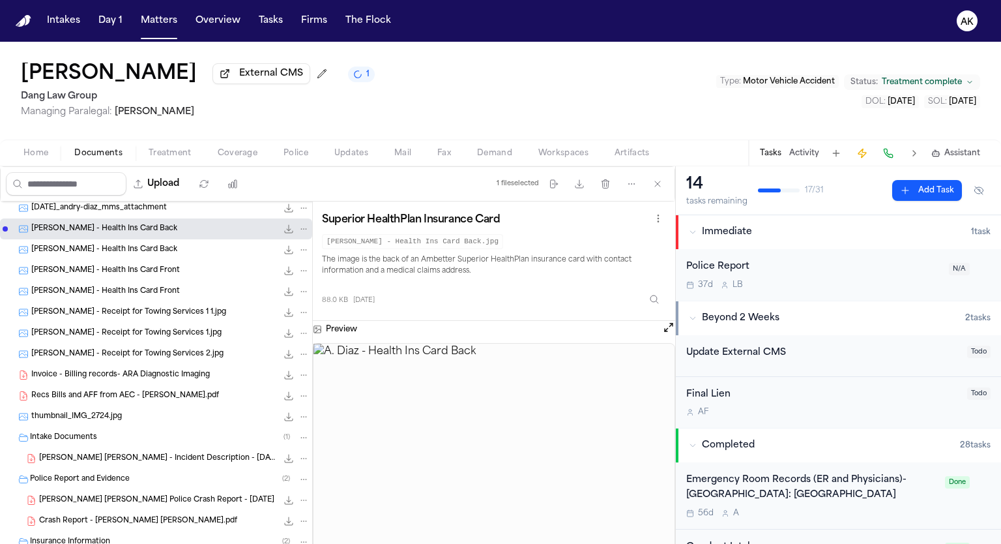
click at [156, 255] on div "[PERSON_NAME] - Health Ins Card Back 22.7 KB • JPG" at bounding box center [156, 249] width 312 height 21
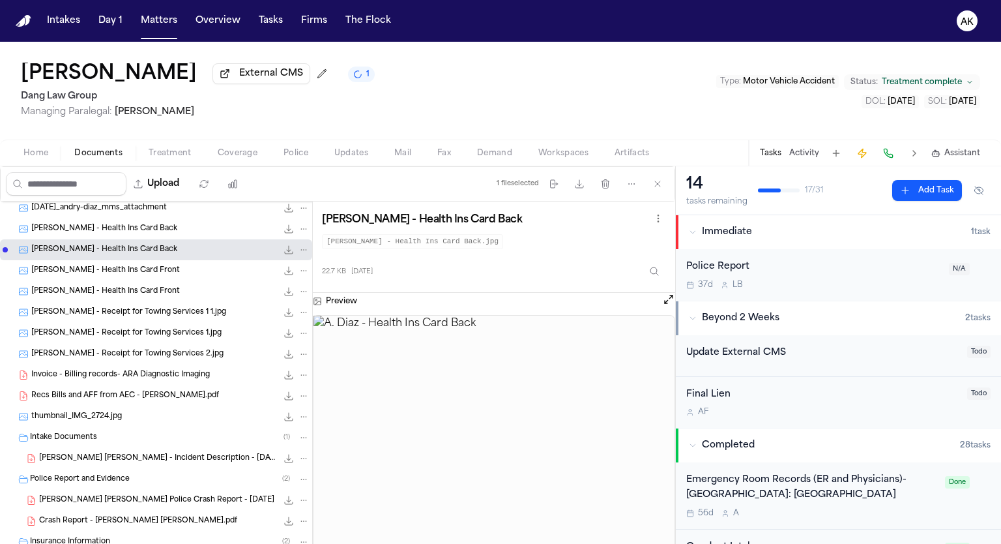
click at [160, 267] on div "[PERSON_NAME] - Health Ins Card Front 25.6 KB • JPG" at bounding box center [170, 270] width 278 height 13
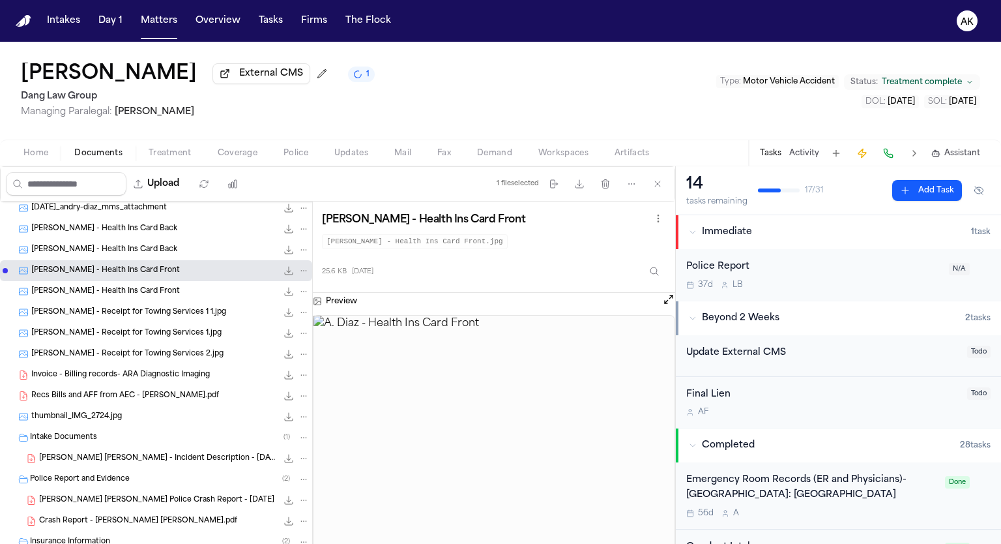
click at [166, 289] on div "[PERSON_NAME] - Health Ins Card Front 89.0 KB • JPG" at bounding box center [170, 291] width 278 height 13
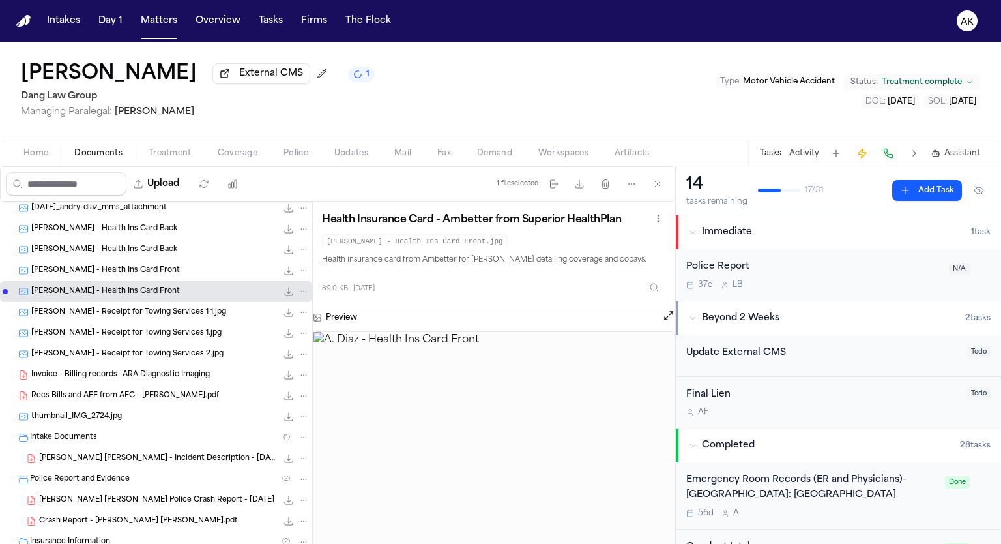
click at [164, 307] on span "[PERSON_NAME] - Receipt for Towing Services 1 1.jpg" at bounding box center [128, 312] width 195 height 11
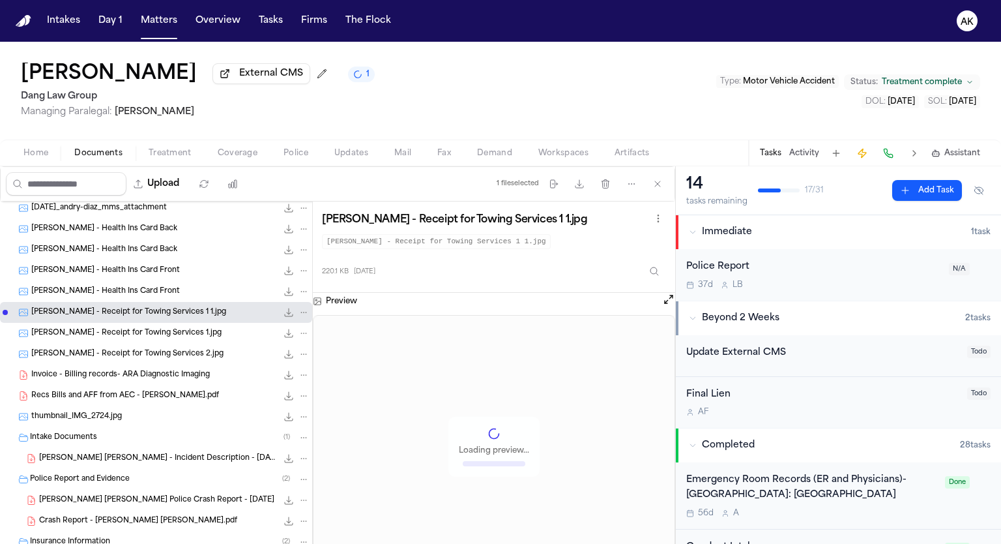
click at [180, 341] on div "[PERSON_NAME] - Receipt for Towing Services 1.jpg 220.1 KB • JPG" at bounding box center [156, 333] width 312 height 21
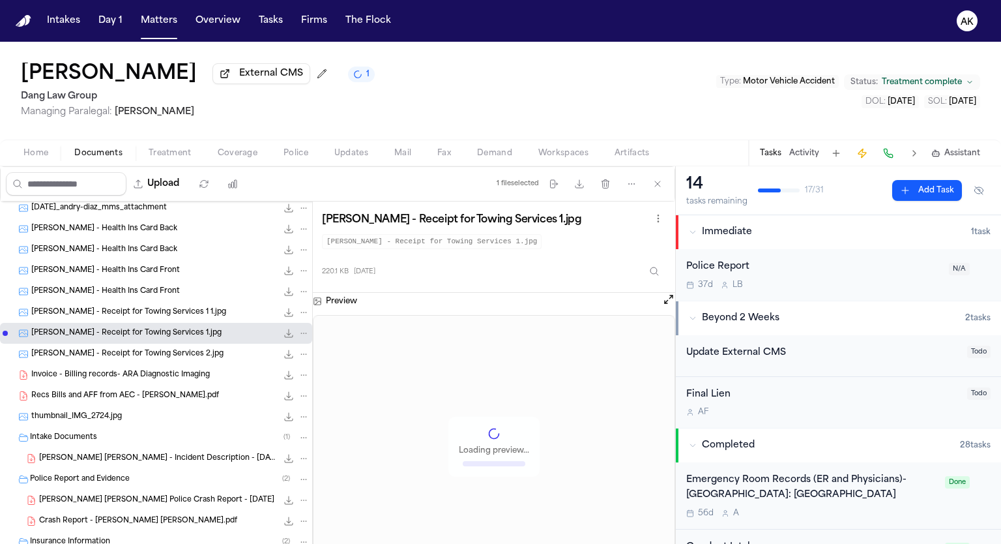
click at [190, 314] on div "[PERSON_NAME] - Receipt for Towing Services 1 1.jpg 220.1 KB • JPG" at bounding box center [170, 312] width 278 height 13
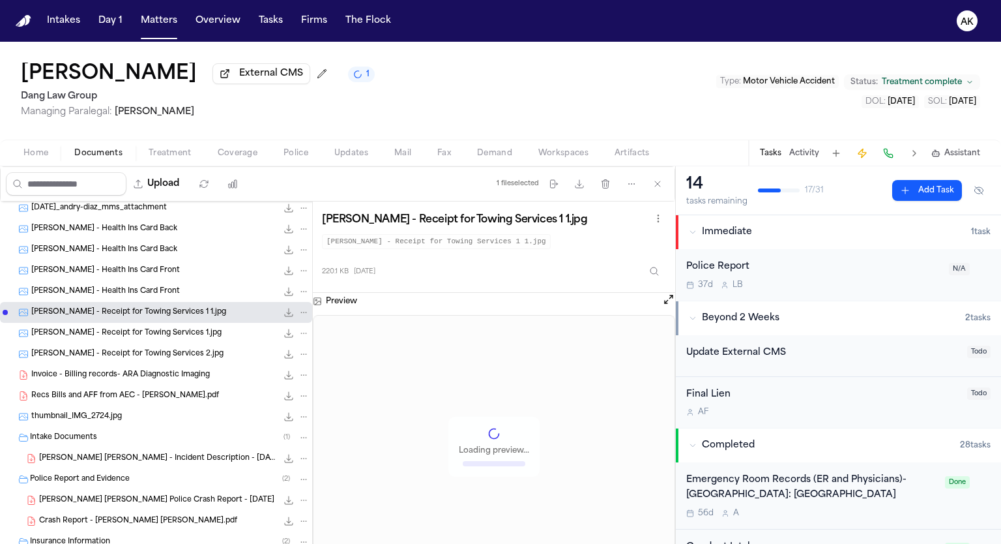
click at [190, 331] on div "[PERSON_NAME] - Receipt for Towing Services 1.jpg 220.1 KB • JPG" at bounding box center [170, 333] width 278 height 13
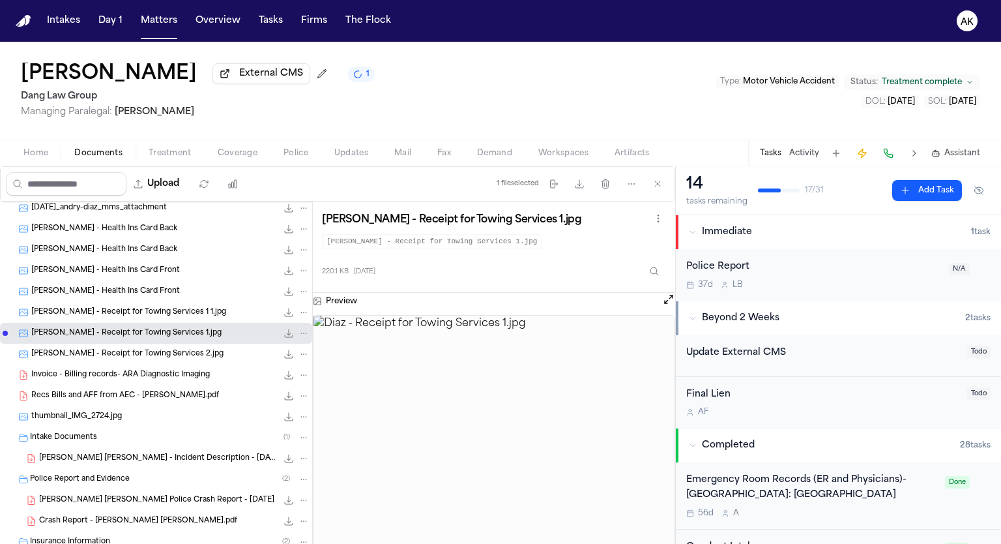
click at [198, 356] on div "[PERSON_NAME] - Receipt for Towing Services 2.jpg 304.0 KB • JPG" at bounding box center [170, 353] width 278 height 13
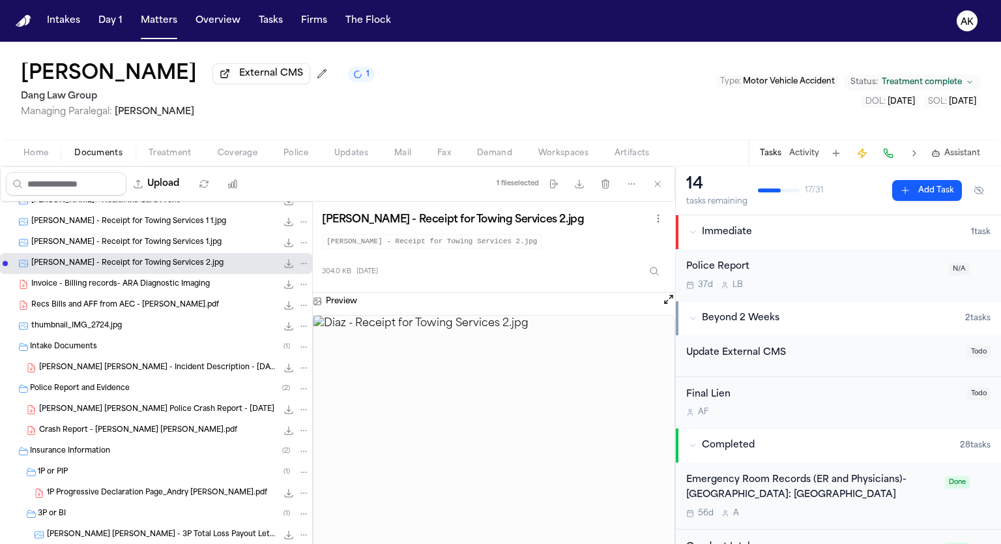
scroll to position [217, 0]
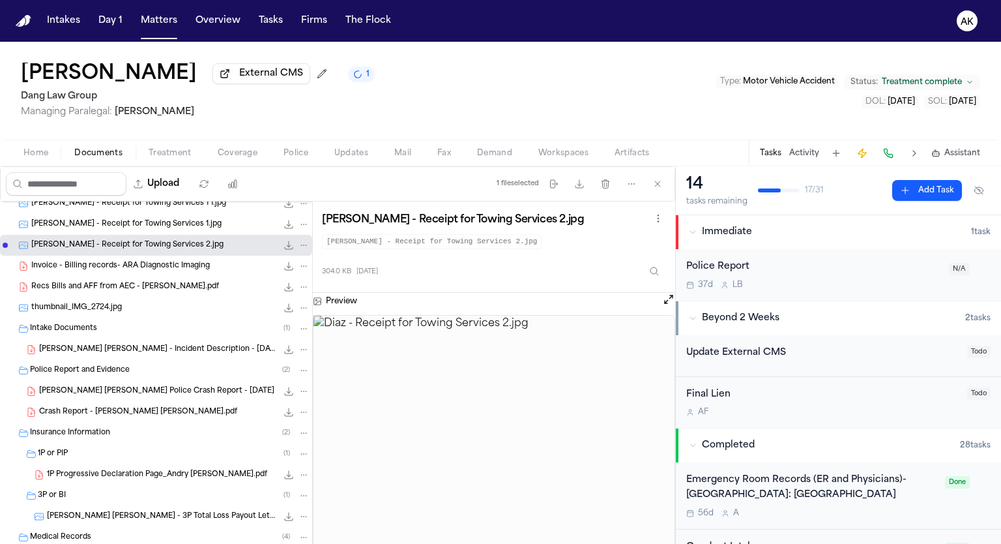
click at [170, 269] on span "Invoice - Billing records- ARA Diagnostic Imaging" at bounding box center [120, 266] width 179 height 11
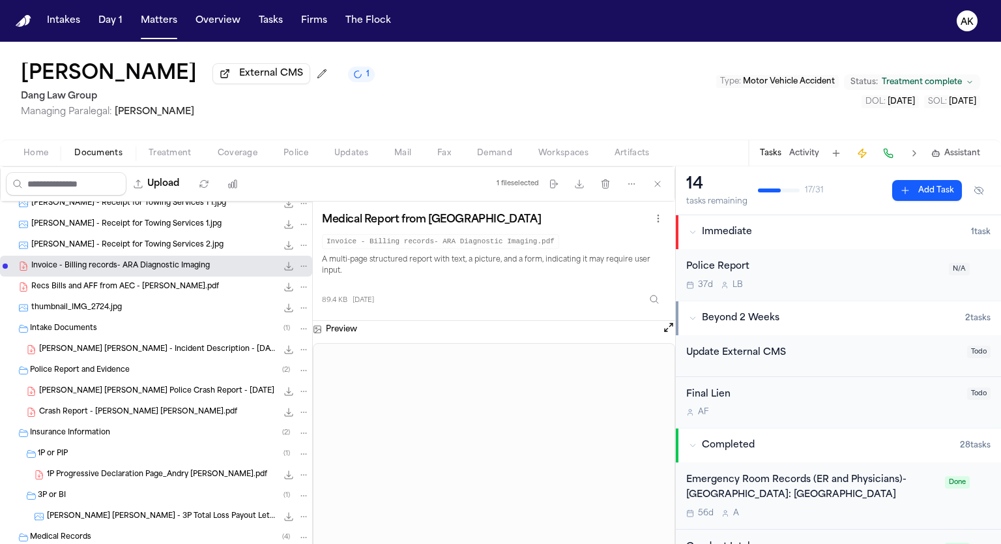
click at [282, 269] on button "File: Invoice - Billing records- ARA Diagnostic Imaging" at bounding box center [288, 265] width 13 height 13
click at [205, 282] on span "Recs Bills and AFF from AEC - [PERSON_NAME].pdf" at bounding box center [125, 287] width 188 height 11
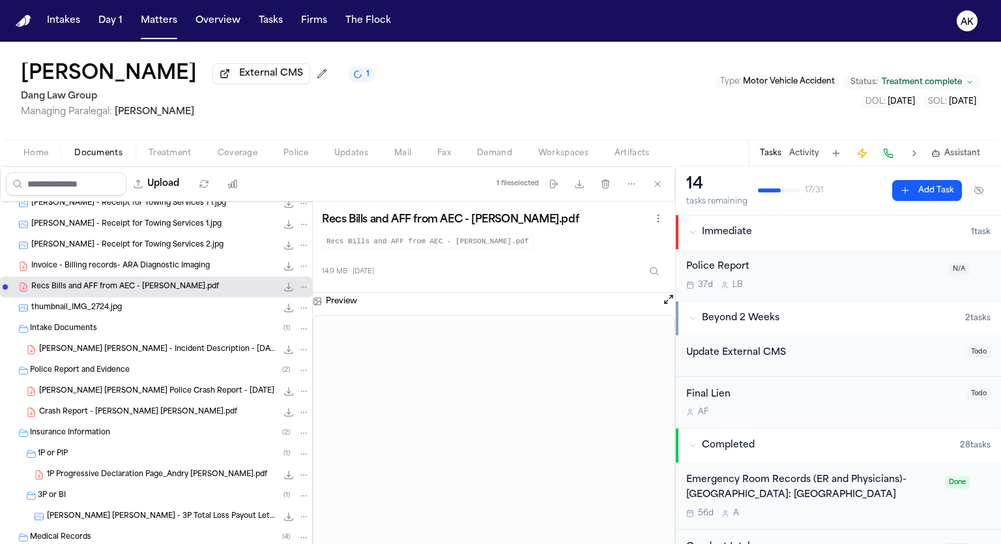
click at [120, 311] on span "thumbnail_IMG_2724.jpg" at bounding box center [76, 307] width 91 height 11
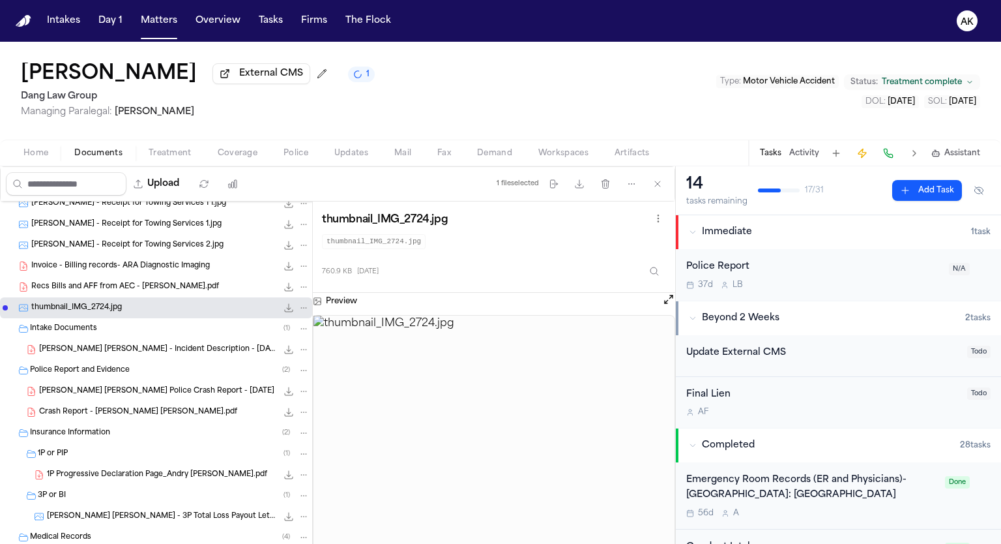
click at [119, 330] on div "Intake Documents ( 1 )" at bounding box center [170, 329] width 280 height 12
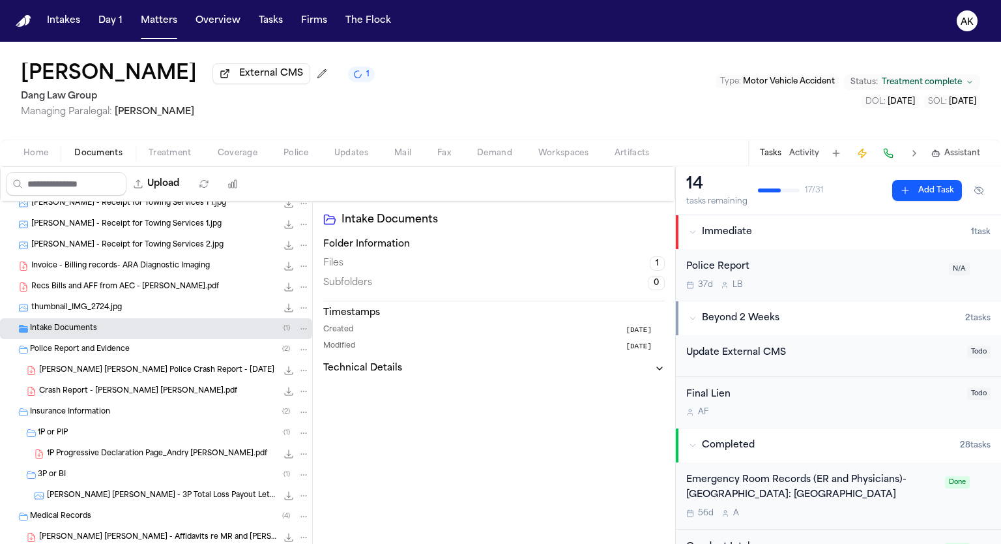
click at [130, 325] on div "Intake Documents ( 1 )" at bounding box center [170, 329] width 280 height 12
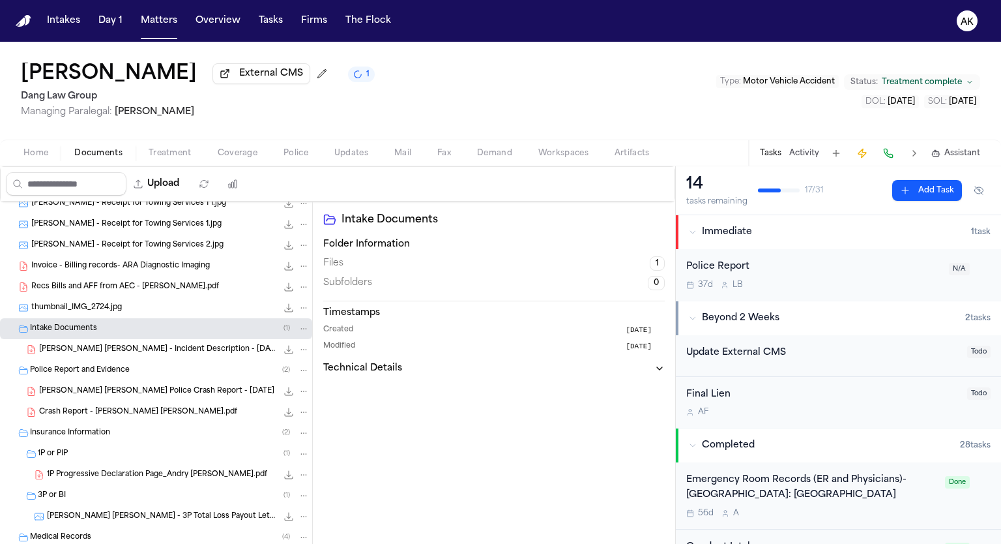
click at [125, 353] on span "[PERSON_NAME] [PERSON_NAME] - Incident Description - [DATE]" at bounding box center [158, 349] width 238 height 11
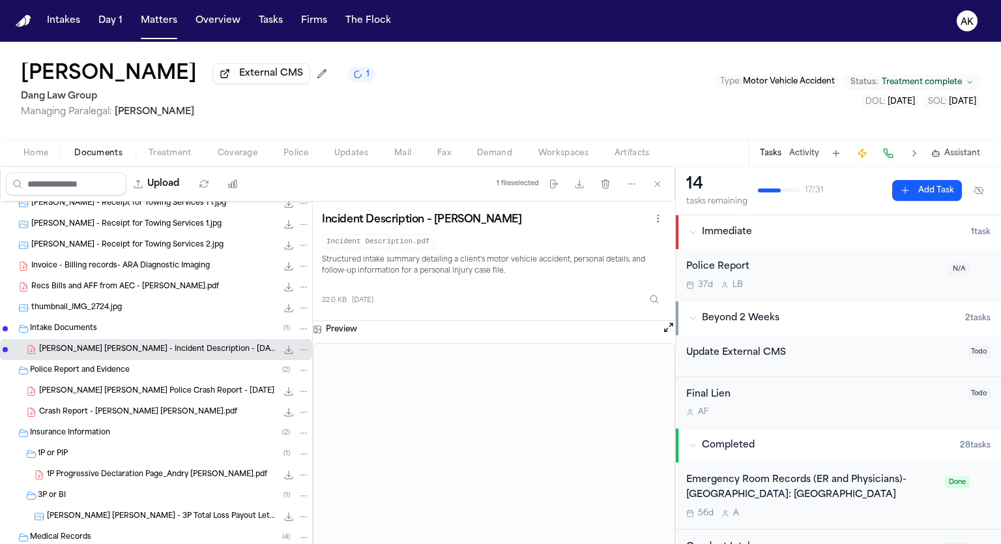
click at [121, 375] on div "Police Report and Evidence ( 2 )" at bounding box center [156, 370] width 312 height 21
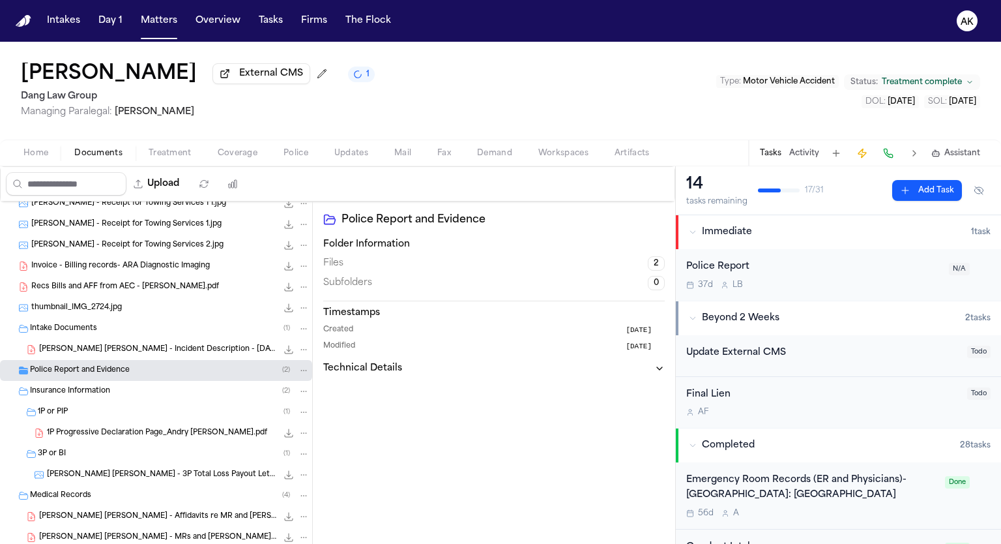
click at [127, 369] on span "Police Report and Evidence" at bounding box center [80, 370] width 100 height 11
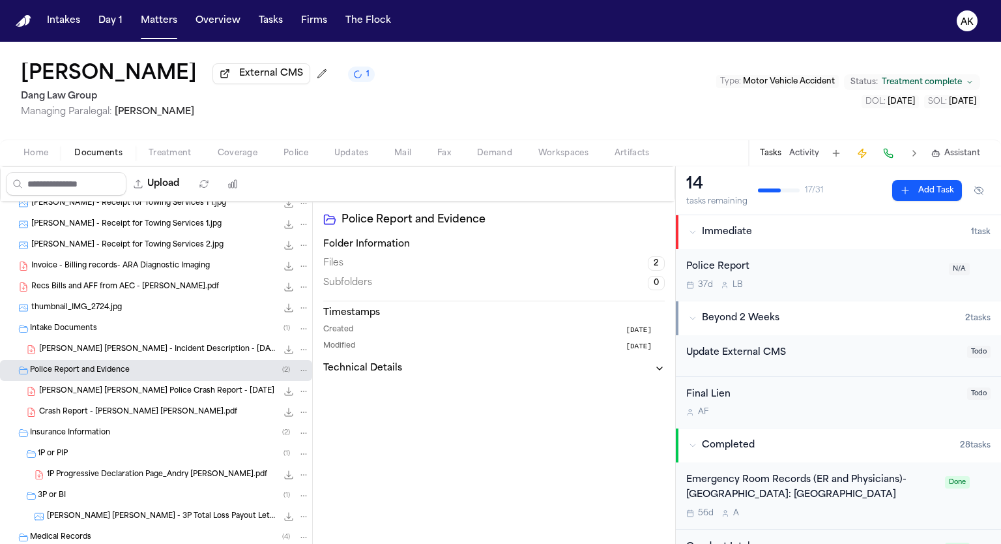
click at [123, 394] on span "[PERSON_NAME] [PERSON_NAME] Police Crash Report - [DATE]" at bounding box center [156, 391] width 235 height 11
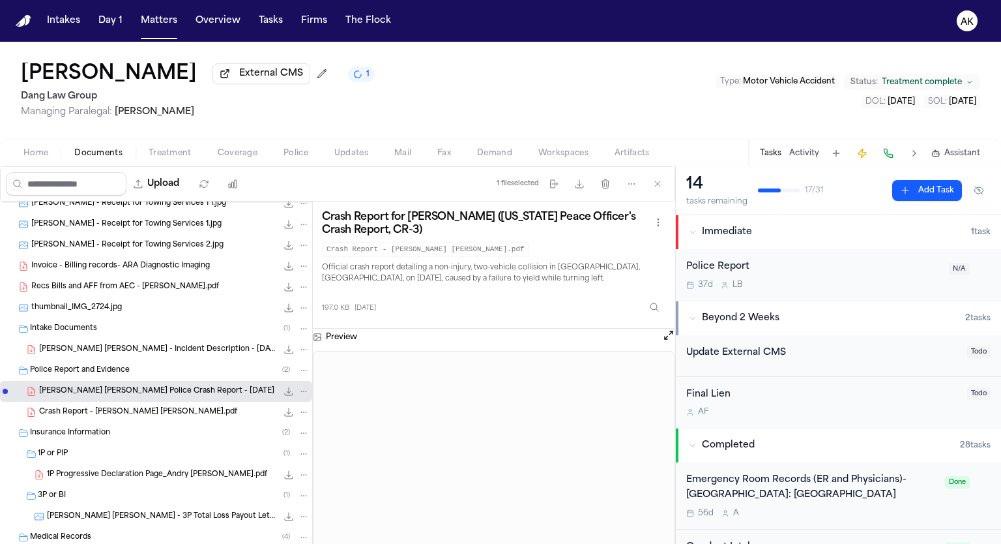
click at [128, 408] on span "Crash Report - [PERSON_NAME] [PERSON_NAME].pdf" at bounding box center [138, 412] width 198 height 11
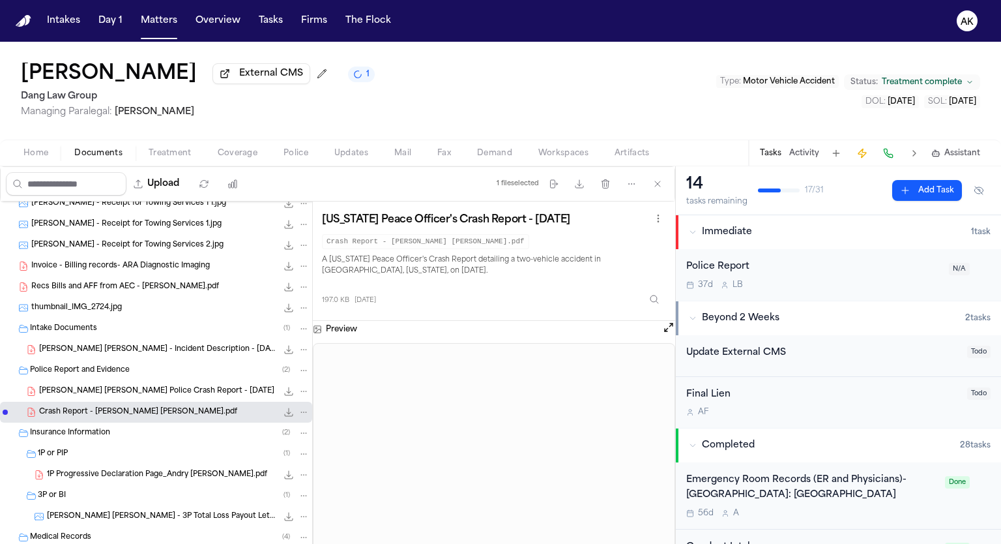
scroll to position [326, 0]
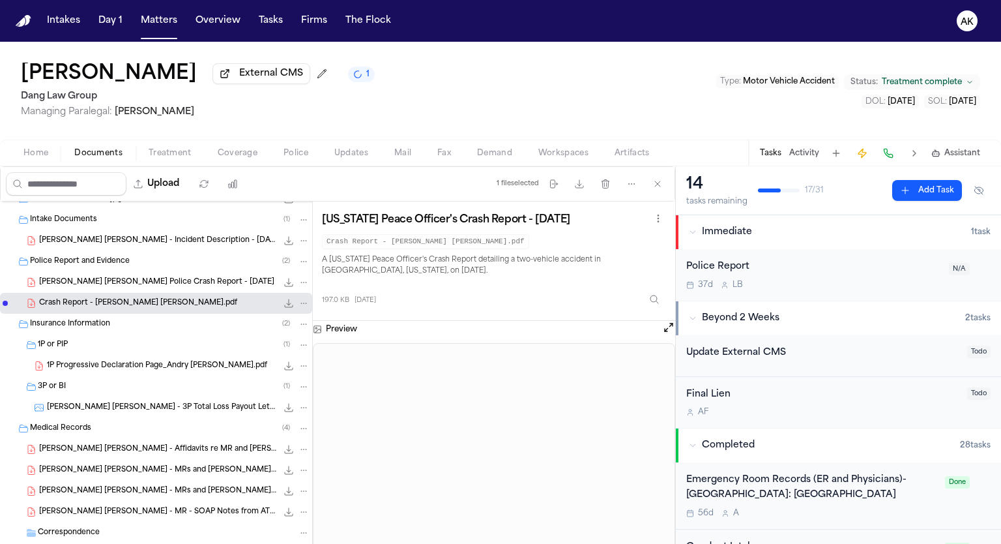
click at [132, 360] on span "1P Progressive Declaration Page_Andry [PERSON_NAME].pdf" at bounding box center [157, 365] width 220 height 11
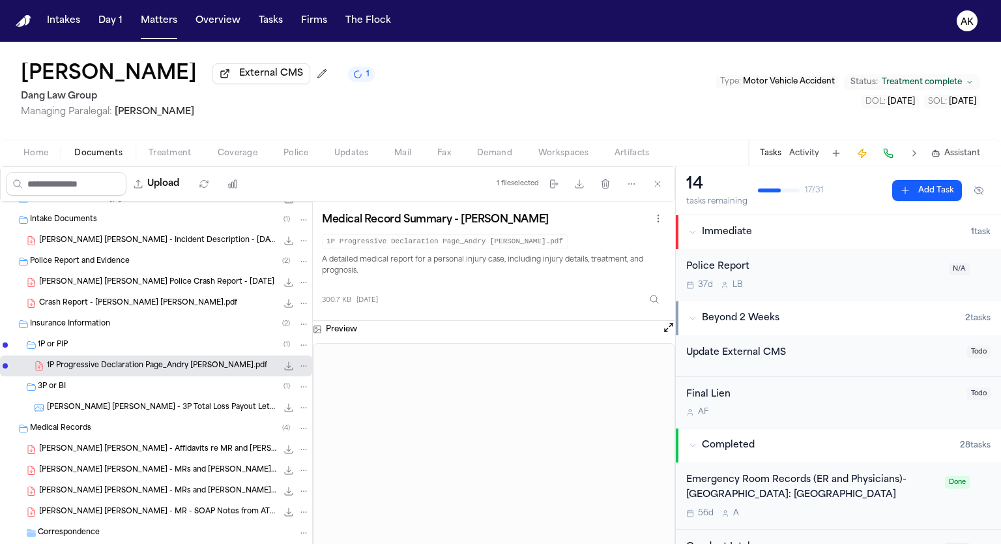
click at [149, 398] on div "[PERSON_NAME] [PERSON_NAME] - 3P Total Loss Payout Letter from USAA - [DATE] 87…" at bounding box center [156, 407] width 312 height 21
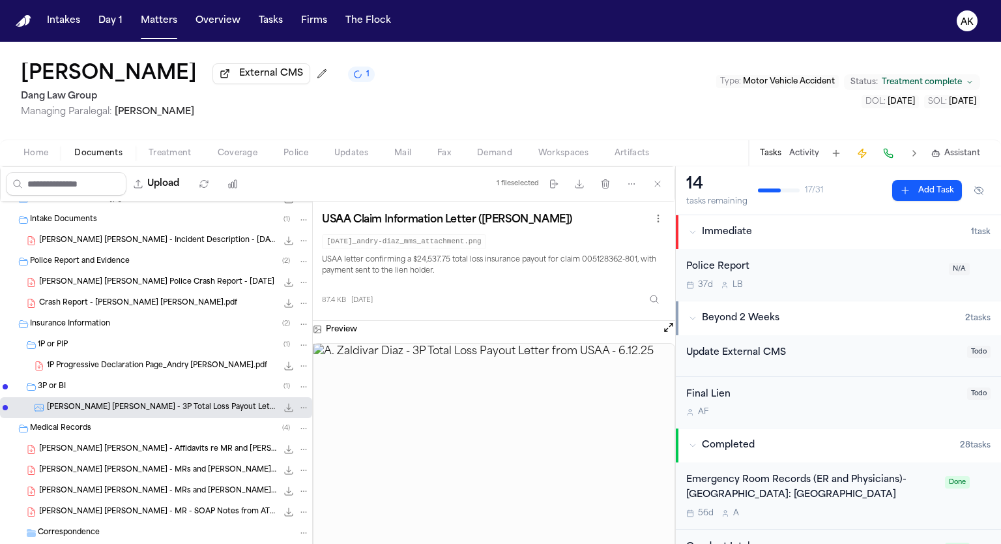
scroll to position [434, 0]
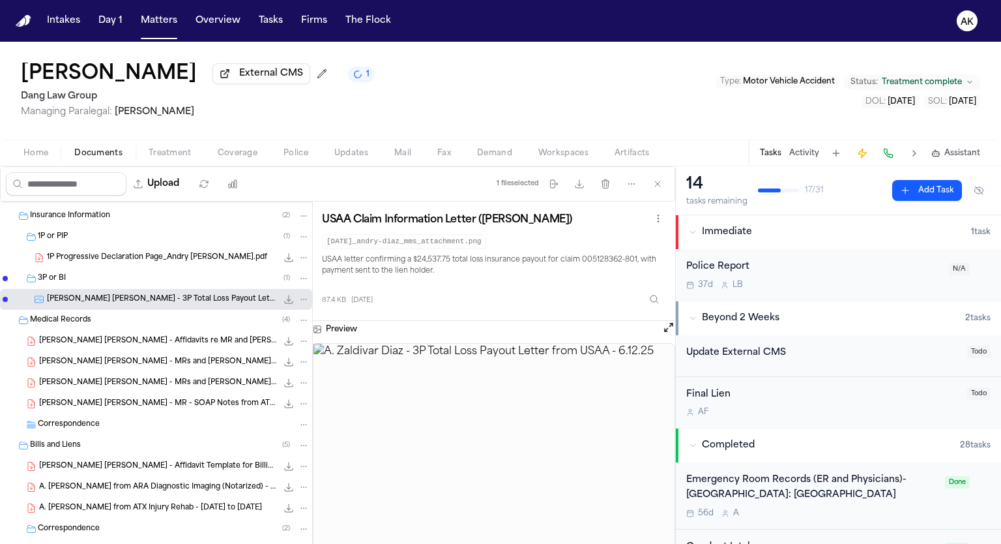
click at [166, 341] on span "[PERSON_NAME] [PERSON_NAME] - Affidavits re MR and [PERSON_NAME] from ATX Injur…" at bounding box center [158, 341] width 238 height 11
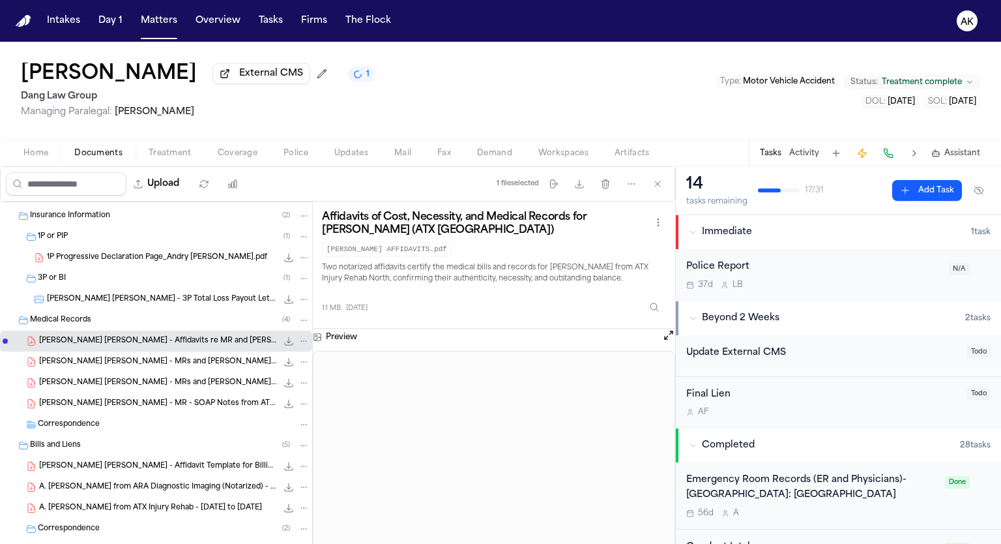
click at [285, 343] on icon "File: A. Zaldivar Diaz - Affidavits re MR and Bills from ATX Injury Rehab North…" at bounding box center [289, 341] width 8 height 8
click at [198, 366] on div "[PERSON_NAME] [PERSON_NAME] - MRs and [PERSON_NAME] from [MEDICAL_DATA] Centers…" at bounding box center [174, 361] width 270 height 13
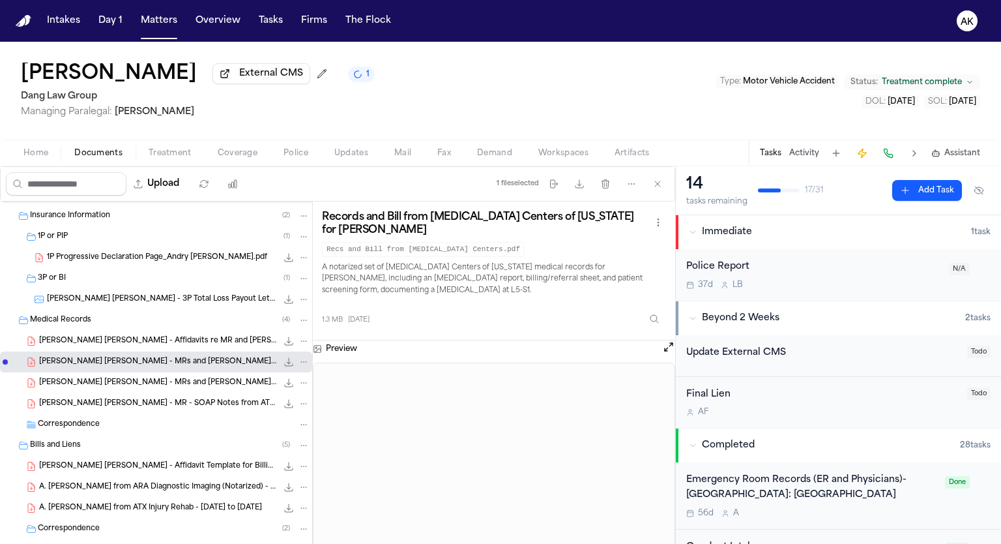
click at [285, 360] on icon "File: A. Zaldivar Diaz - MRs and Bills from MRI Centers of Texas - 5.15.25" at bounding box center [289, 362] width 8 height 8
click at [211, 380] on span "[PERSON_NAME] [PERSON_NAME] - MRs and [PERSON_NAME] with Affidavits from Quantu…" at bounding box center [158, 382] width 238 height 11
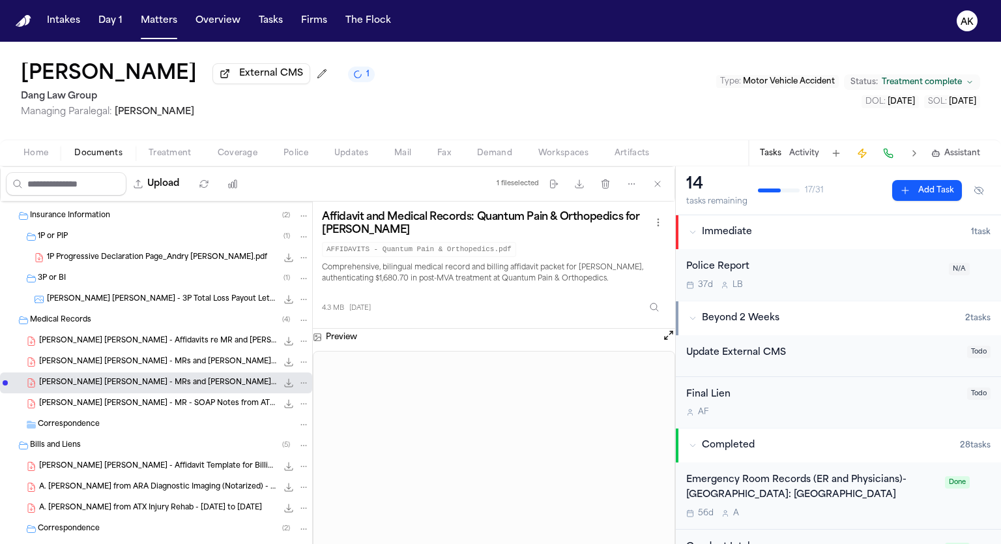
click at [285, 382] on icon "File: A. Zaldivar Diaz - MRs and Bills with Affidavits from Quantum Pain & Orth…" at bounding box center [289, 383] width 8 height 8
click at [0, 0] on span "19.3 MB • PDF" at bounding box center [0, 0] width 0 height 0
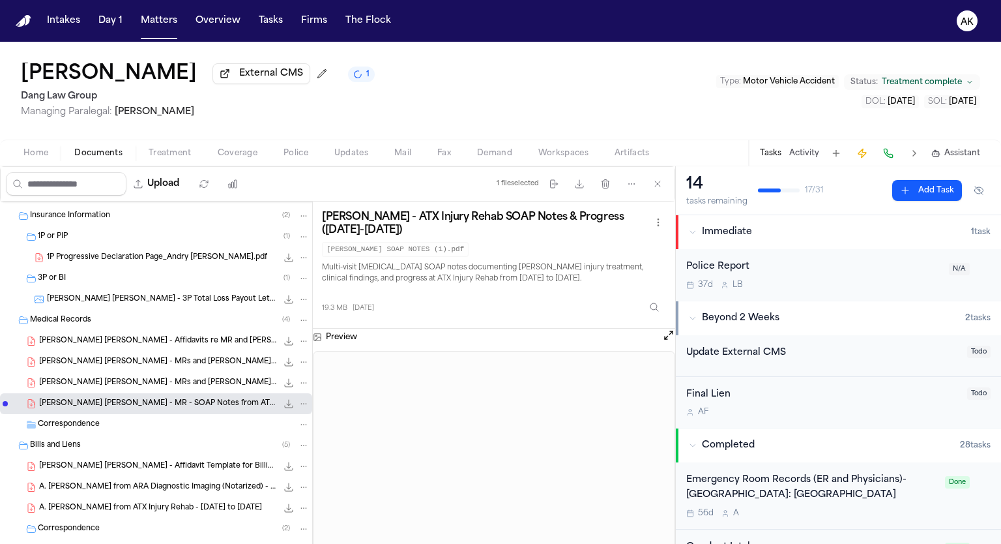
click at [285, 402] on icon "File: A. Zaldivar Diaz - MR - SOAP Notes from ATX Injury Rehab - 4.4.25 to [End…" at bounding box center [289, 404] width 8 height 8
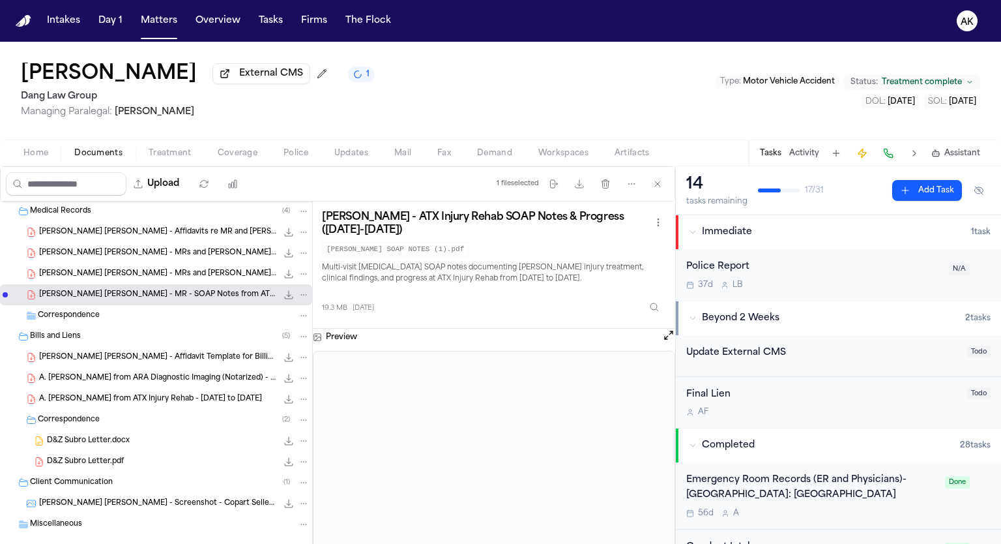
click at [199, 355] on span "[PERSON_NAME] [PERSON_NAME] - Affidavit Template for Billing from [MEDICAL_DATA…" at bounding box center [158, 357] width 238 height 11
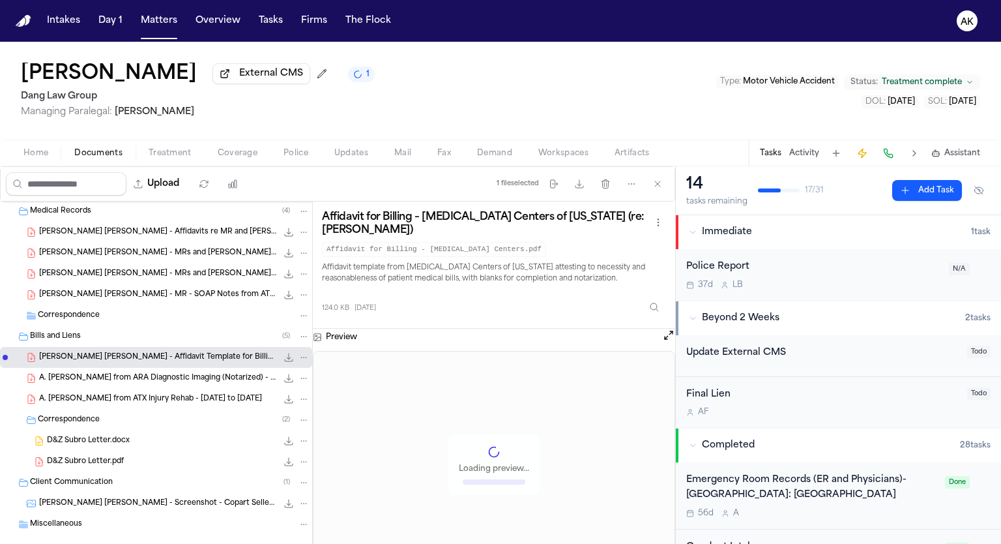
click at [284, 360] on icon "File: A. Zaldivar Diaz - Affidavit Template for Billing from MRI Centers of Tex…" at bounding box center [289, 357] width 10 height 10
click at [285, 376] on icon "File: A. Zaldivar Diaz - Bill from ARA Diagnostic Imaging (Notarized) - 4.8.25" at bounding box center [289, 378] width 8 height 8
click at [284, 397] on icon "File: A. Zaldivar Diaz - Bill from ATX Injury Rehab - 4.4.25 to 6.30.25" at bounding box center [289, 399] width 10 height 10
